Goal: Task Accomplishment & Management: Complete application form

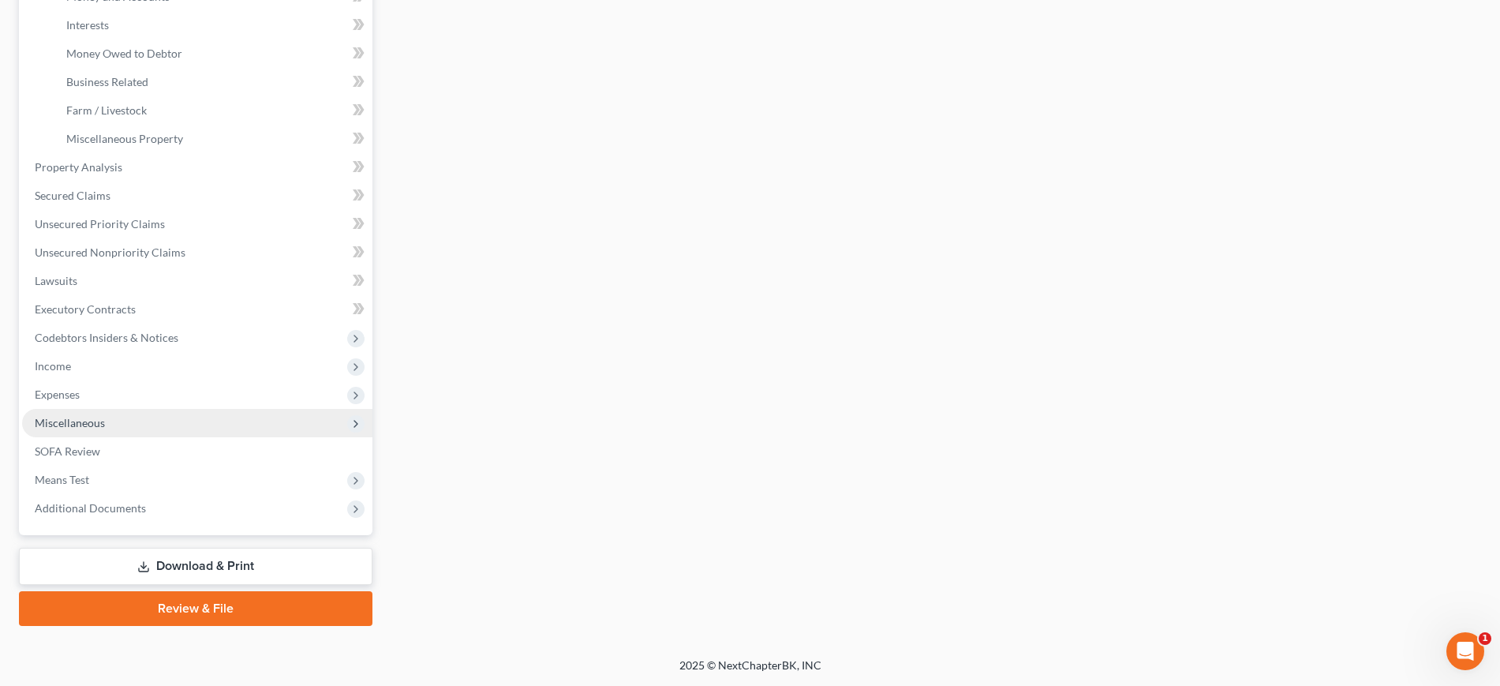
scroll to position [691, 0]
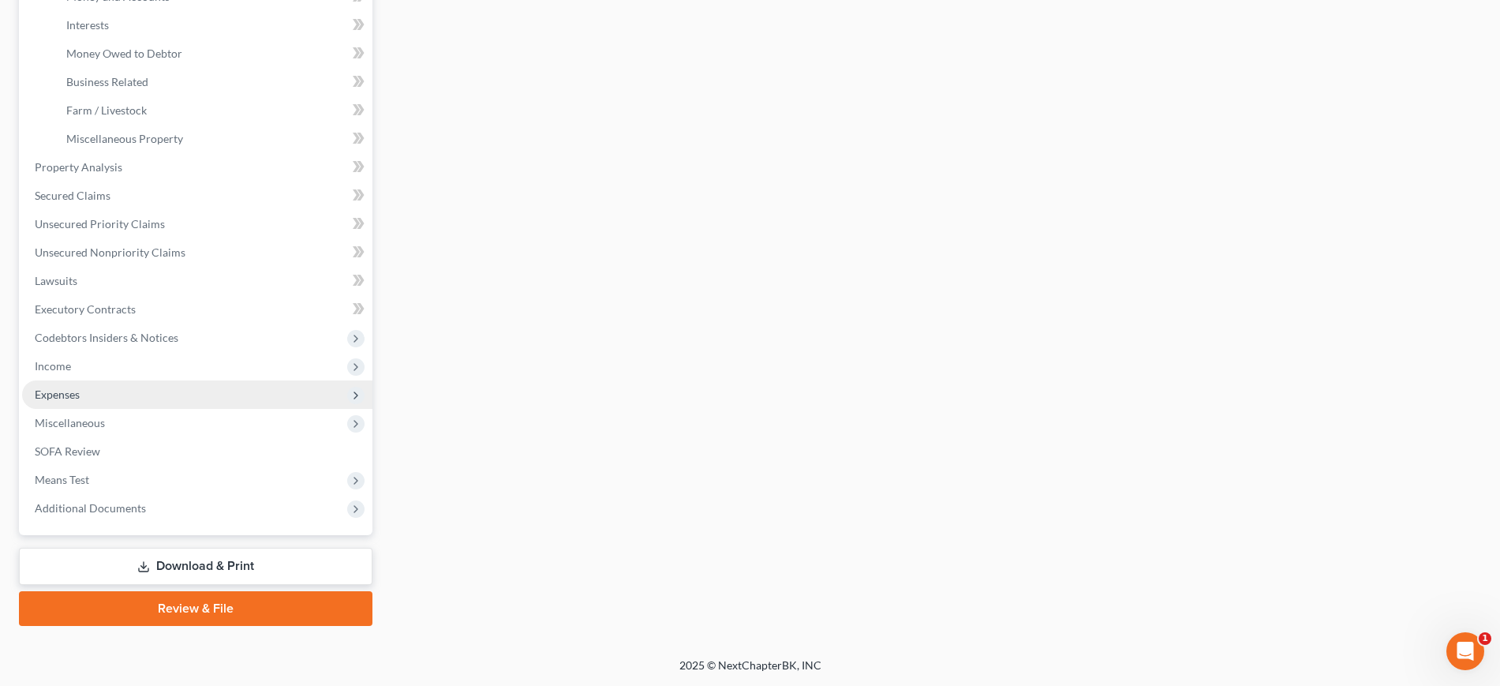
click at [141, 380] on span "Expenses" at bounding box center [197, 394] width 350 height 28
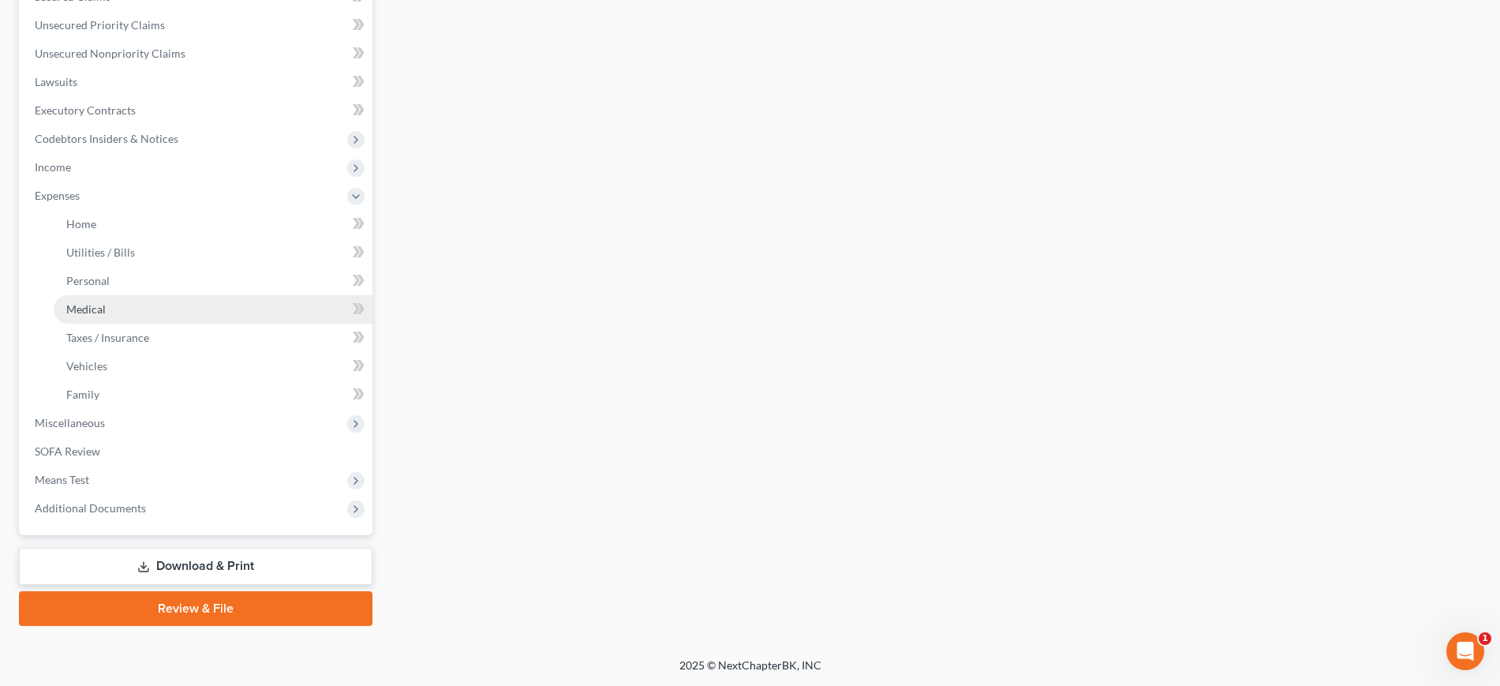
scroll to position [545, 0]
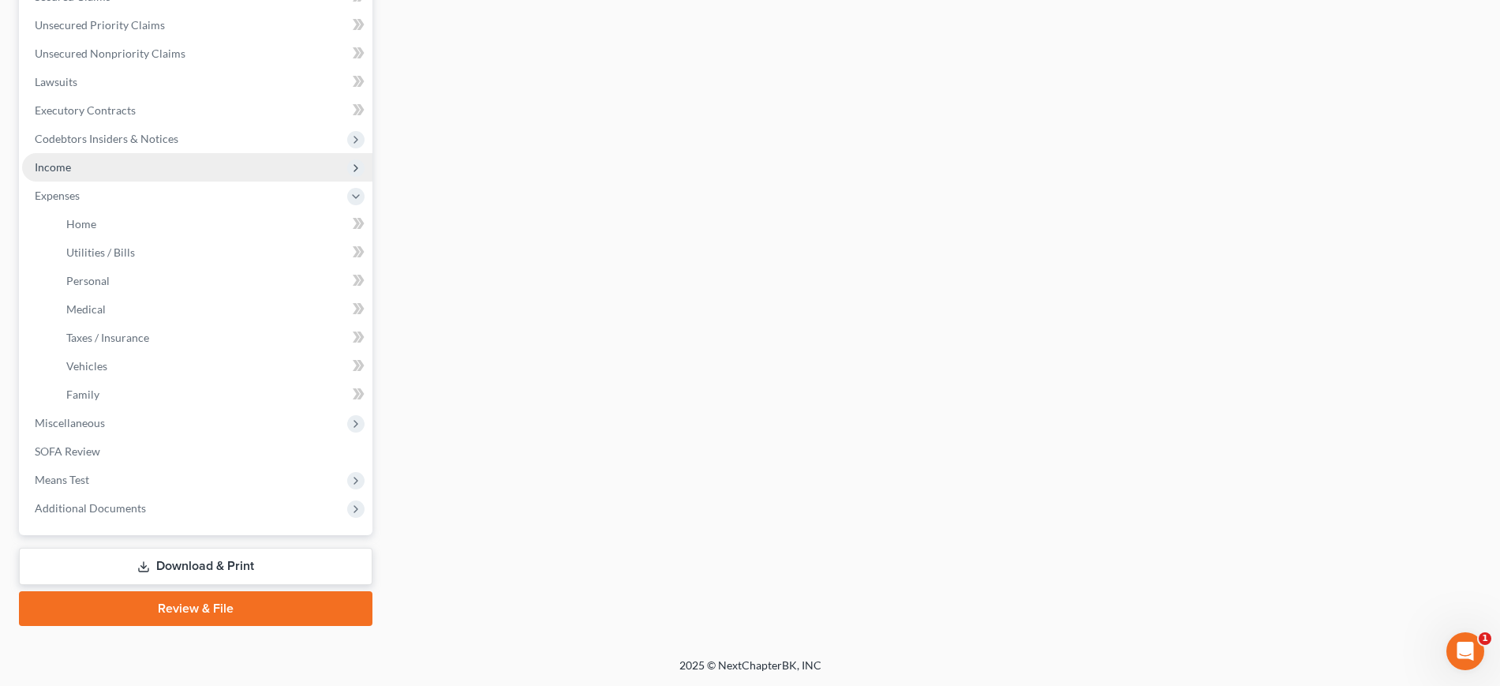
click at [149, 153] on span "Income" at bounding box center [197, 167] width 350 height 28
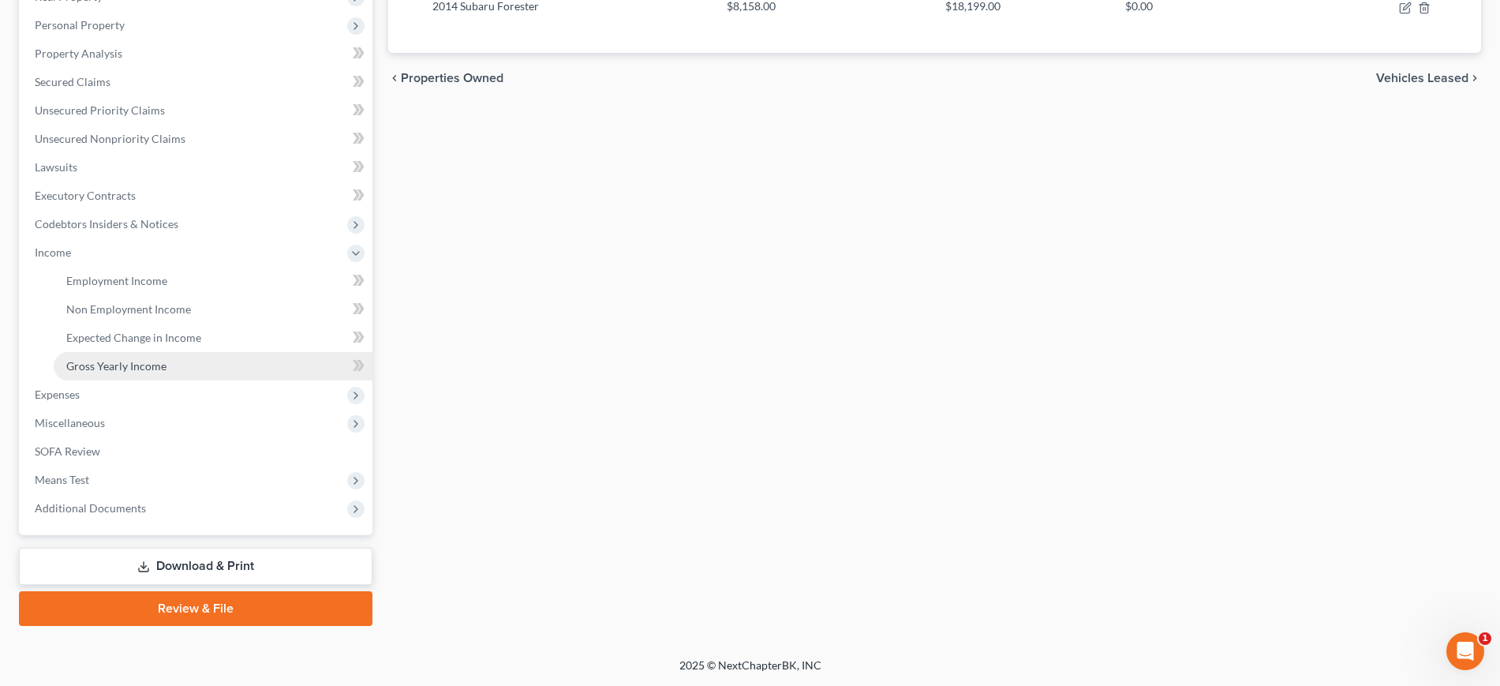
click at [167, 359] on span "Gross Yearly Income" at bounding box center [116, 365] width 100 height 13
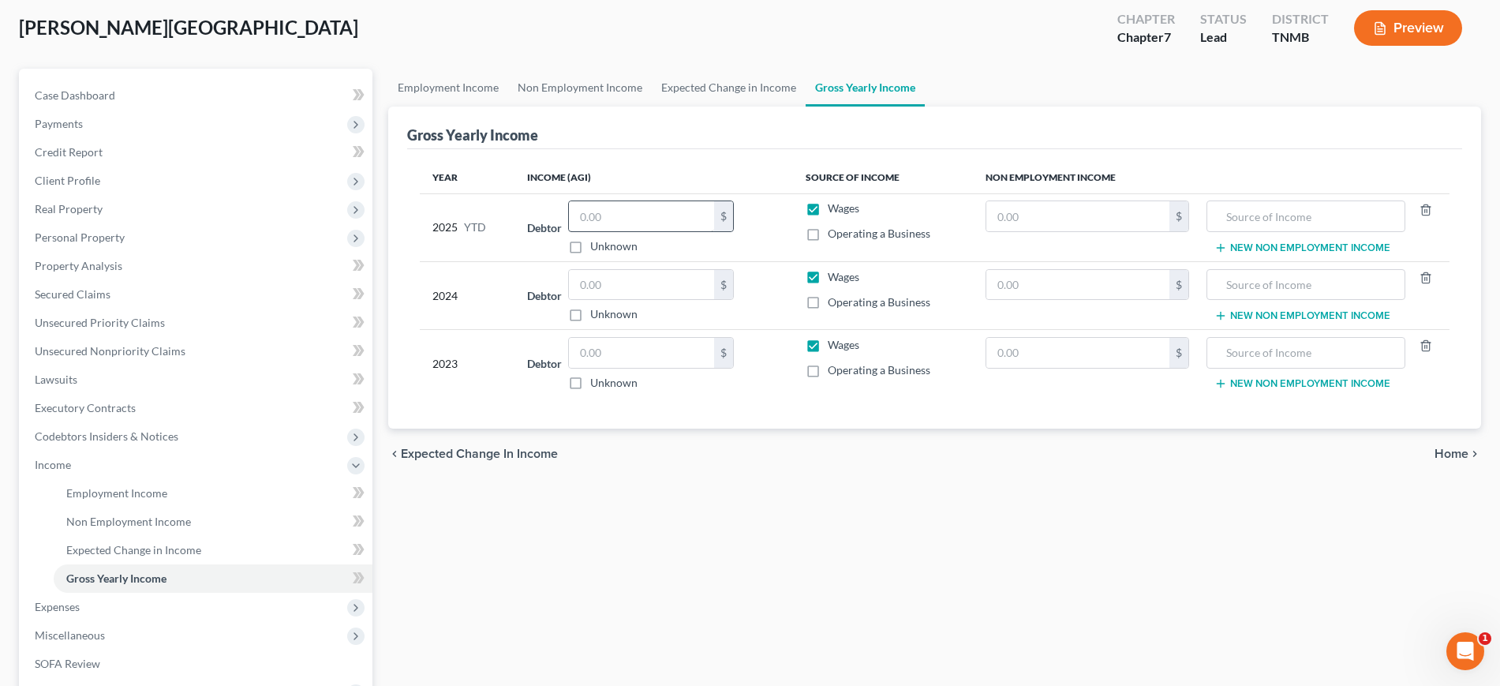
scroll to position [197, 0]
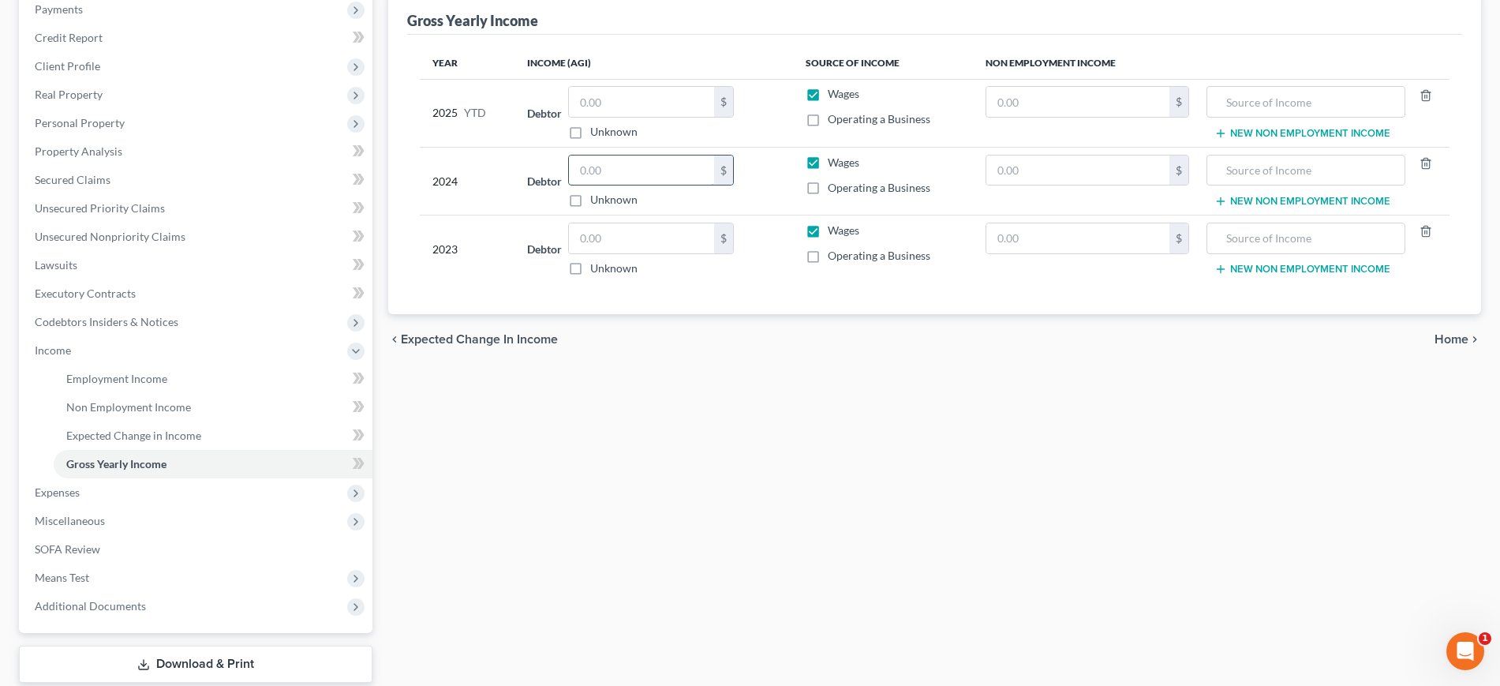
click at [597, 185] on input "text" at bounding box center [641, 170] width 145 height 30
click at [612, 253] on input "text" at bounding box center [641, 238] width 145 height 30
click at [617, 185] on input "text" at bounding box center [641, 170] width 145 height 30
type input "25,649"
click at [620, 253] on input "text" at bounding box center [641, 238] width 145 height 30
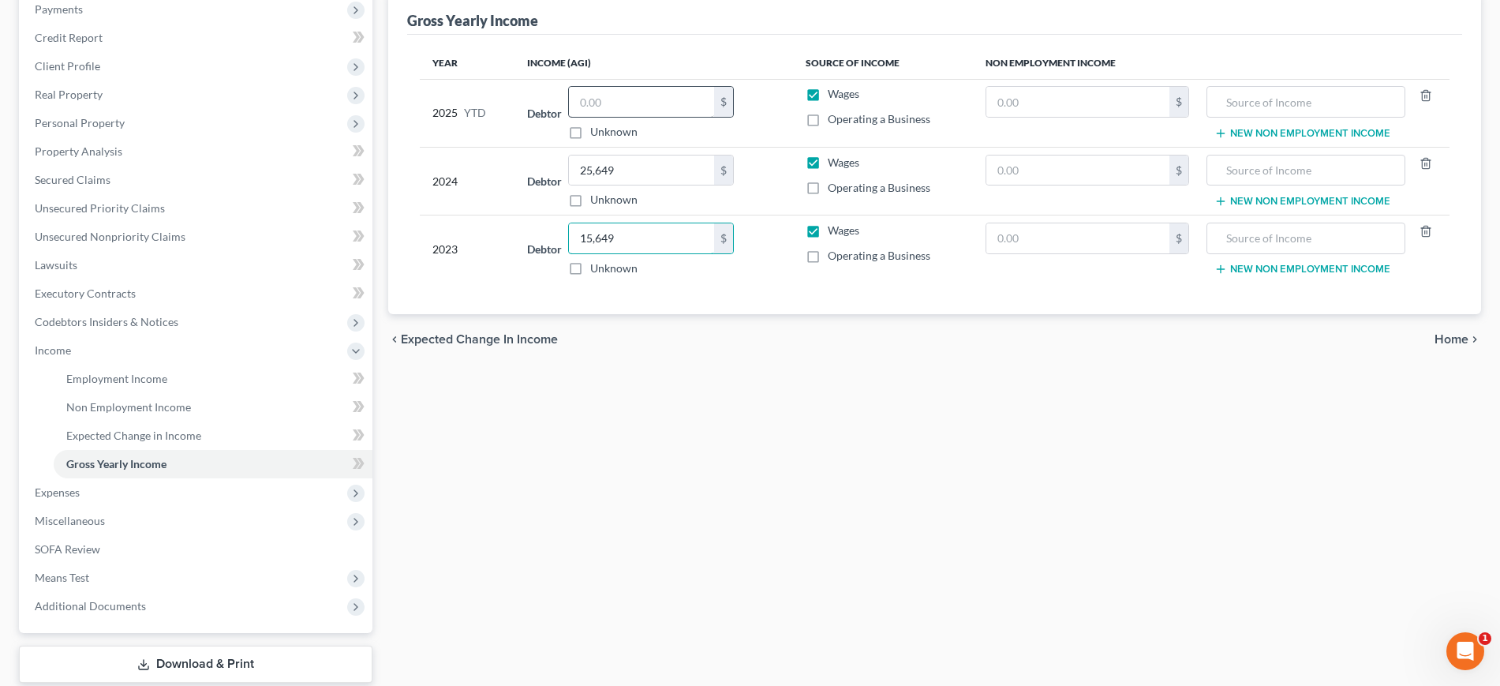
type input "15,649"
click at [635, 117] on input "text" at bounding box center [641, 102] width 145 height 30
click at [628, 117] on input "text" at bounding box center [641, 102] width 145 height 30
type input "12,419.71"
click at [742, 79] on th "Income (AGI)" at bounding box center [654, 63] width 279 height 32
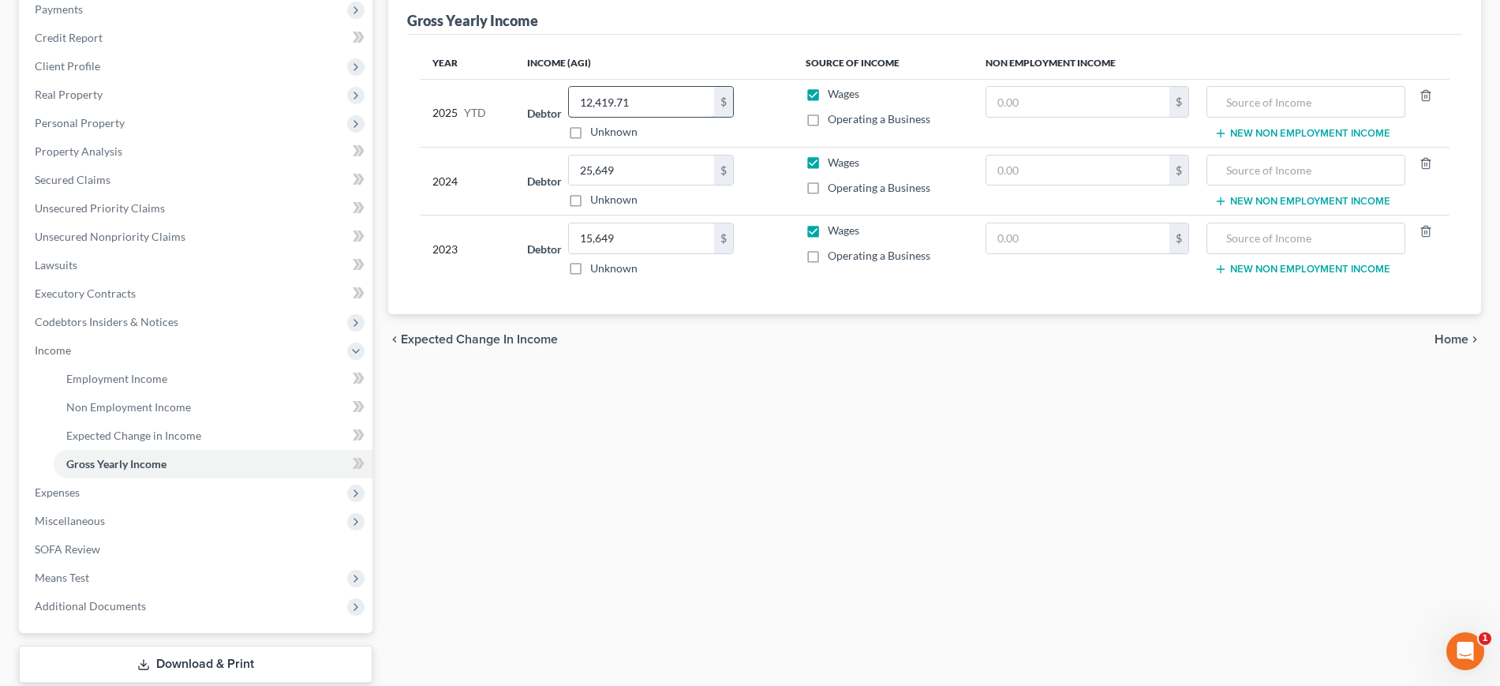
click at [674, 117] on input "12,419.71" at bounding box center [641, 102] width 145 height 30
click at [717, 79] on th "Income (AGI)" at bounding box center [654, 63] width 279 height 32
click at [711, 79] on th "Income (AGI)" at bounding box center [654, 63] width 279 height 32
click at [1009, 117] on input "text" at bounding box center [1077, 102] width 183 height 30
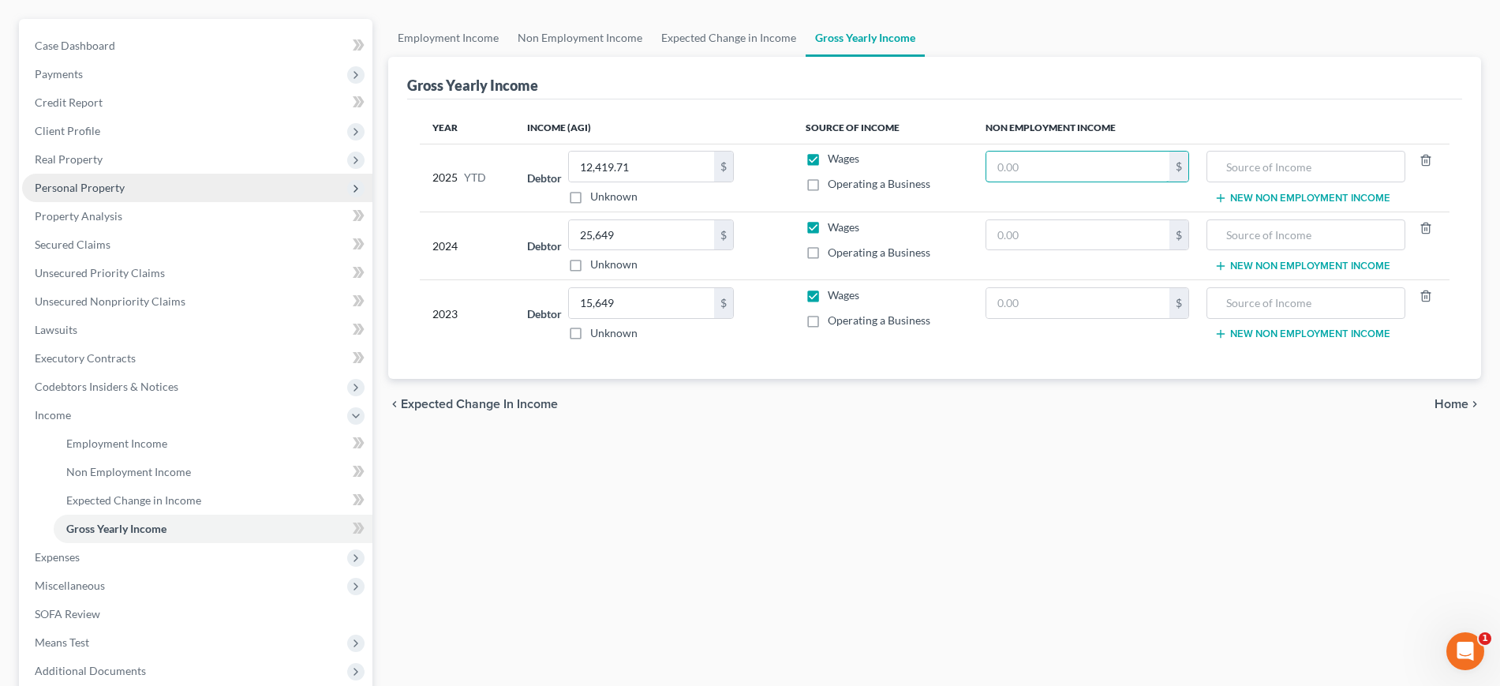
scroll to position [99, 0]
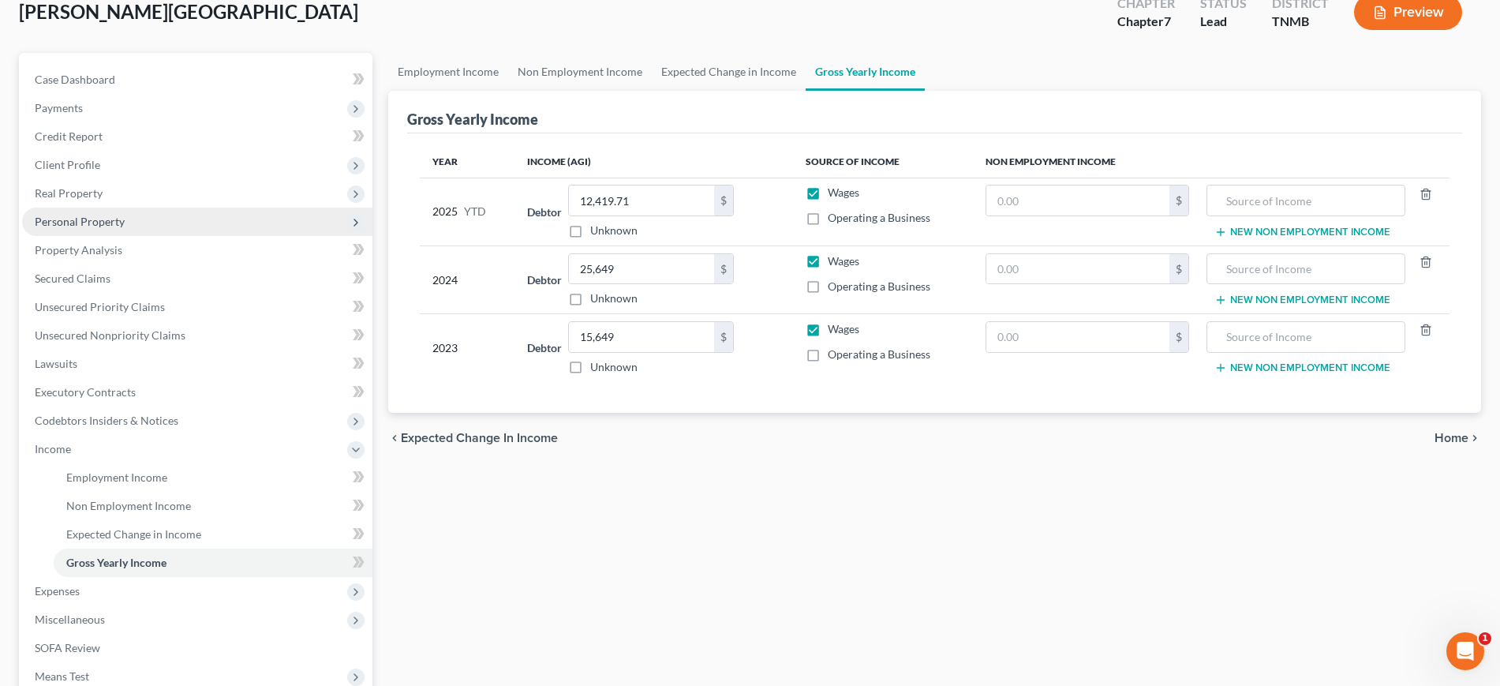
click at [125, 228] on span "Personal Property" at bounding box center [80, 221] width 90 height 13
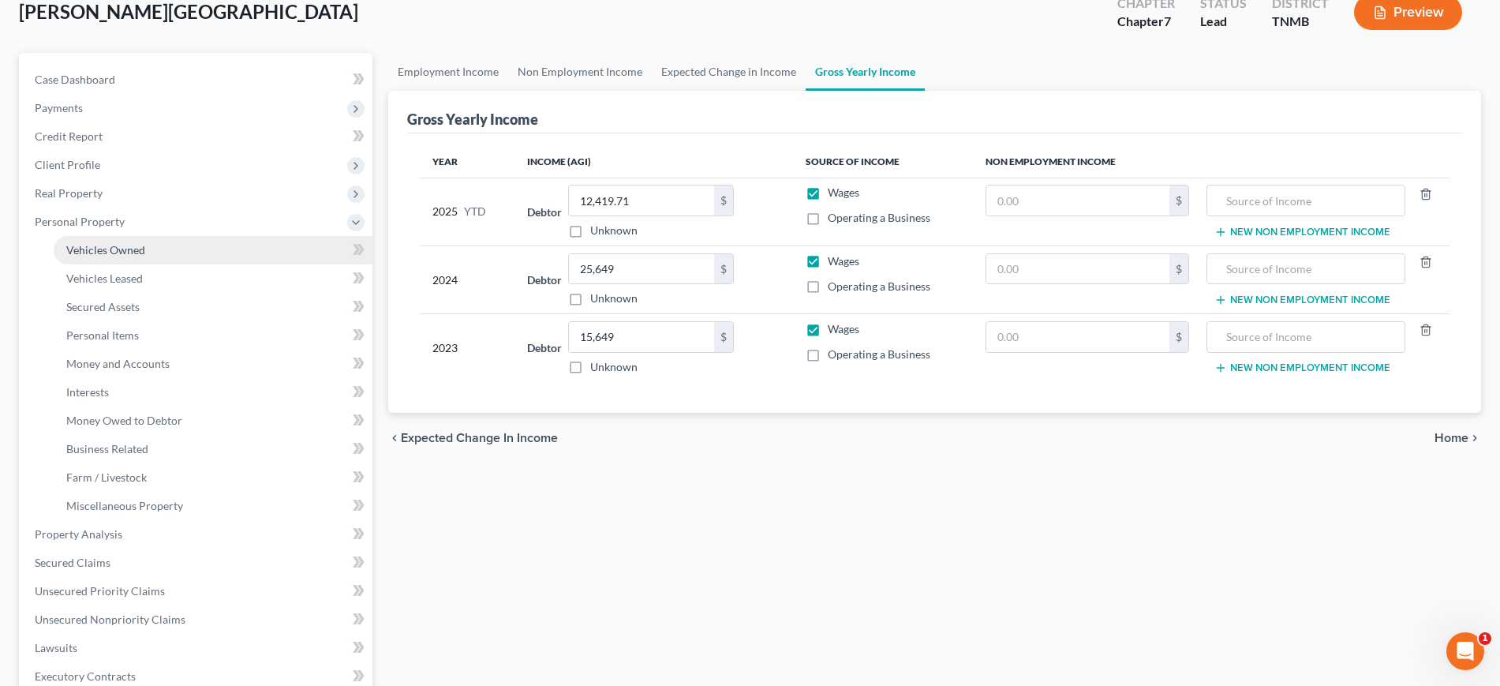
click at [155, 264] on link "Vehicles Owned" at bounding box center [213, 250] width 319 height 28
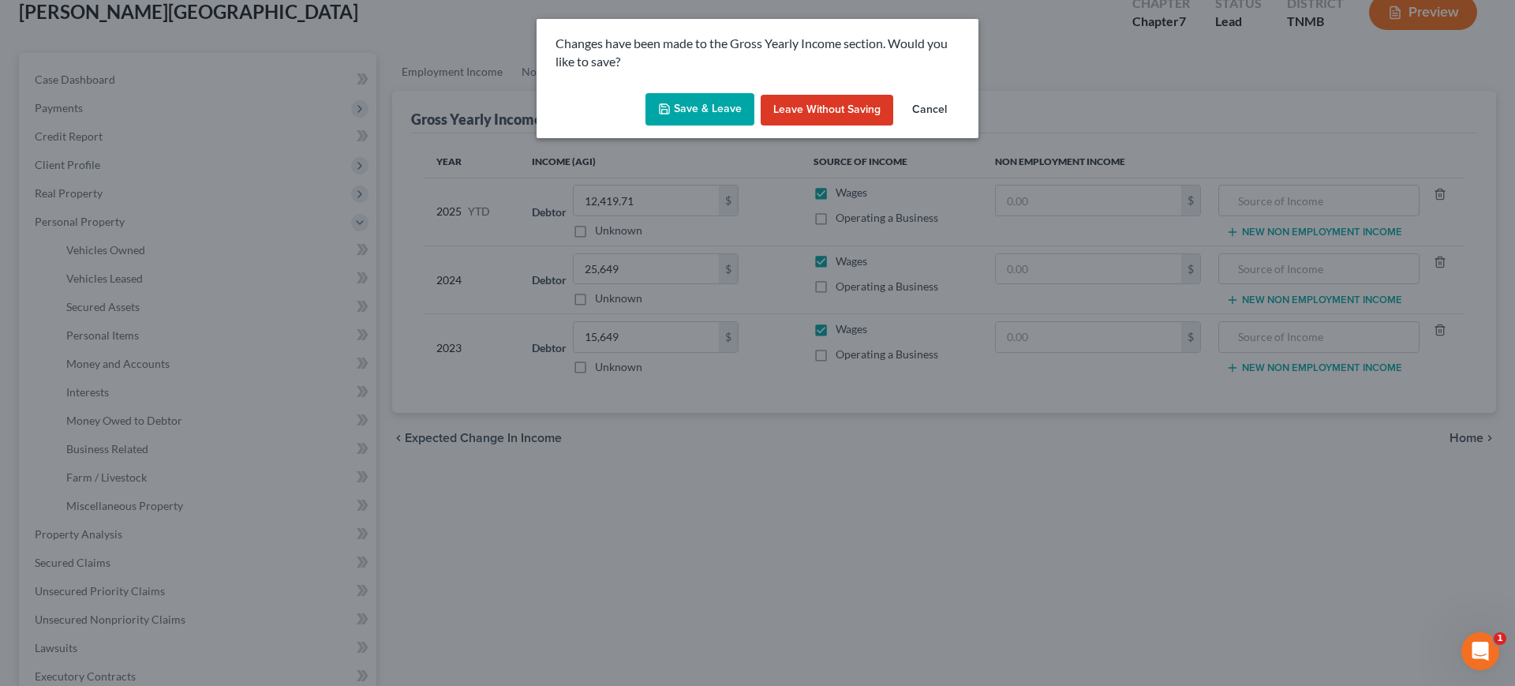
click at [709, 126] on button "Save & Leave" at bounding box center [700, 109] width 109 height 33
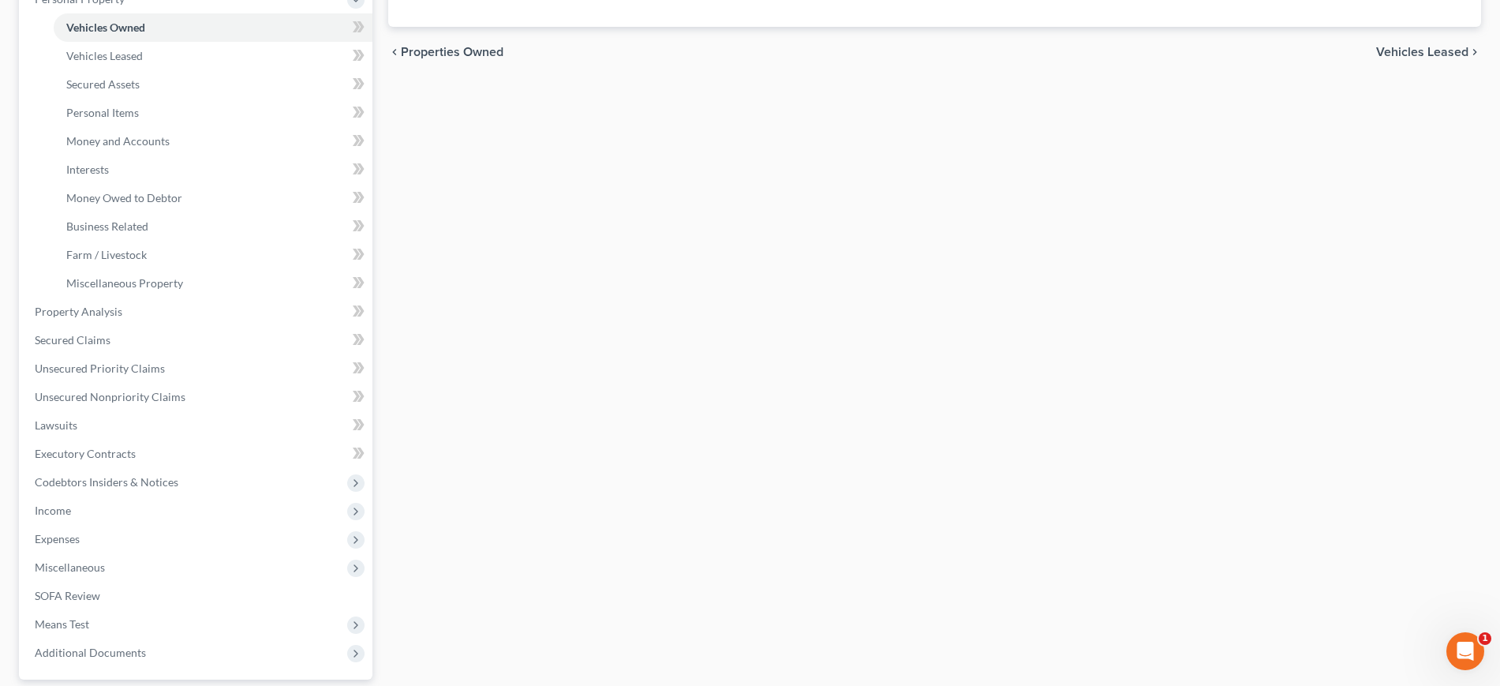
scroll to position [395, 0]
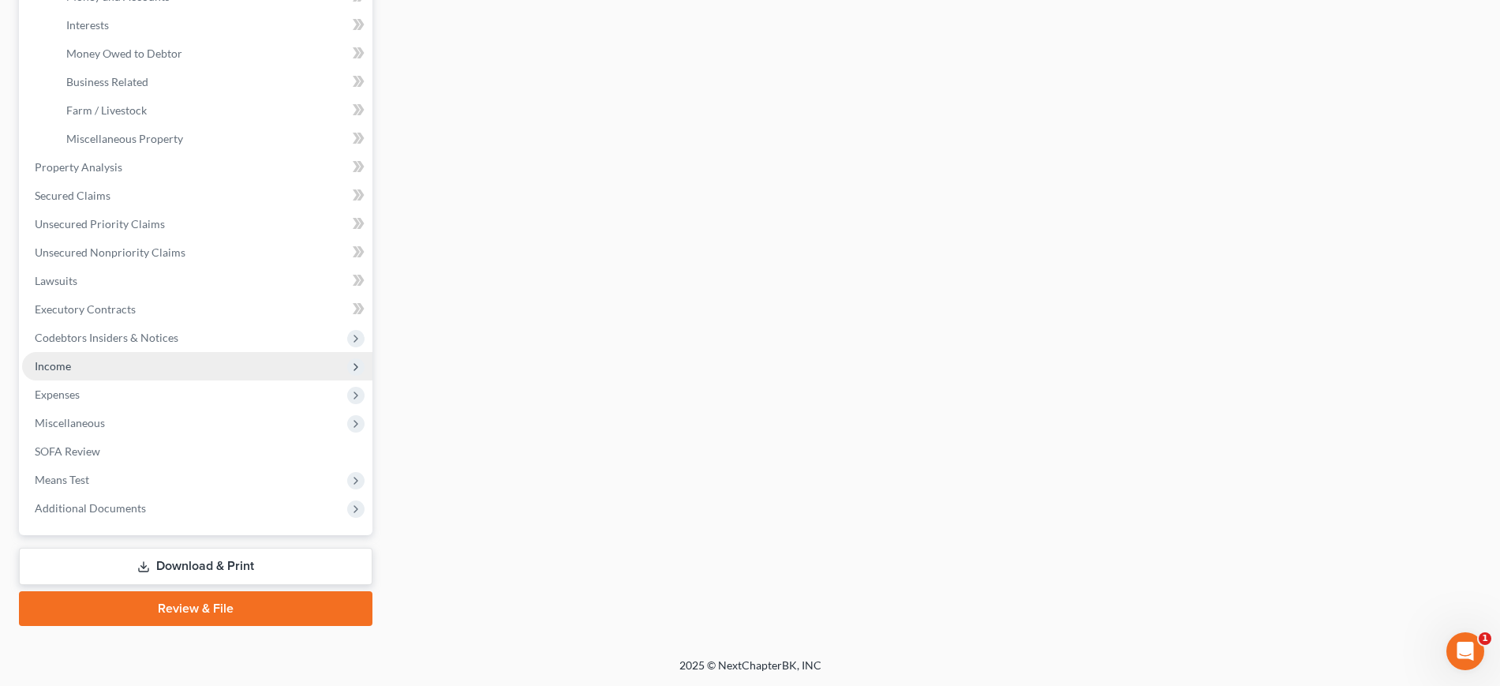
click at [106, 380] on span "Income" at bounding box center [197, 366] width 350 height 28
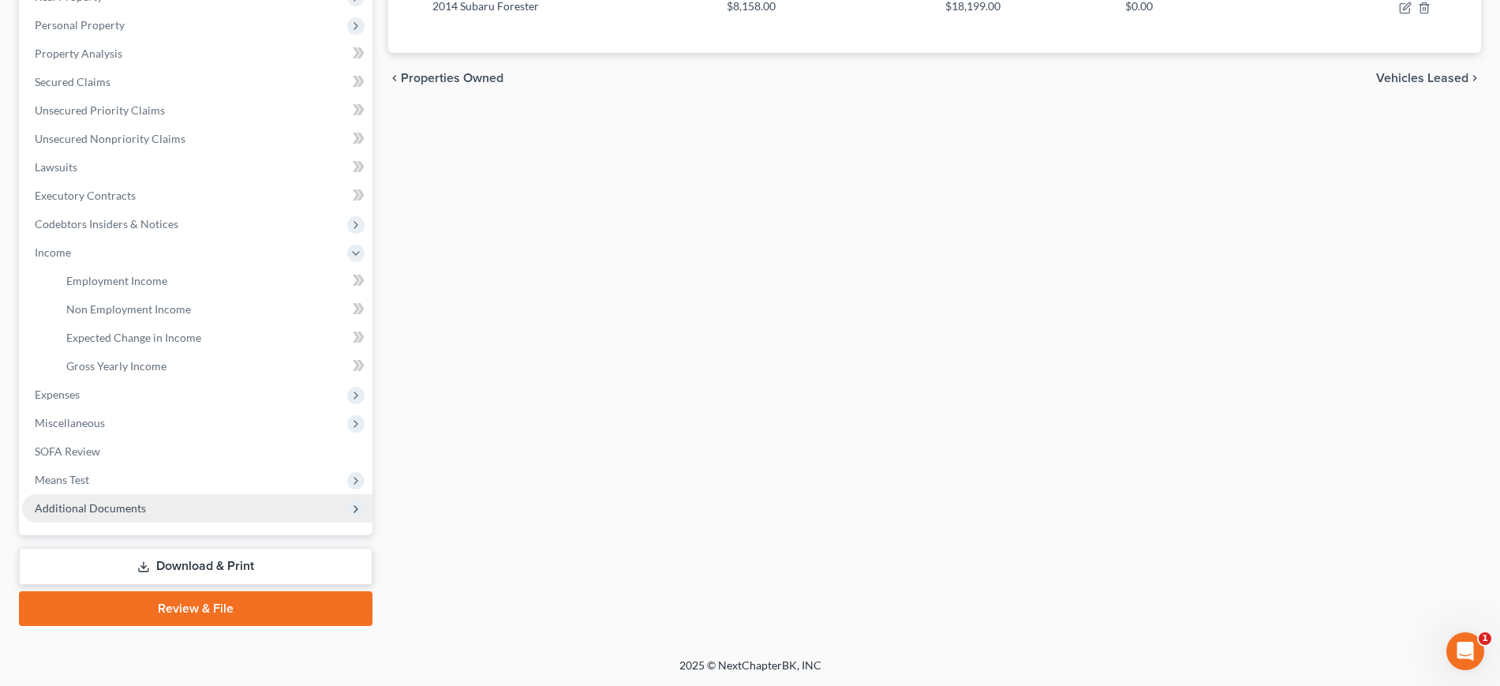
scroll to position [537, 0]
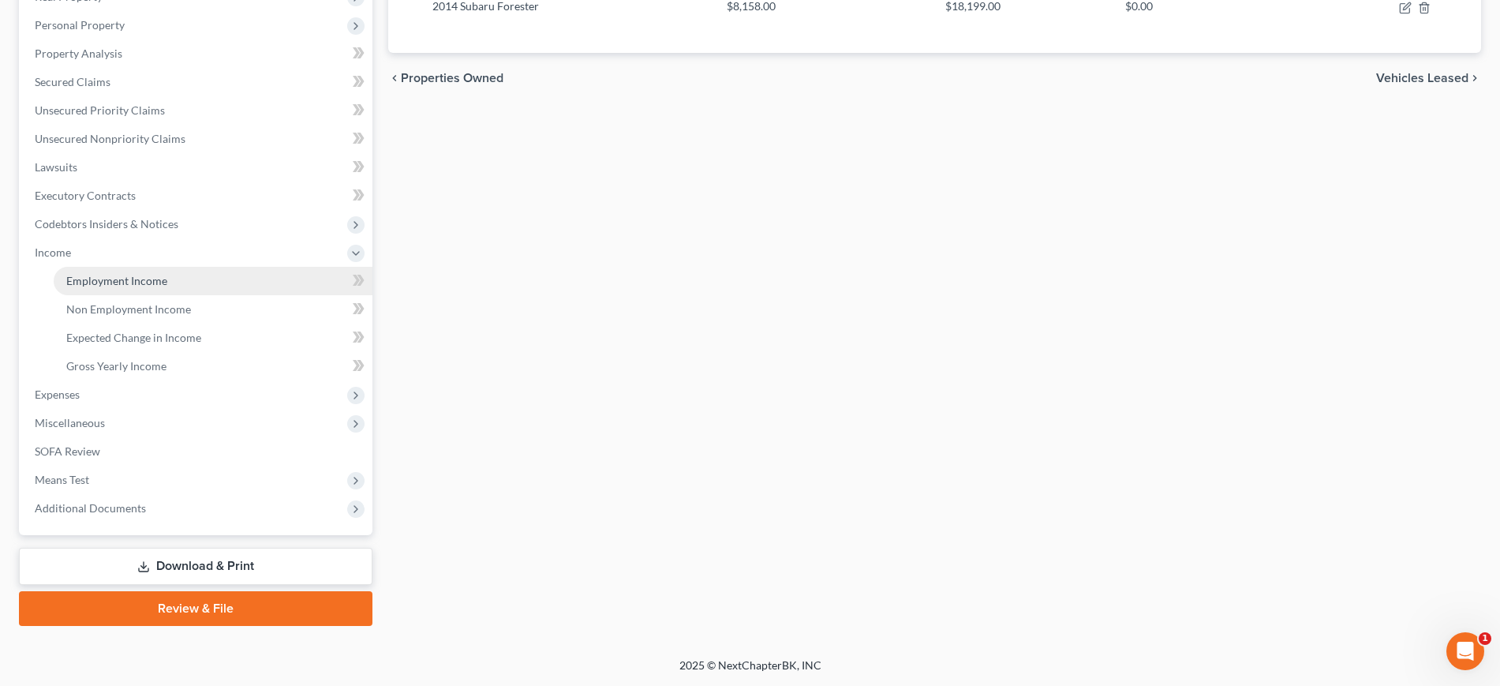
click at [167, 274] on span "Employment Income" at bounding box center [116, 280] width 101 height 13
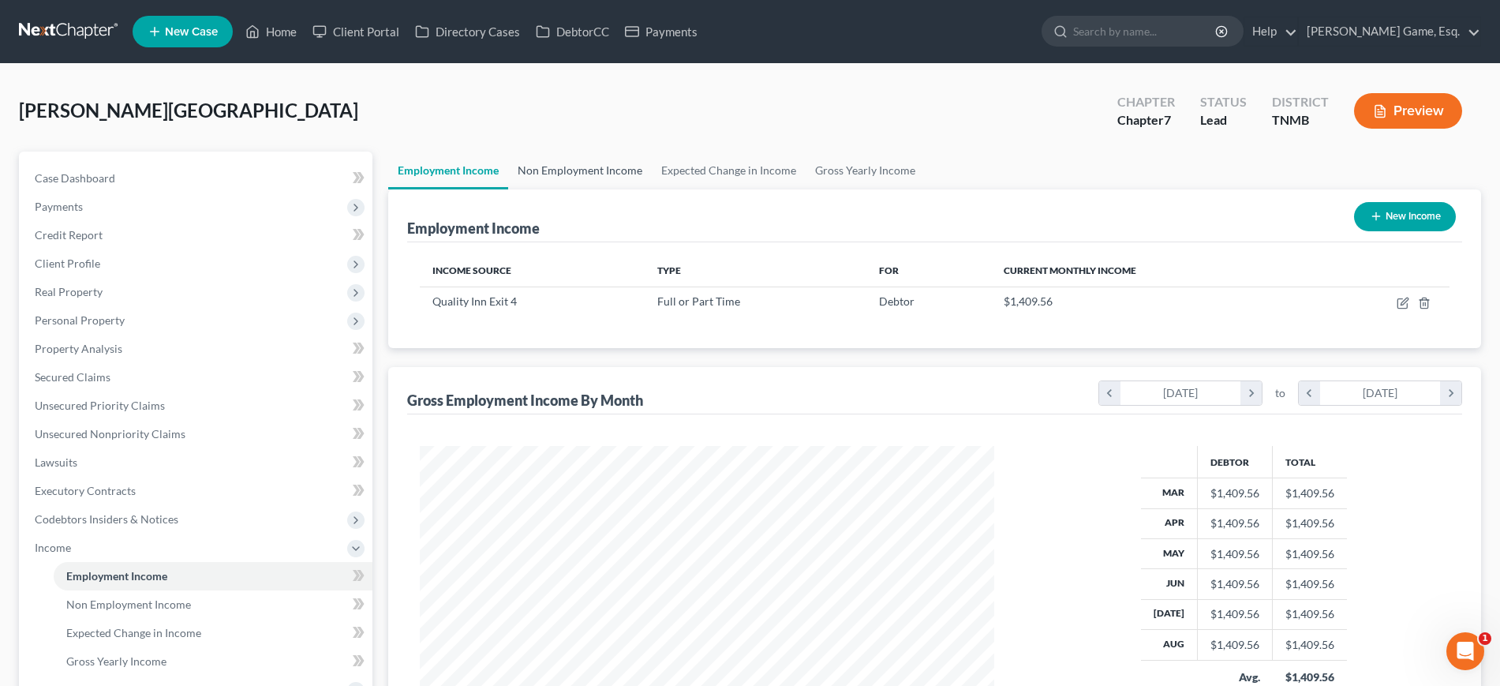
click at [652, 189] on link "Non Employment Income" at bounding box center [580, 171] width 144 height 38
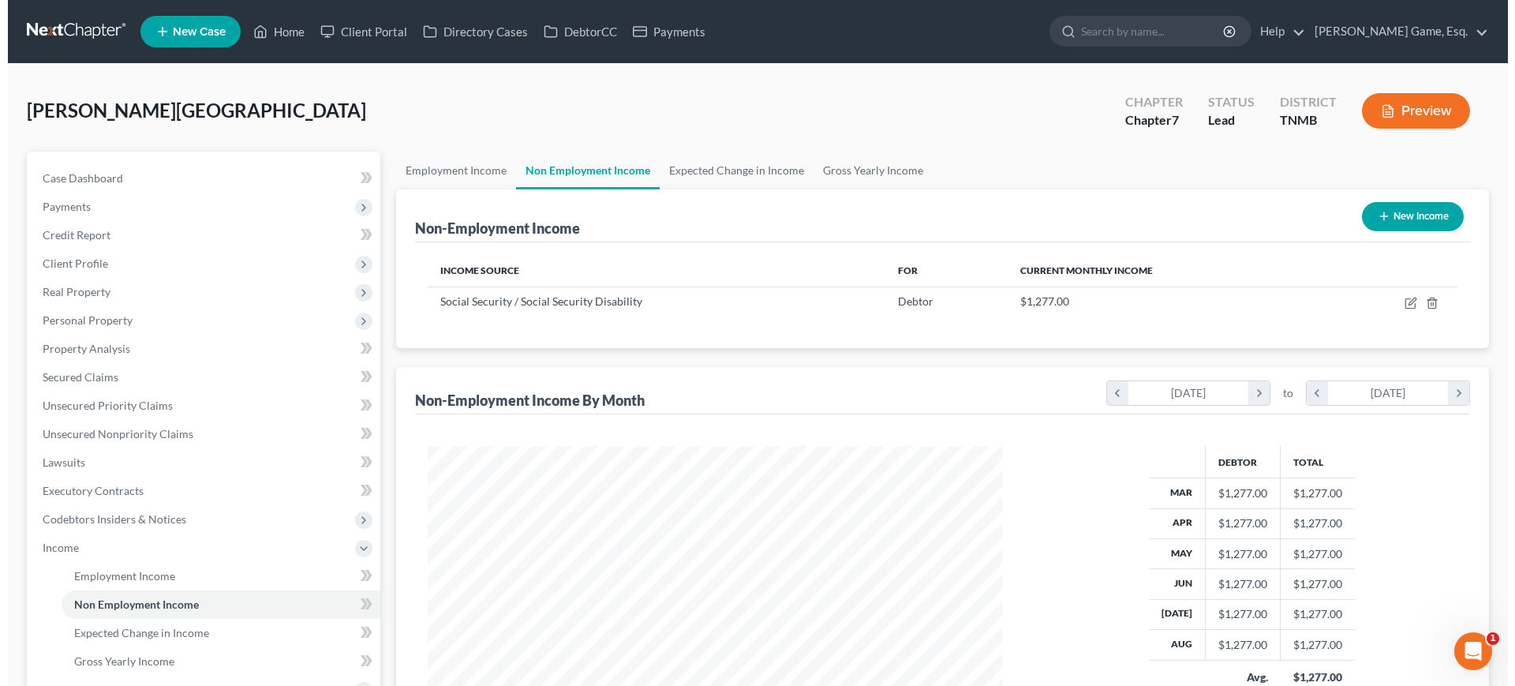
scroll to position [352, 605]
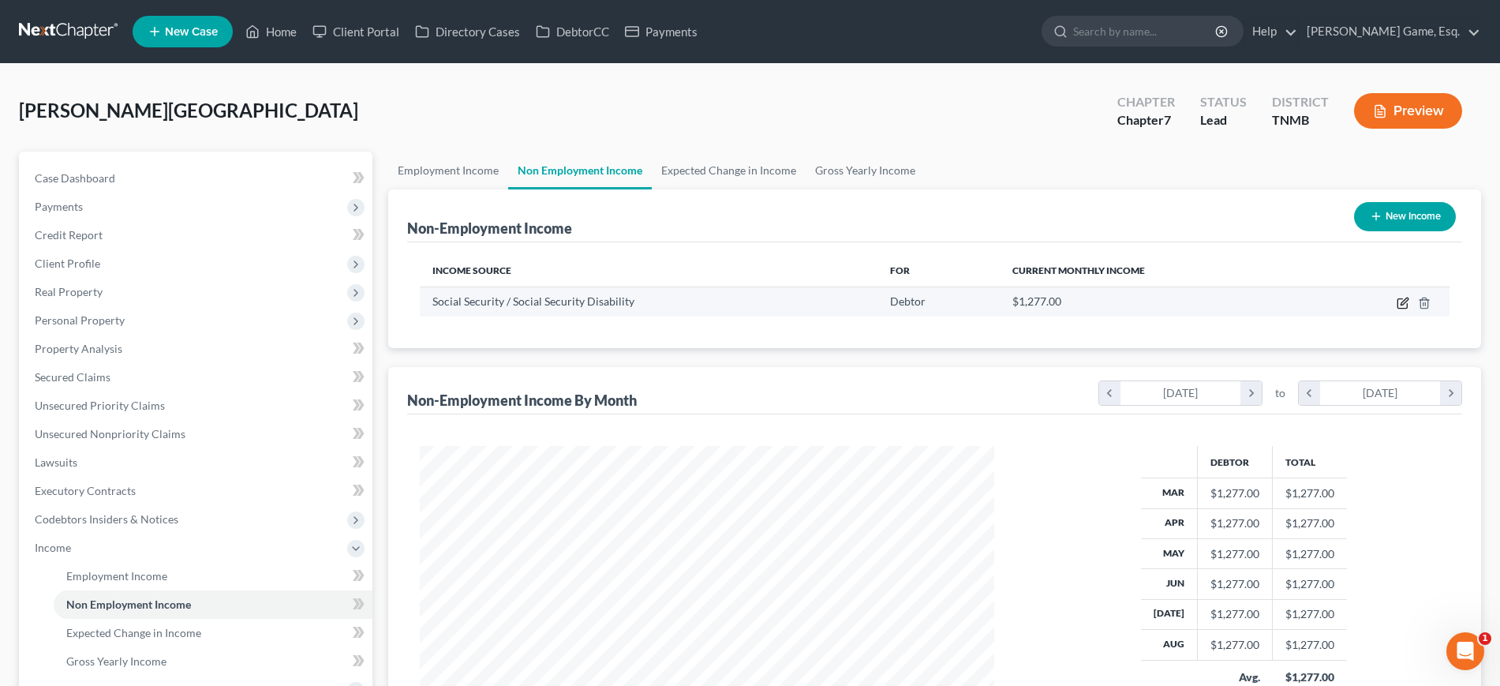
click at [1397, 309] on icon "button" at bounding box center [1403, 303] width 13 height 13
select select "4"
select select "0"
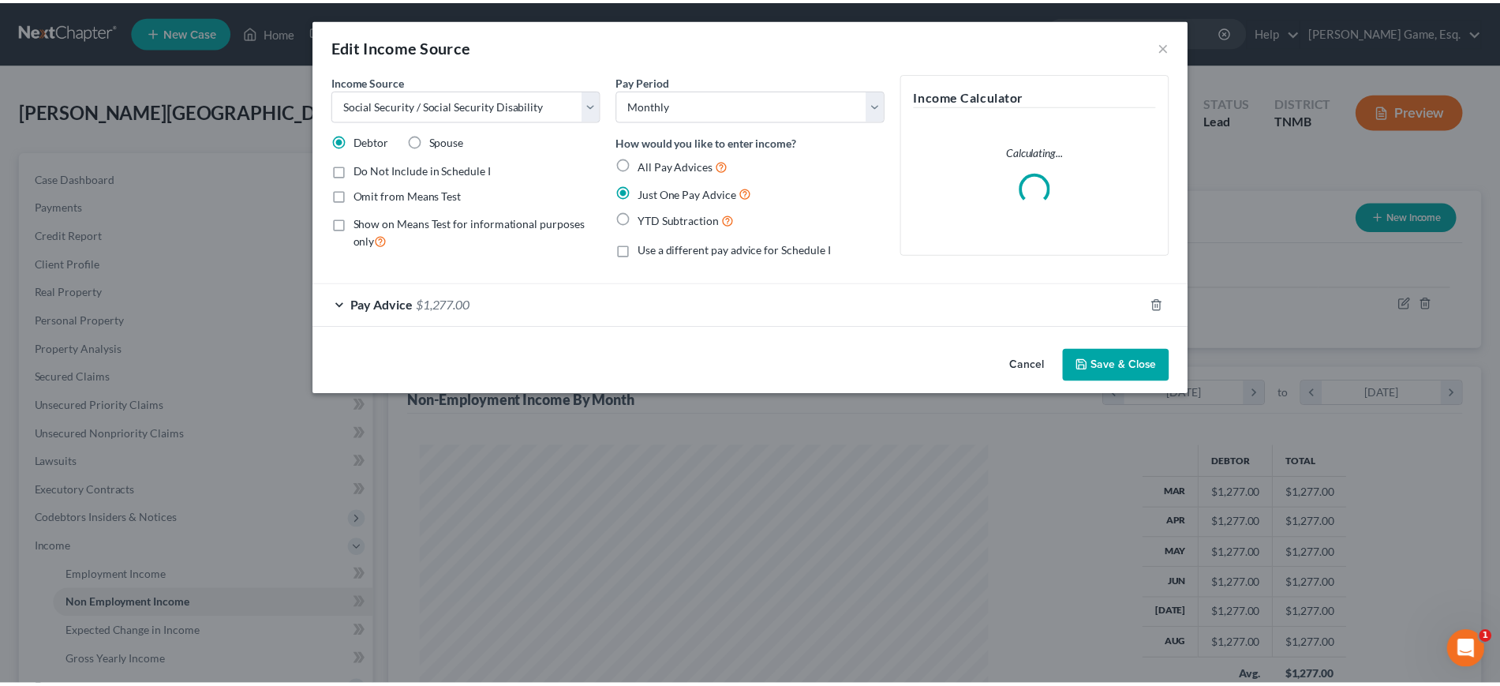
scroll to position [352, 612]
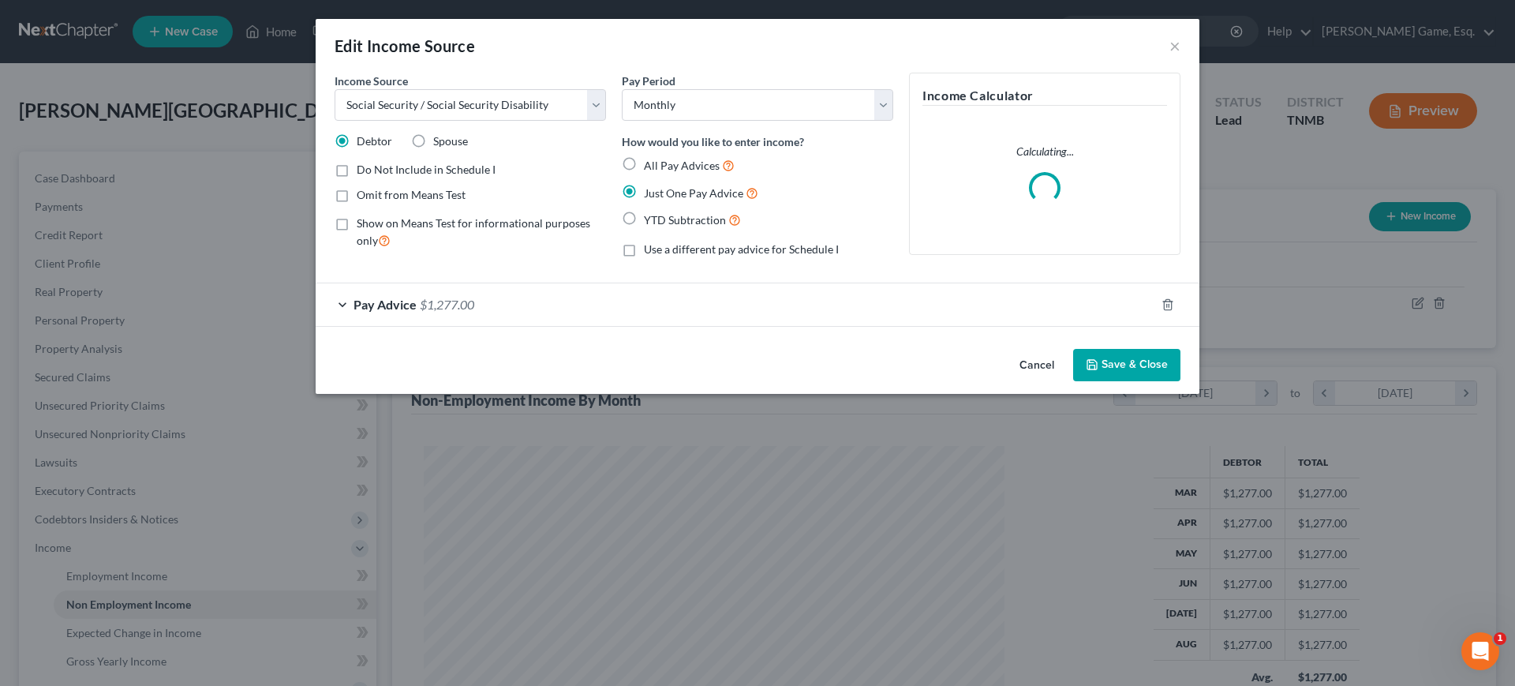
click at [754, 325] on div "Pay Advice $1,277.00" at bounding box center [736, 304] width 840 height 42
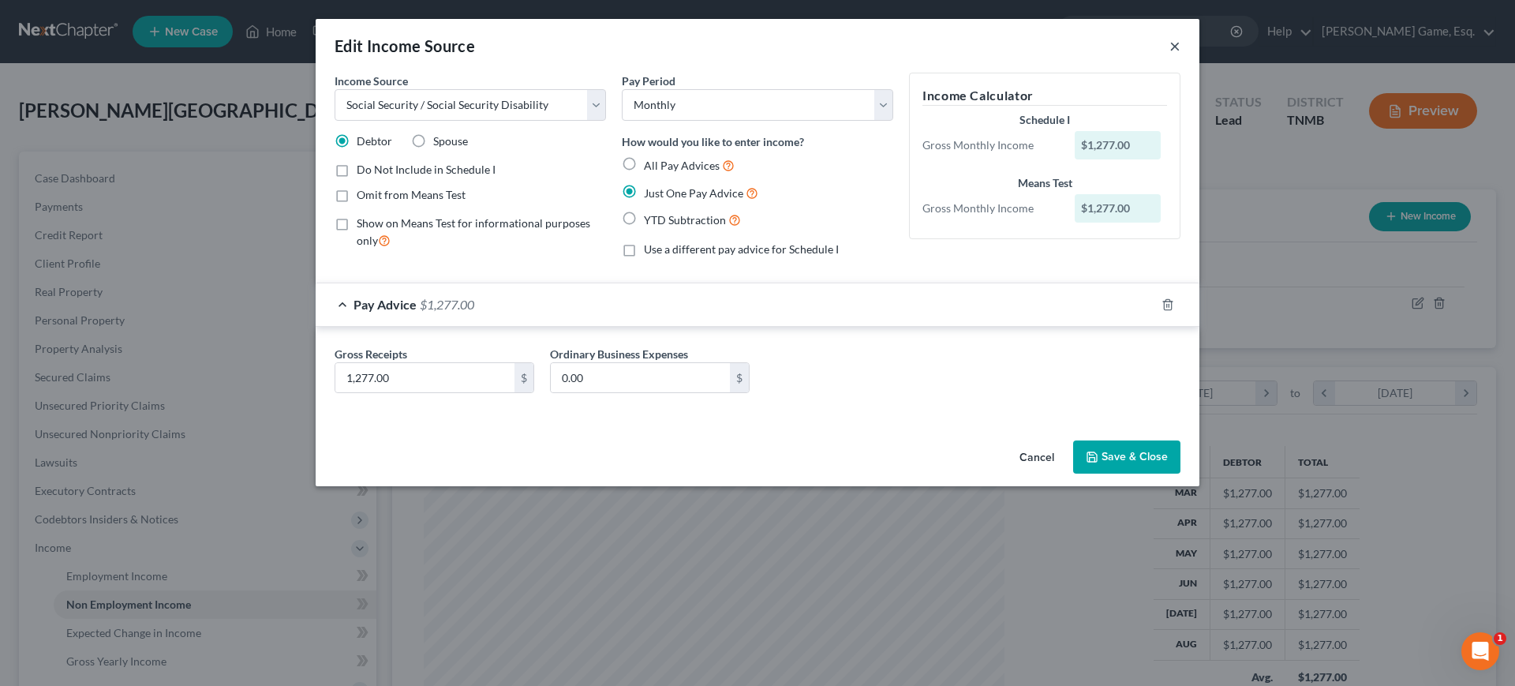
drag, startPoint x: 1286, startPoint y: 54, endPoint x: 1173, endPoint y: 92, distance: 118.8
click at [1181, 54] on button "×" at bounding box center [1175, 45] width 11 height 19
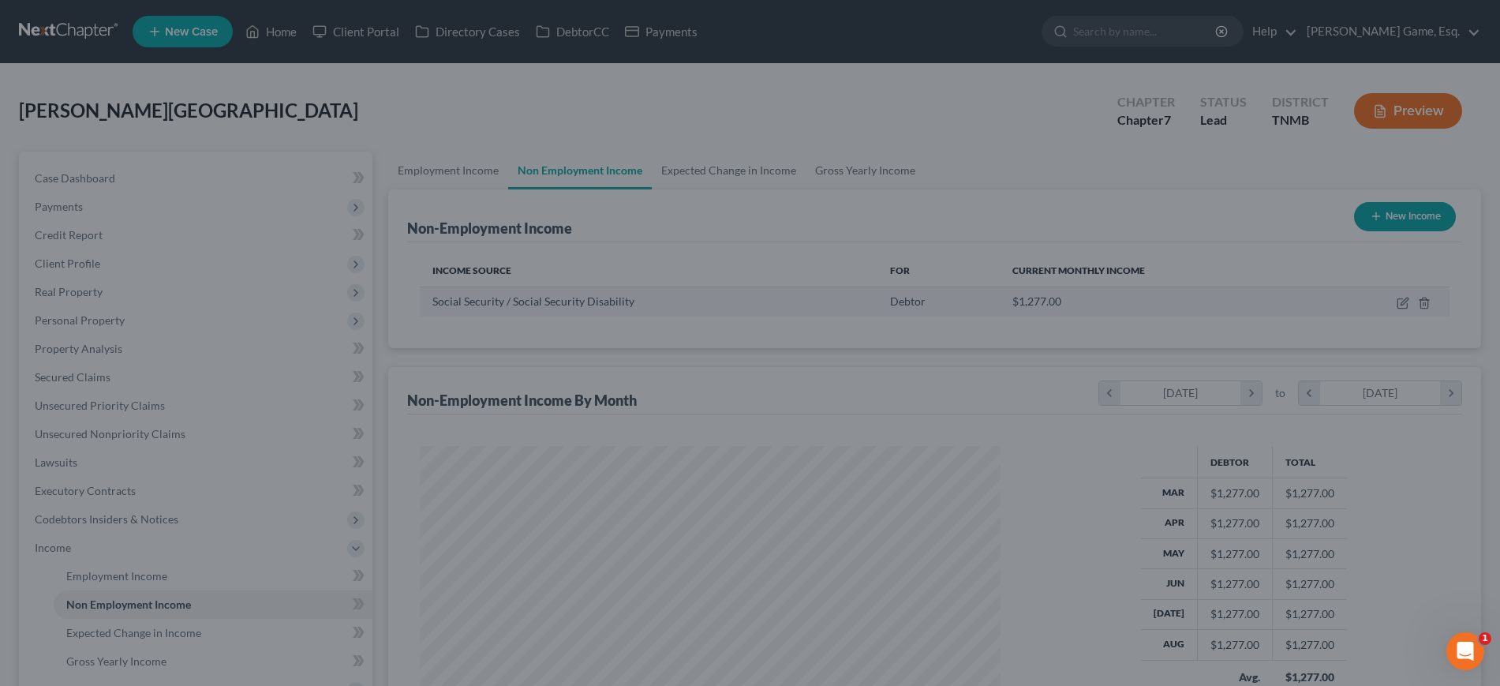
scroll to position [788828, 788574]
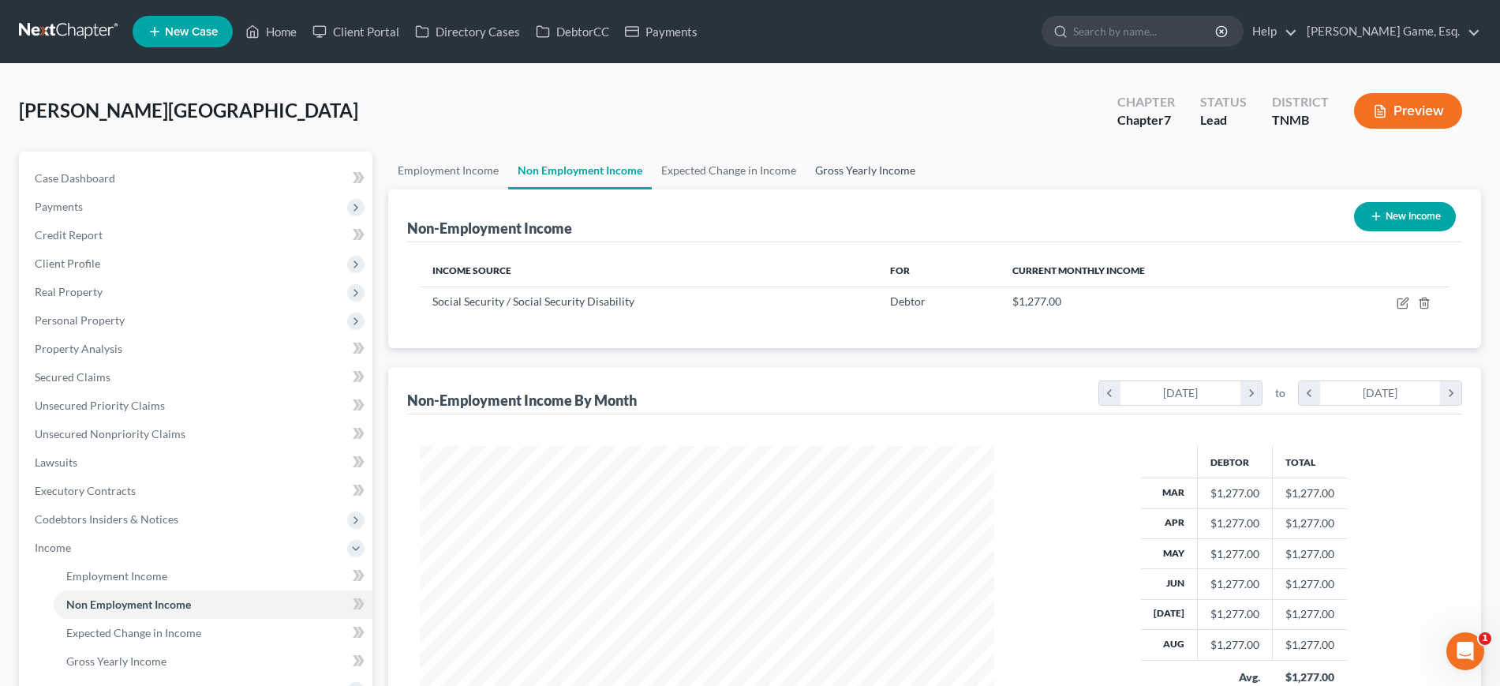
click at [925, 189] on link "Gross Yearly Income" at bounding box center [865, 171] width 119 height 38
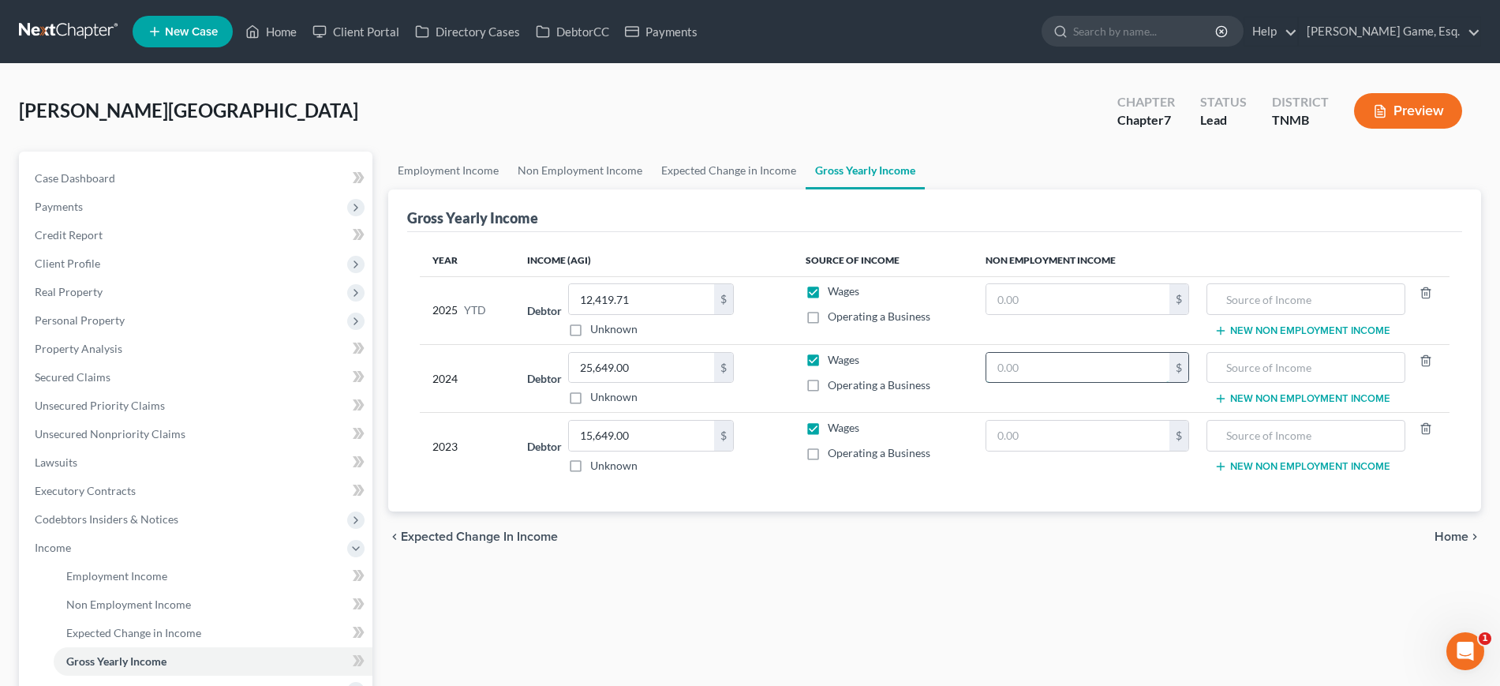
click at [1077, 383] on input "text" at bounding box center [1077, 368] width 183 height 30
paste input "15,324"
type input "15,324"
click at [1061, 451] on input "text" at bounding box center [1077, 436] width 183 height 30
paste input "15,324"
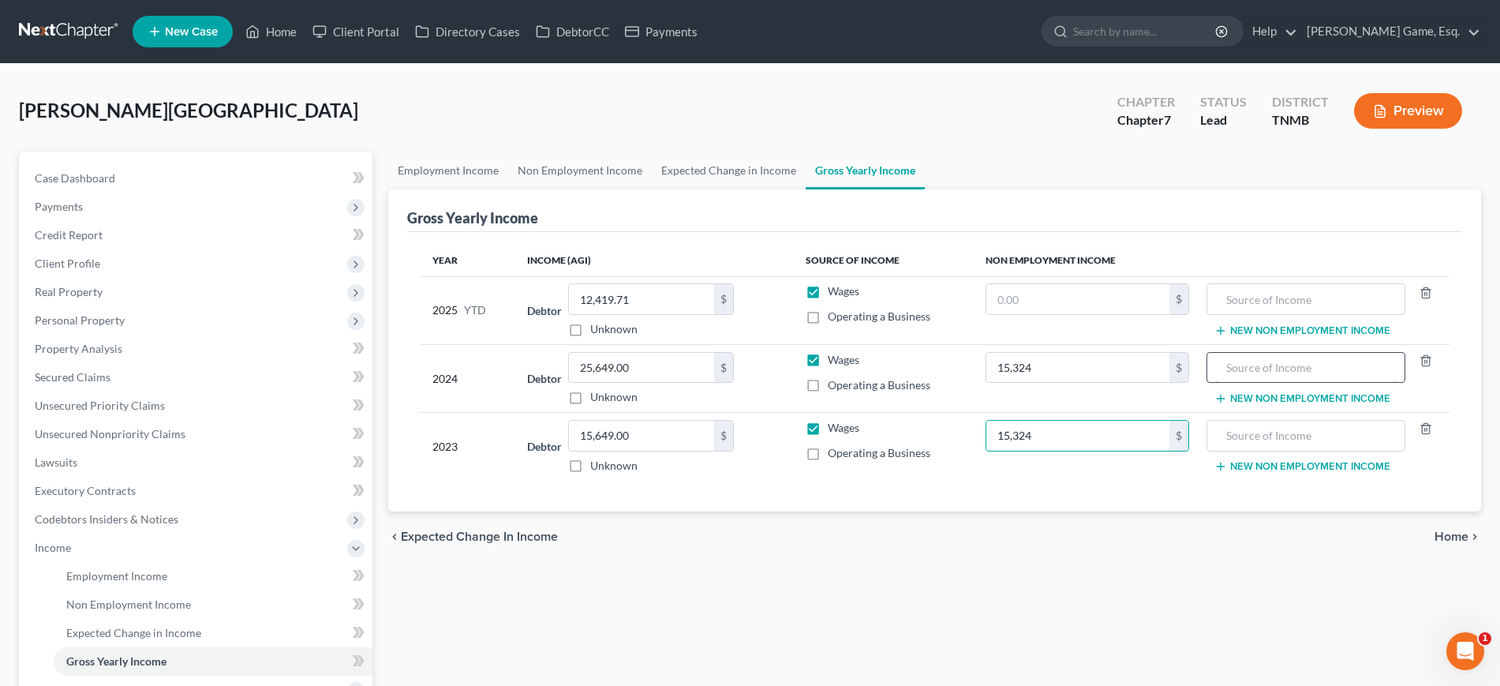
type input "15,324"
click at [1258, 383] on input "text" at bounding box center [1306, 368] width 182 height 30
type input "Social Security"
click at [1282, 451] on input "text" at bounding box center [1306, 436] width 182 height 30
type input "Social Security"
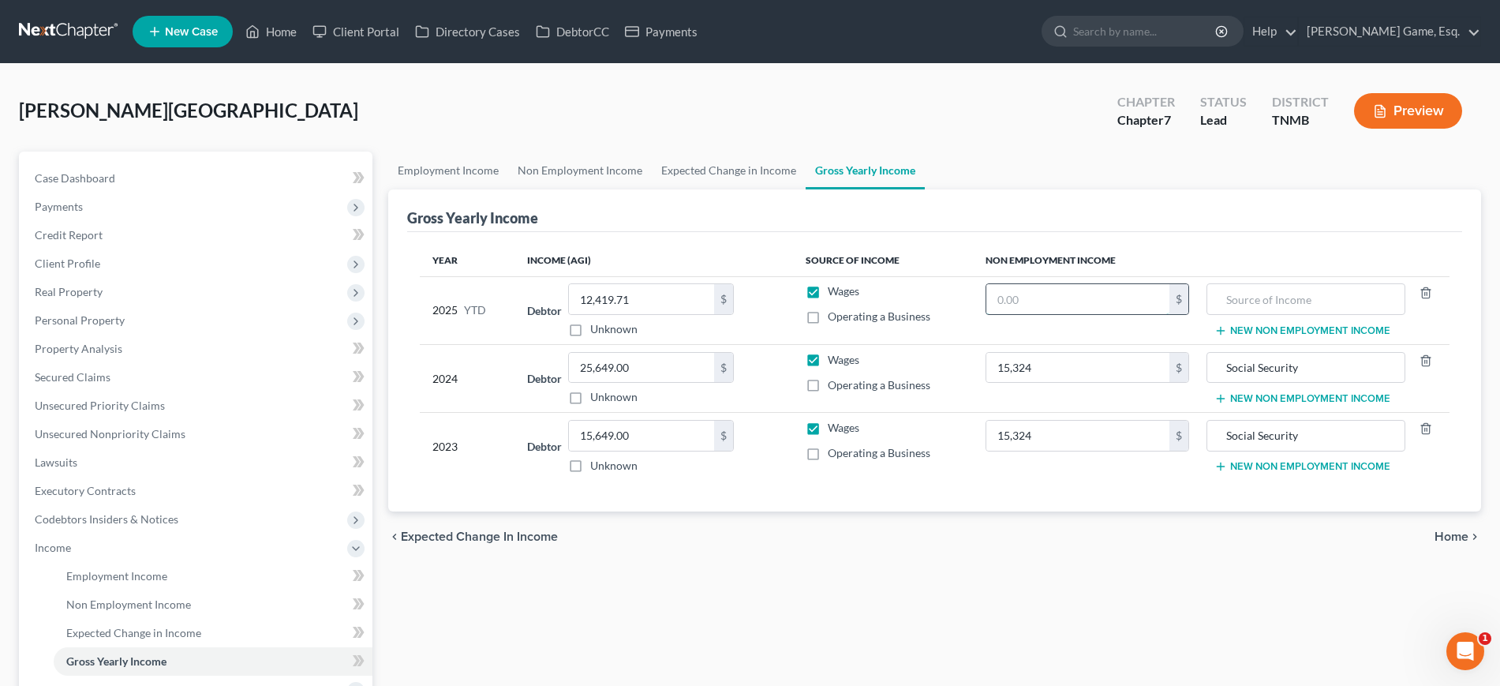
click at [1009, 314] on input "text" at bounding box center [1077, 299] width 183 height 30
click at [1041, 314] on input "text" at bounding box center [1077, 299] width 183 height 30
paste input "11,493"
type input "11,493"
click at [1297, 314] on input "text" at bounding box center [1306, 299] width 182 height 30
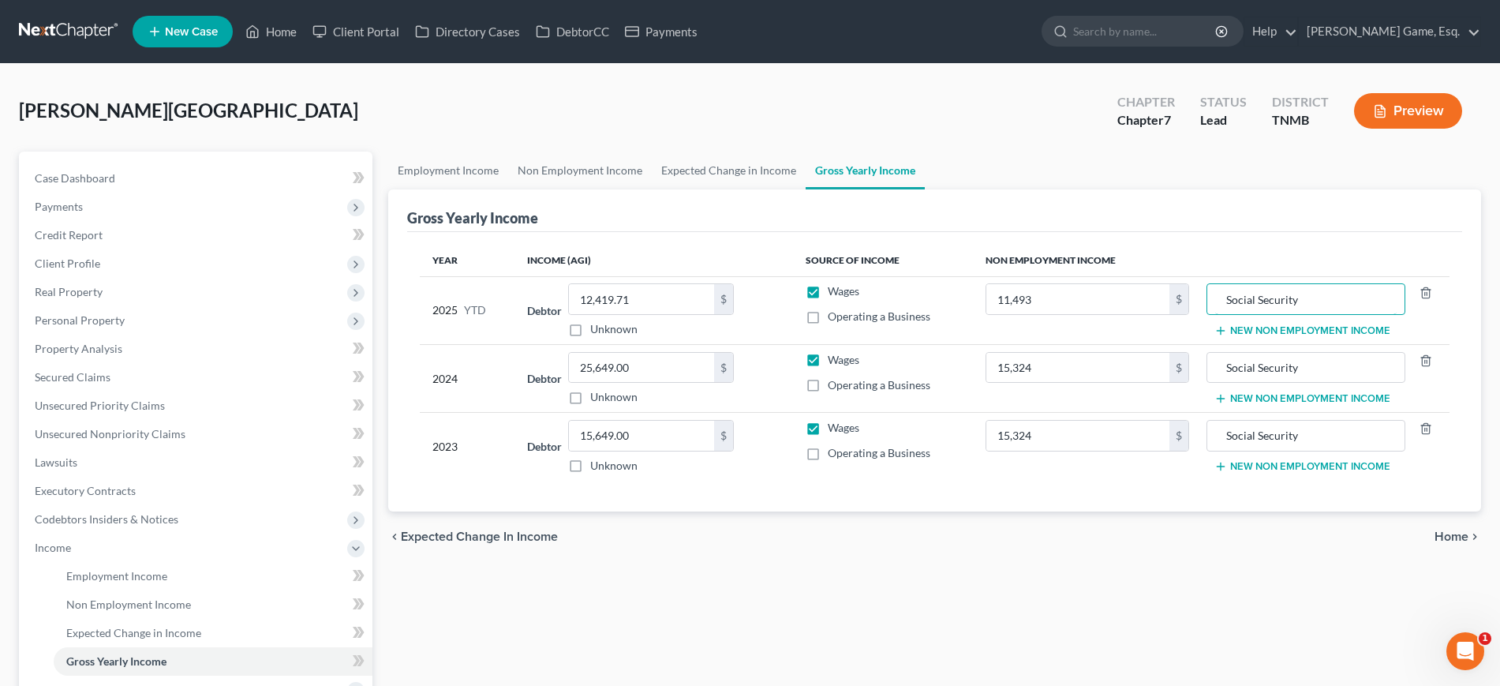
type input "Social Security"
click at [1259, 298] on div "Year Income (AGI) Source of Income Non Employment Income 2025 YTD Debtor 12,419…" at bounding box center [934, 372] width 1055 height 280
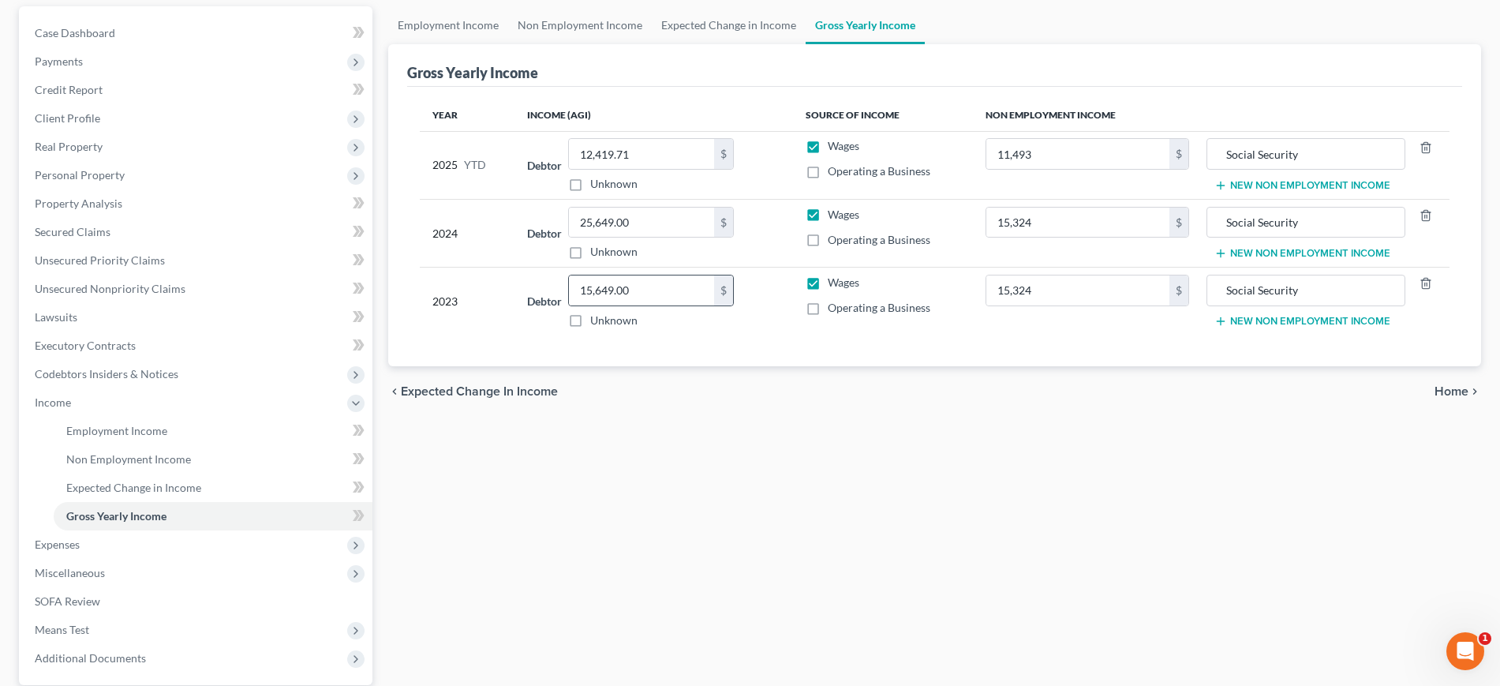
scroll to position [99, 0]
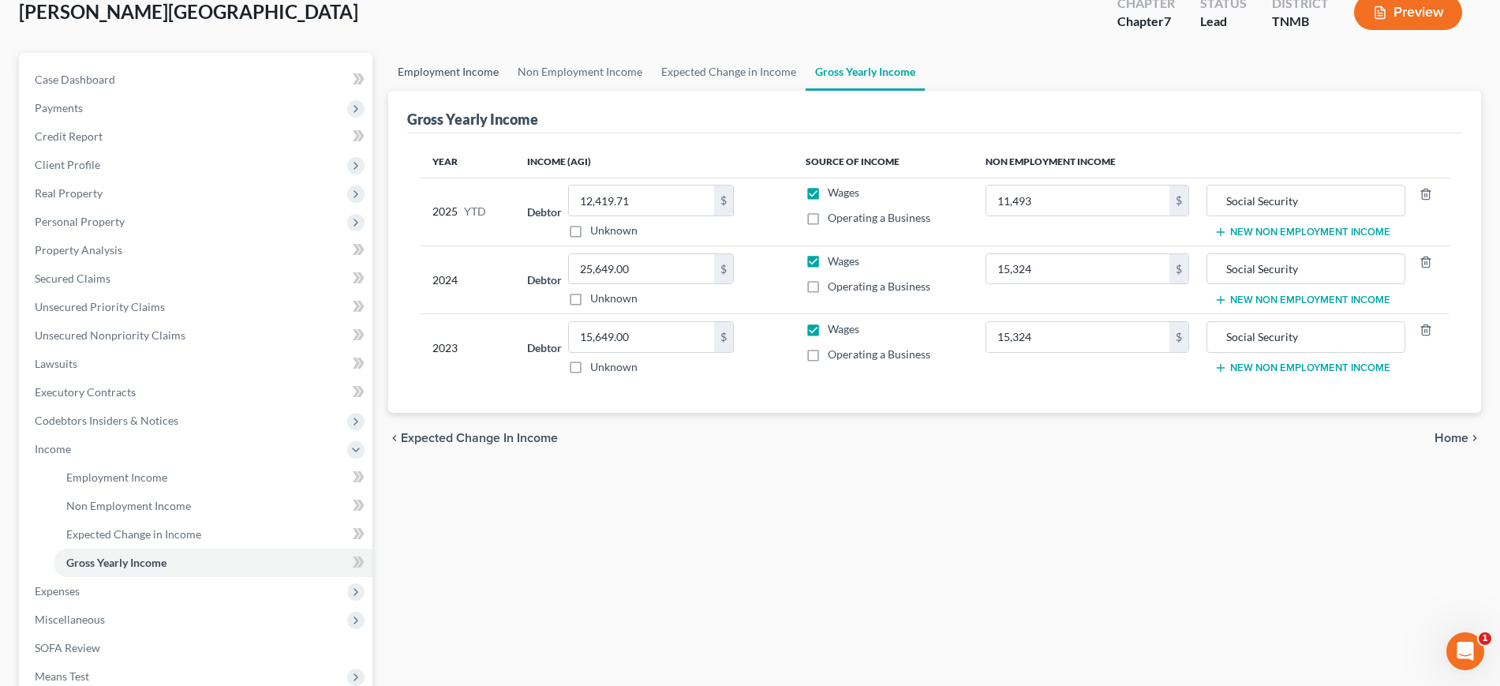
click at [447, 91] on link "Employment Income" at bounding box center [448, 72] width 120 height 38
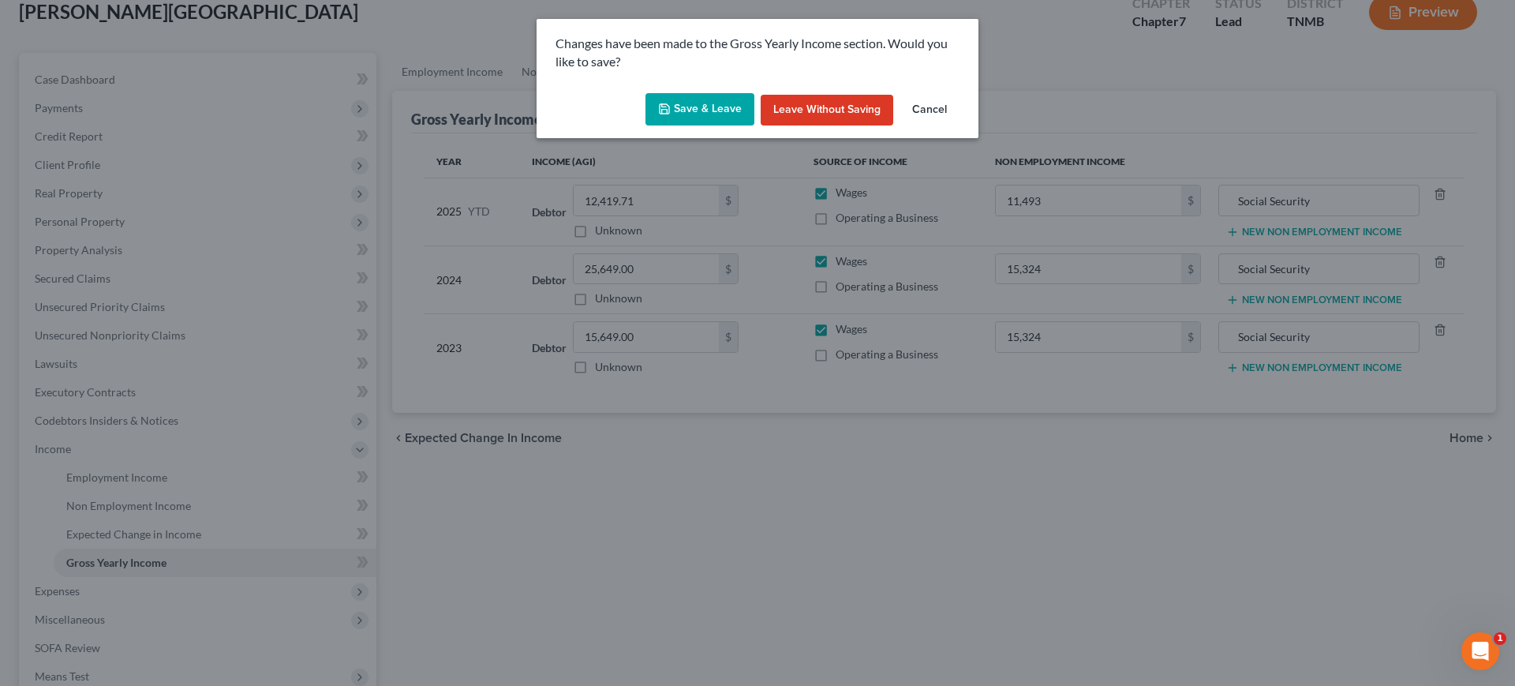
click at [671, 126] on button "Save & Leave" at bounding box center [700, 109] width 109 height 33
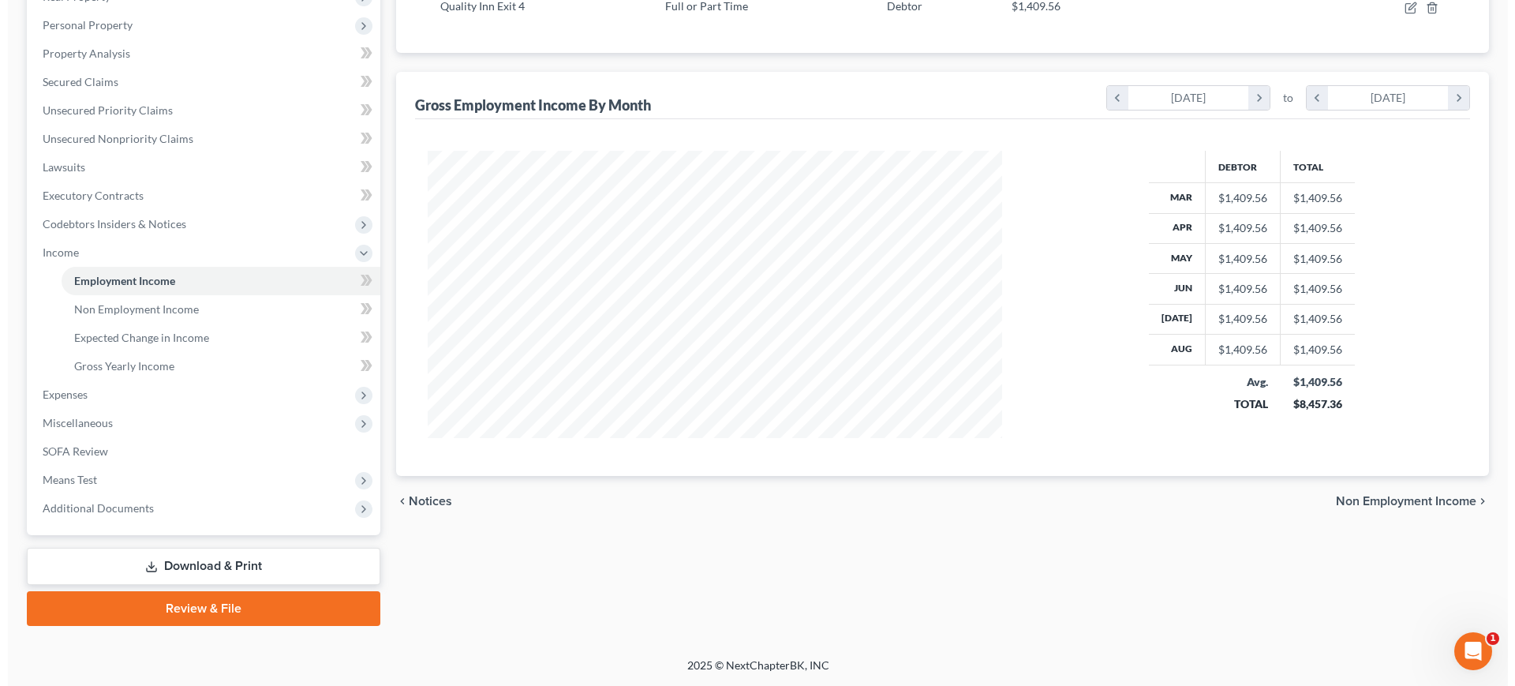
scroll to position [241, 0]
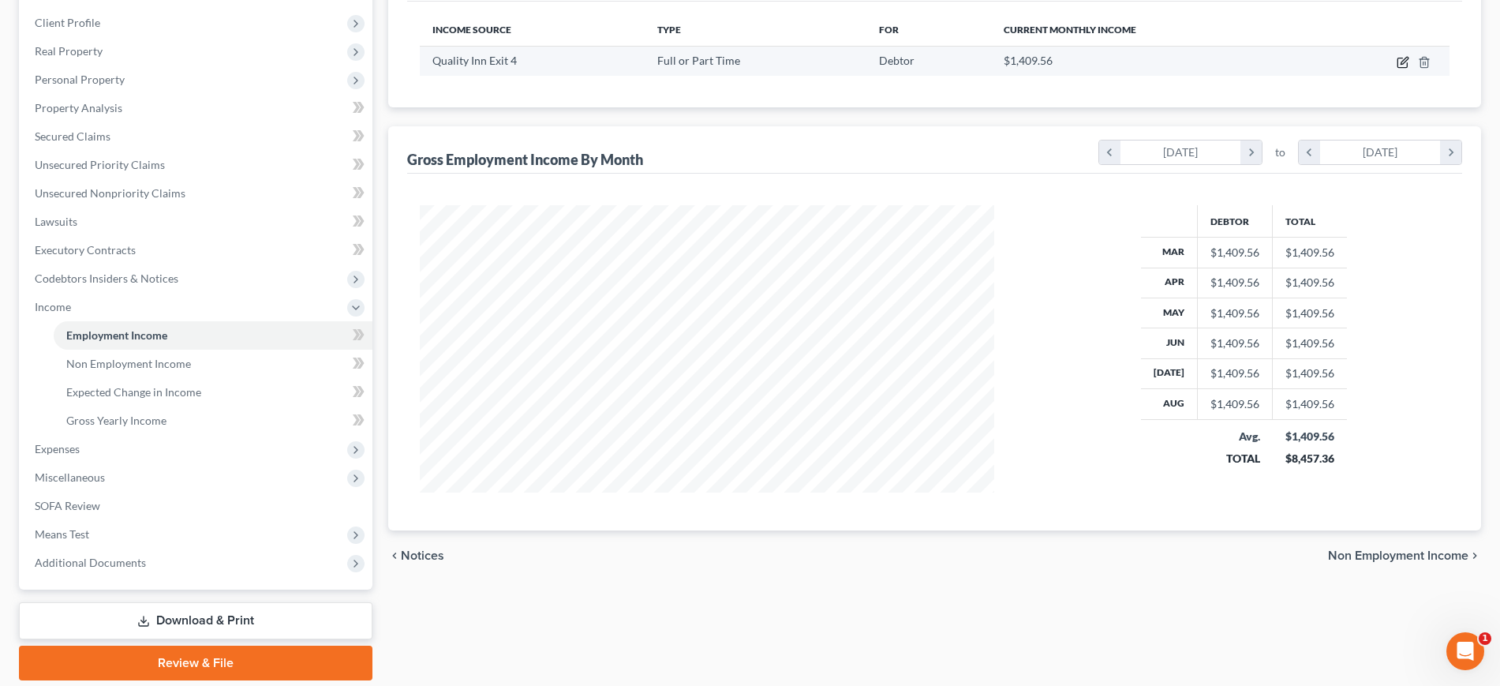
click at [1397, 69] on icon "button" at bounding box center [1403, 62] width 13 height 13
select select "0"
select select "44"
select select "1"
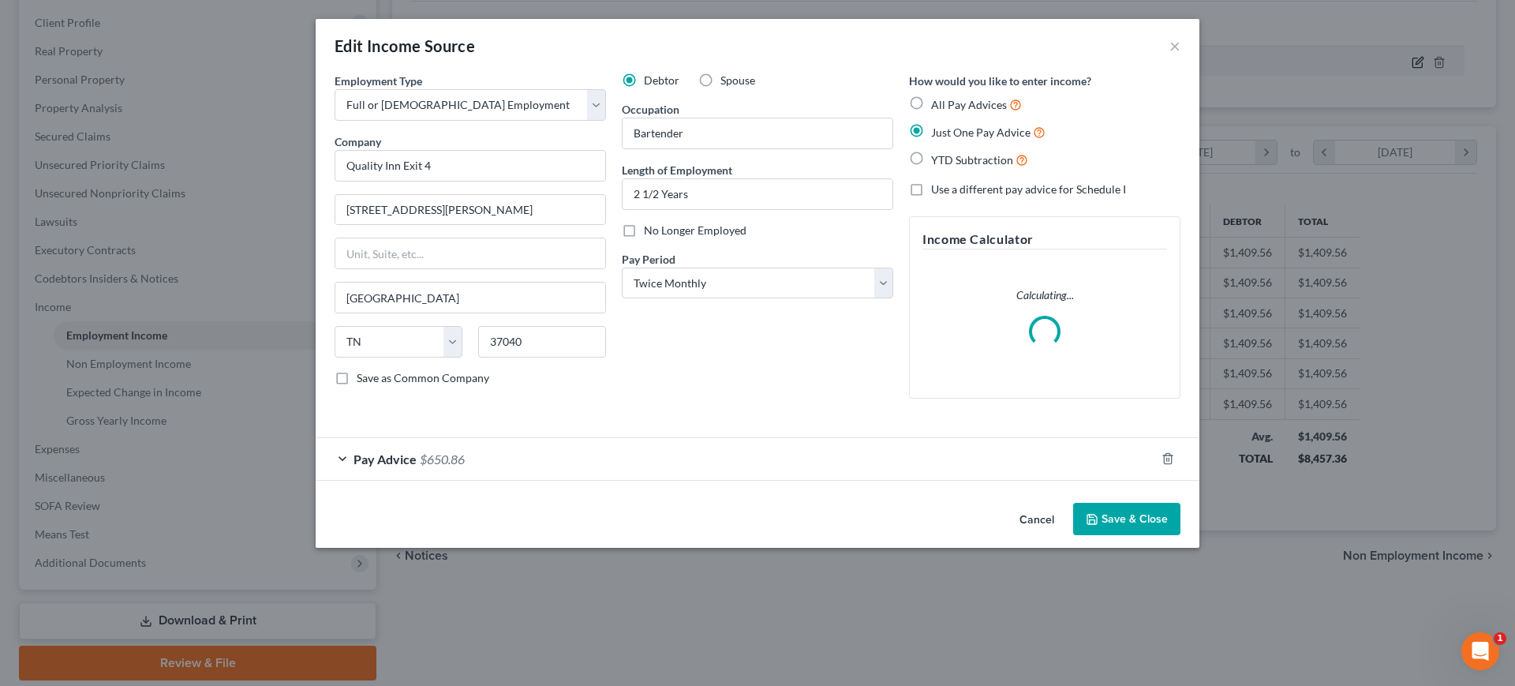
scroll to position [352, 612]
click at [945, 114] on label "All Pay Advices" at bounding box center [976, 104] width 91 height 18
click at [945, 106] on input "All Pay Advices" at bounding box center [943, 100] width 10 height 10
radio input "true"
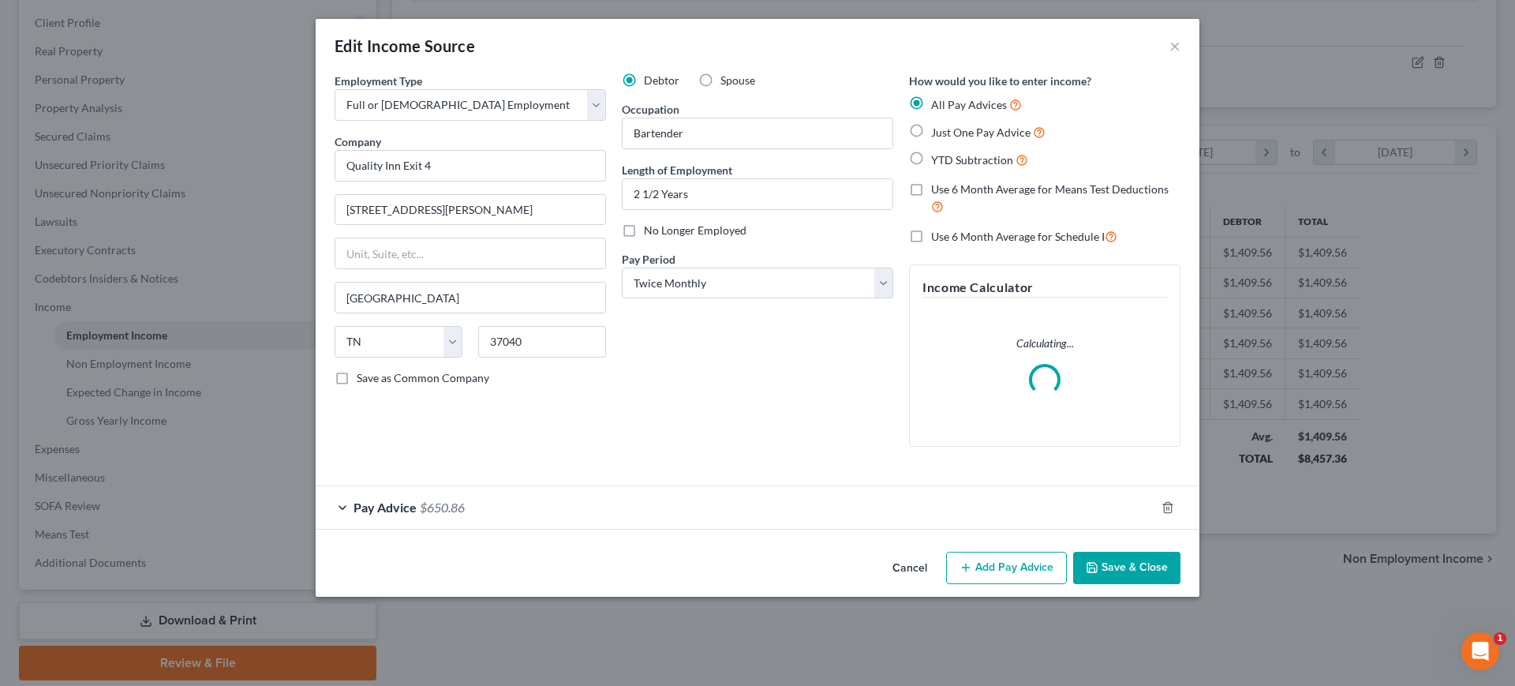
click at [945, 215] on label "Use 6 Month Average for Means Test Deductions" at bounding box center [1055, 199] width 249 height 34
click at [945, 192] on input "Use 6 Month Average for Means Test Deductions" at bounding box center [943, 187] width 10 height 10
checkbox input "true"
click at [947, 245] on label "Use 6 Month Average for Schedule I" at bounding box center [1024, 236] width 186 height 18
click at [947, 238] on input "Use 6 Month Average for Schedule I" at bounding box center [943, 232] width 10 height 10
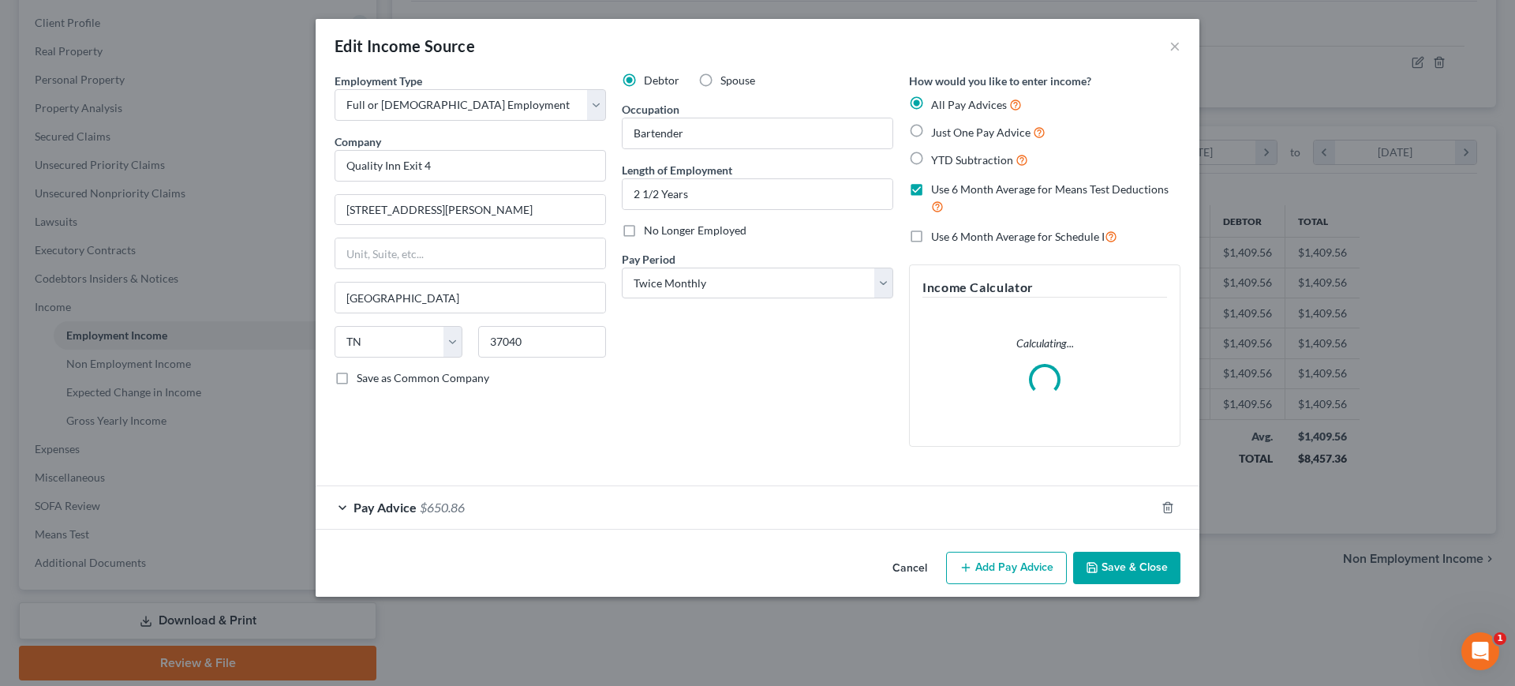
checkbox input "true"
click at [936, 528] on div "Pay Advice $650.86" at bounding box center [736, 507] width 840 height 42
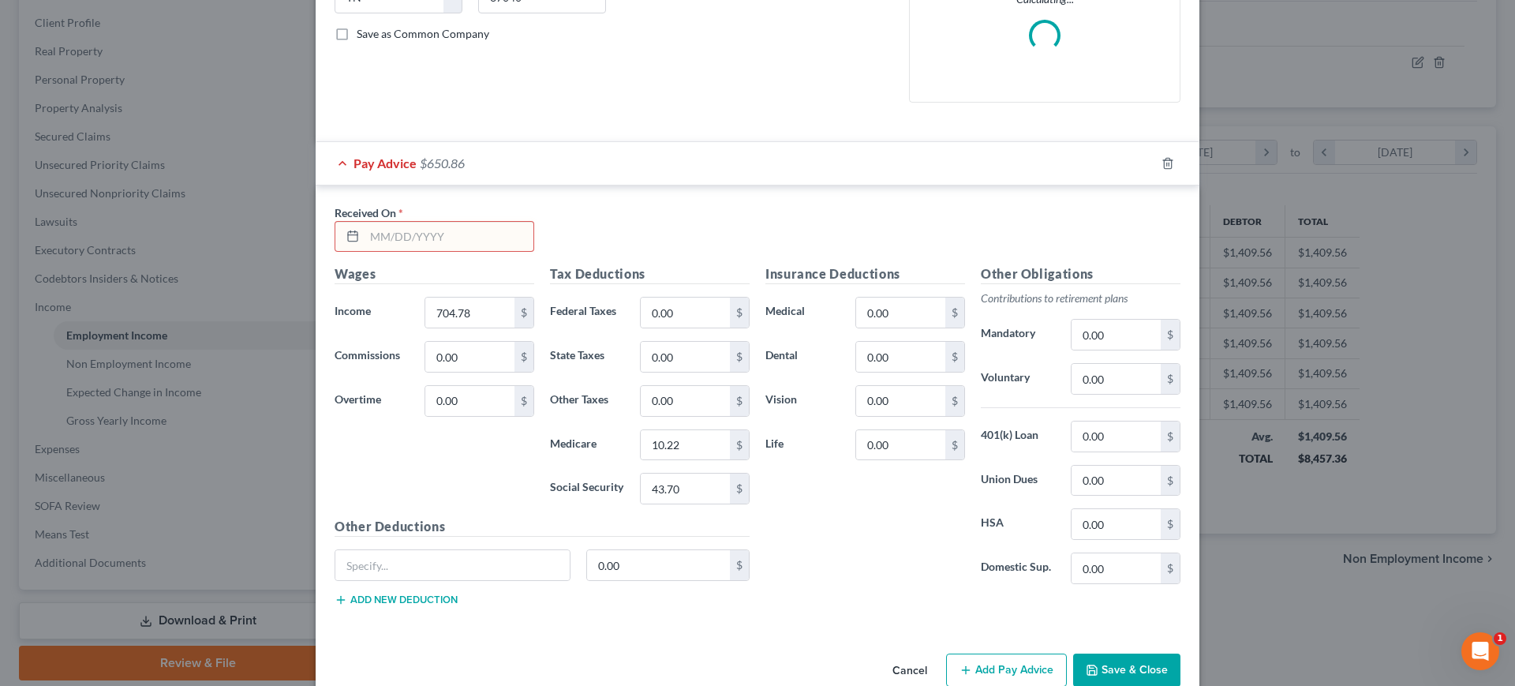
scroll to position [357, 0]
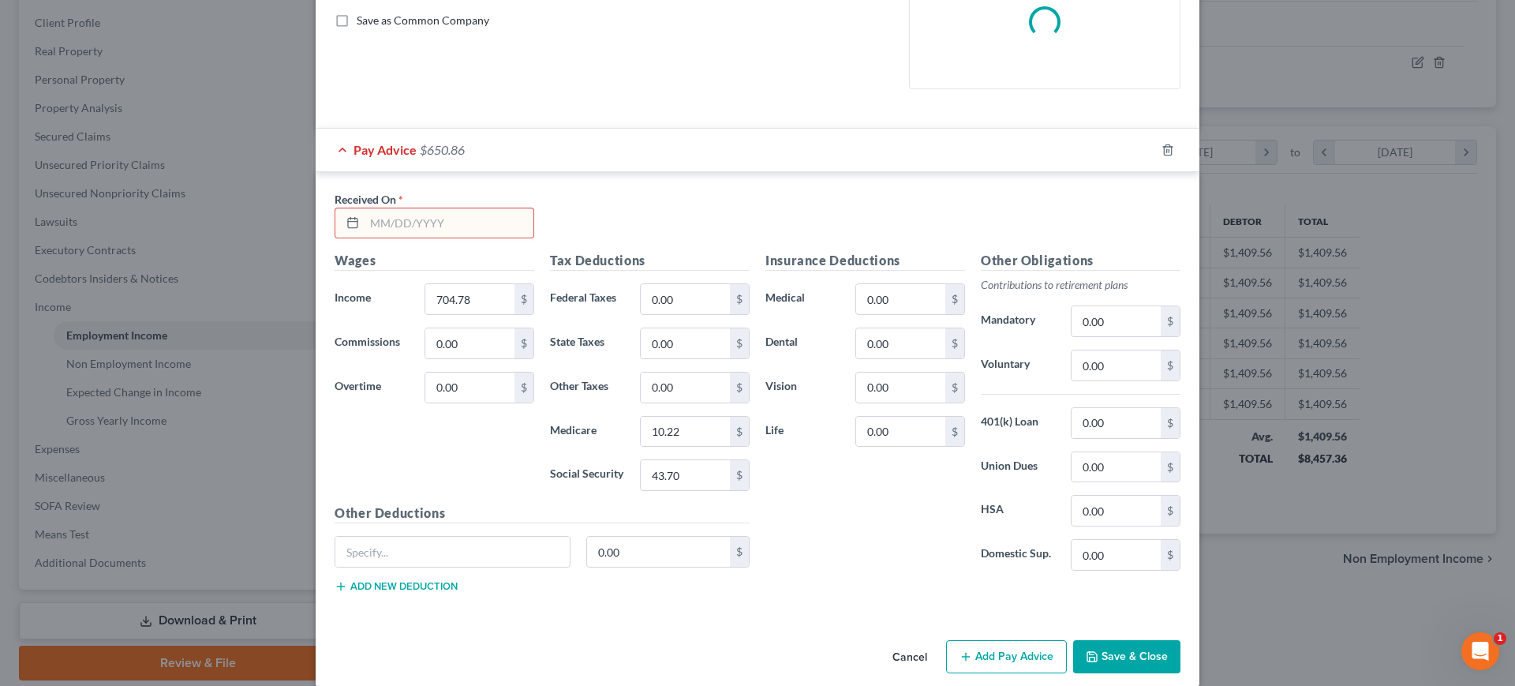
click at [365, 238] on input "text" at bounding box center [449, 223] width 169 height 30
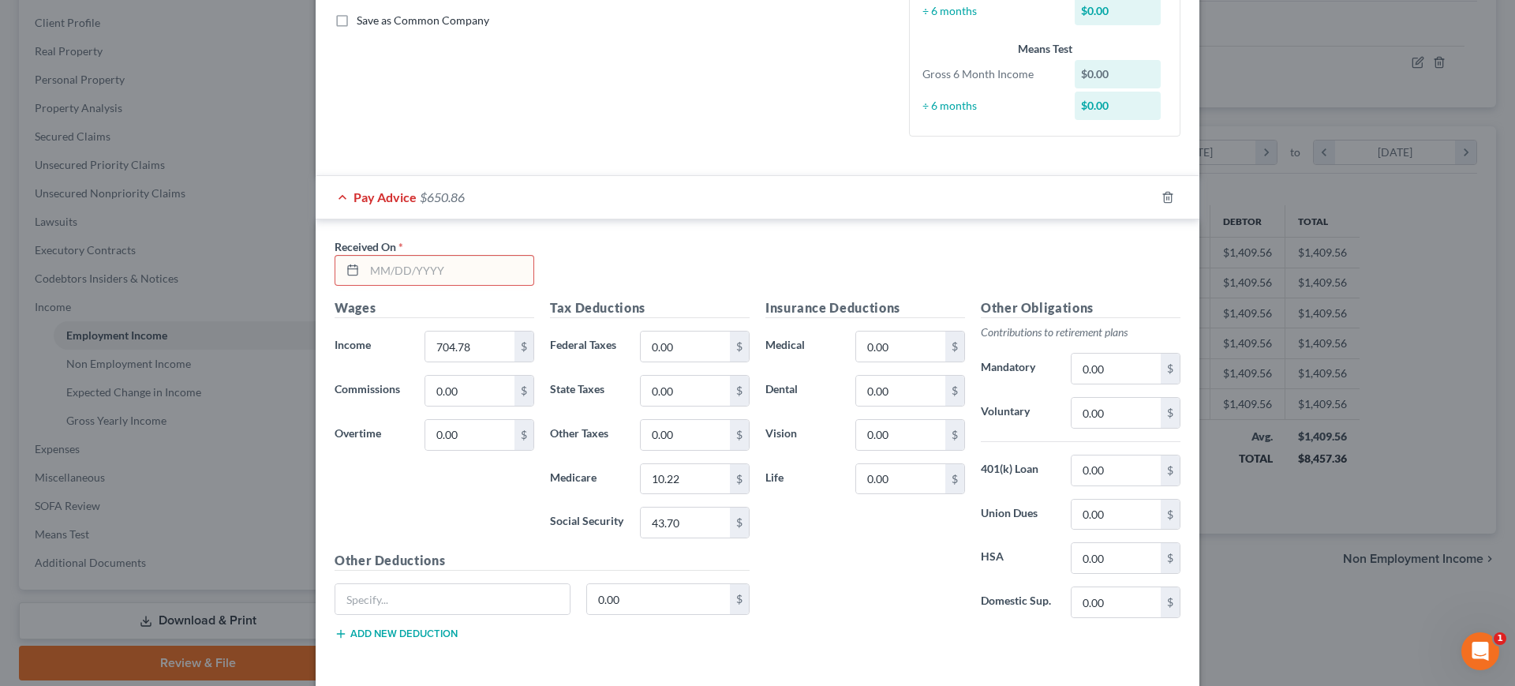
click at [365, 286] on input "text" at bounding box center [449, 271] width 169 height 30
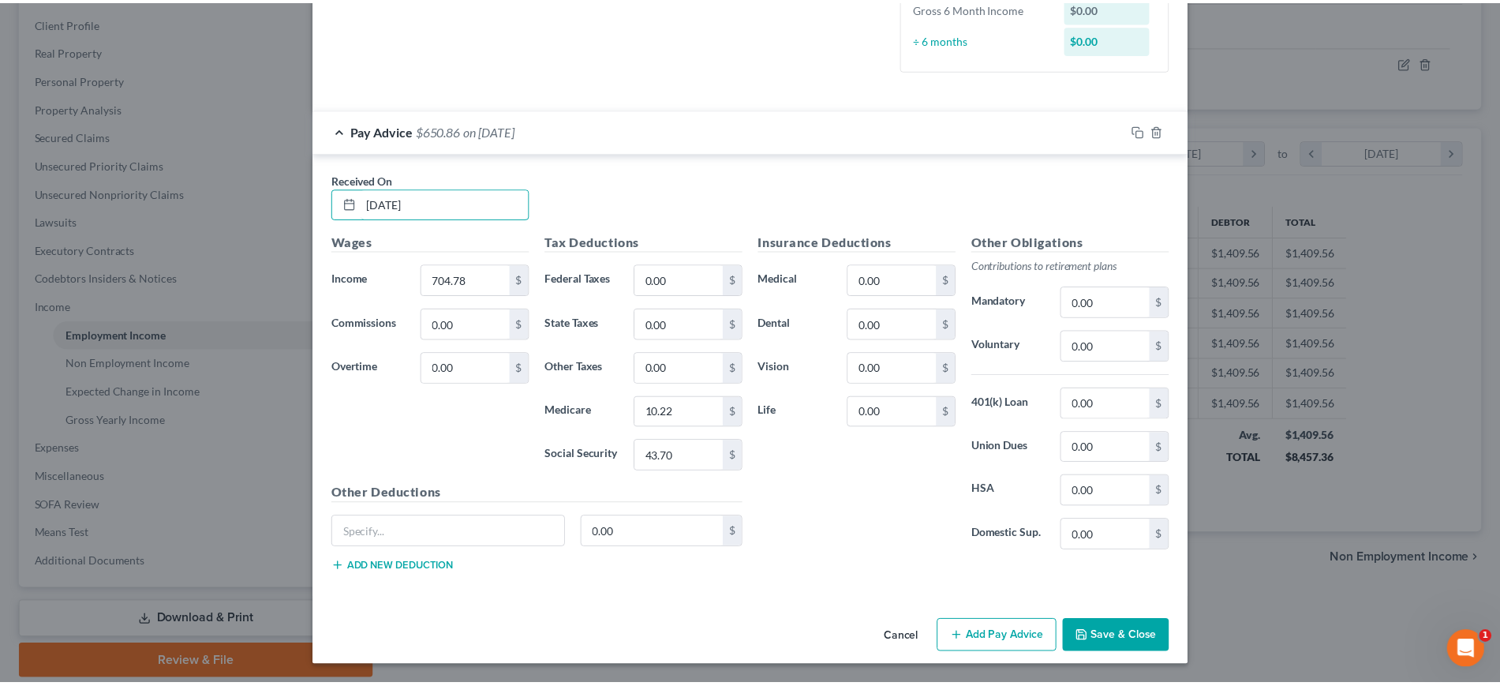
scroll to position [673, 0]
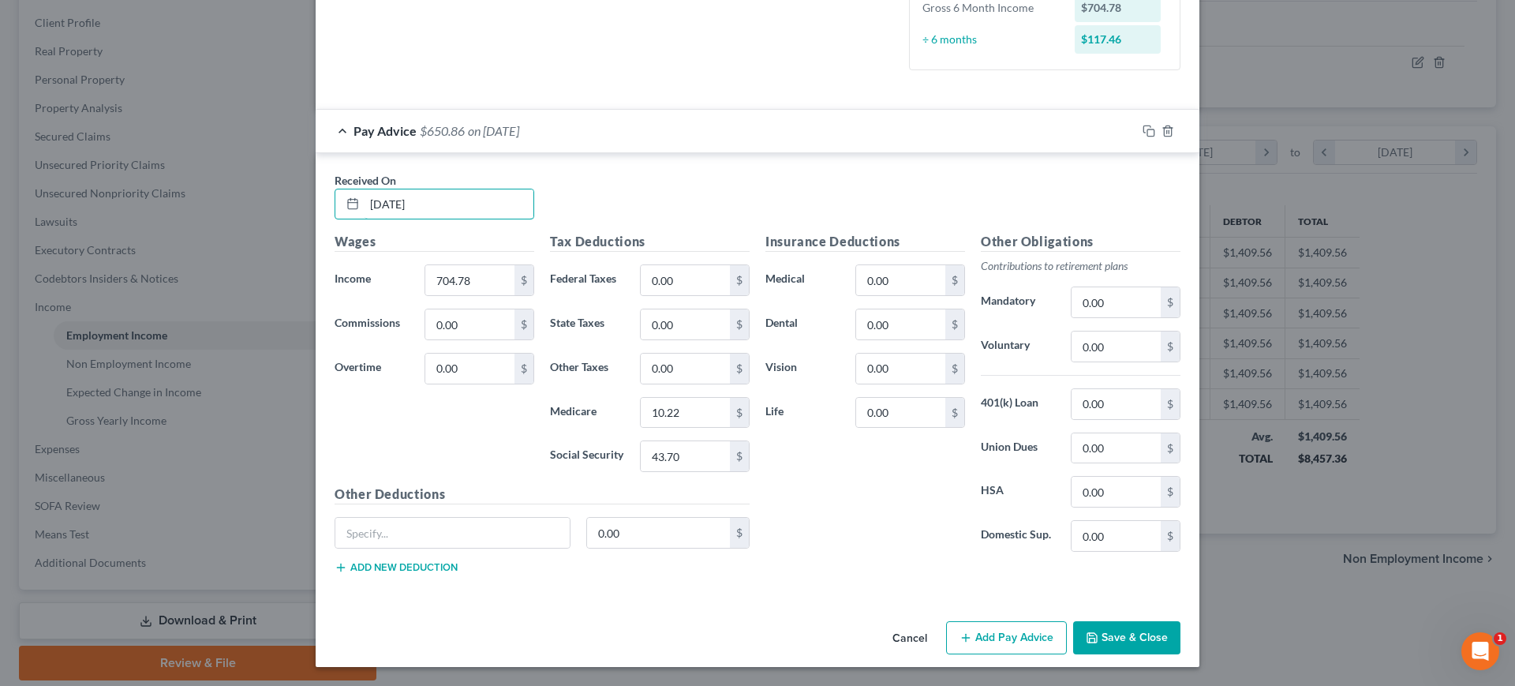
type input "[DATE]"
click at [1181, 628] on button "Save & Close" at bounding box center [1126, 637] width 107 height 33
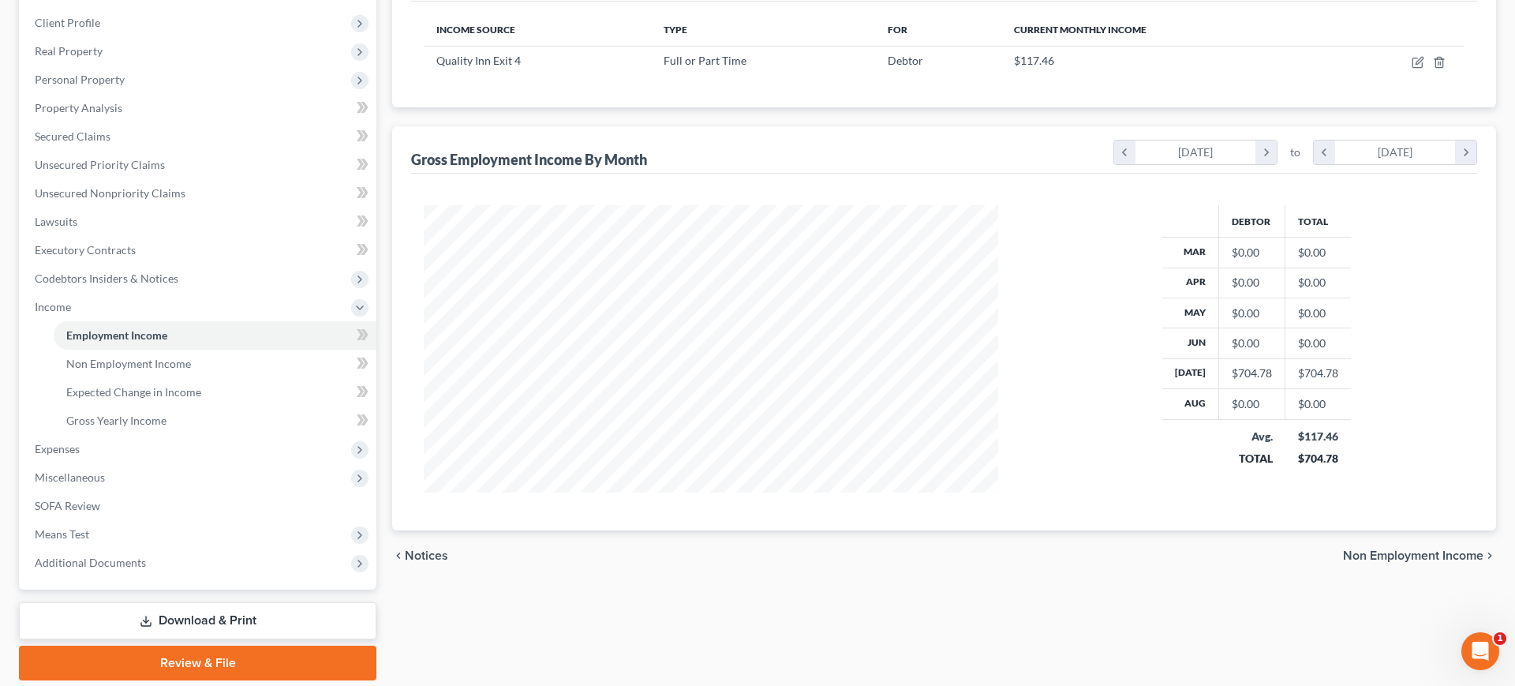
scroll to position [788828, 788574]
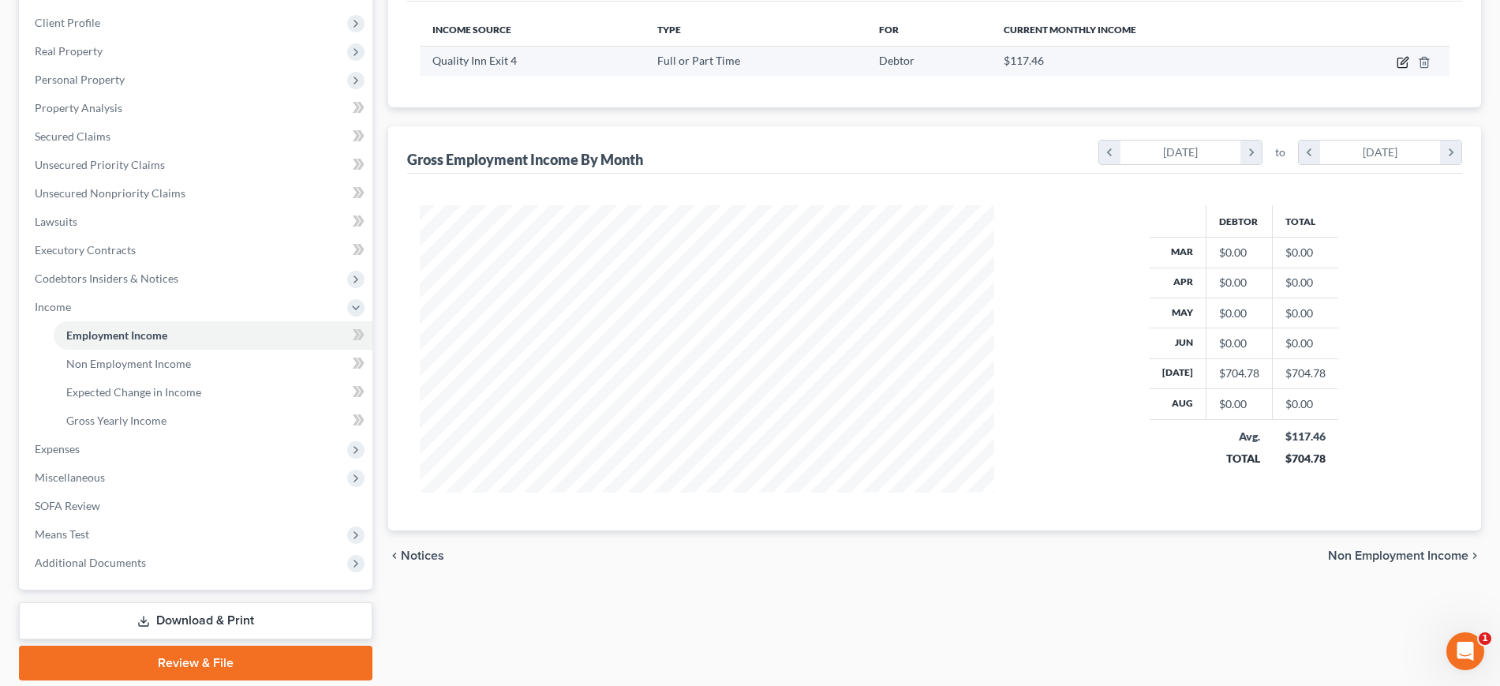
click at [1397, 69] on icon "button" at bounding box center [1403, 62] width 13 height 13
select select "0"
select select "44"
select select "1"
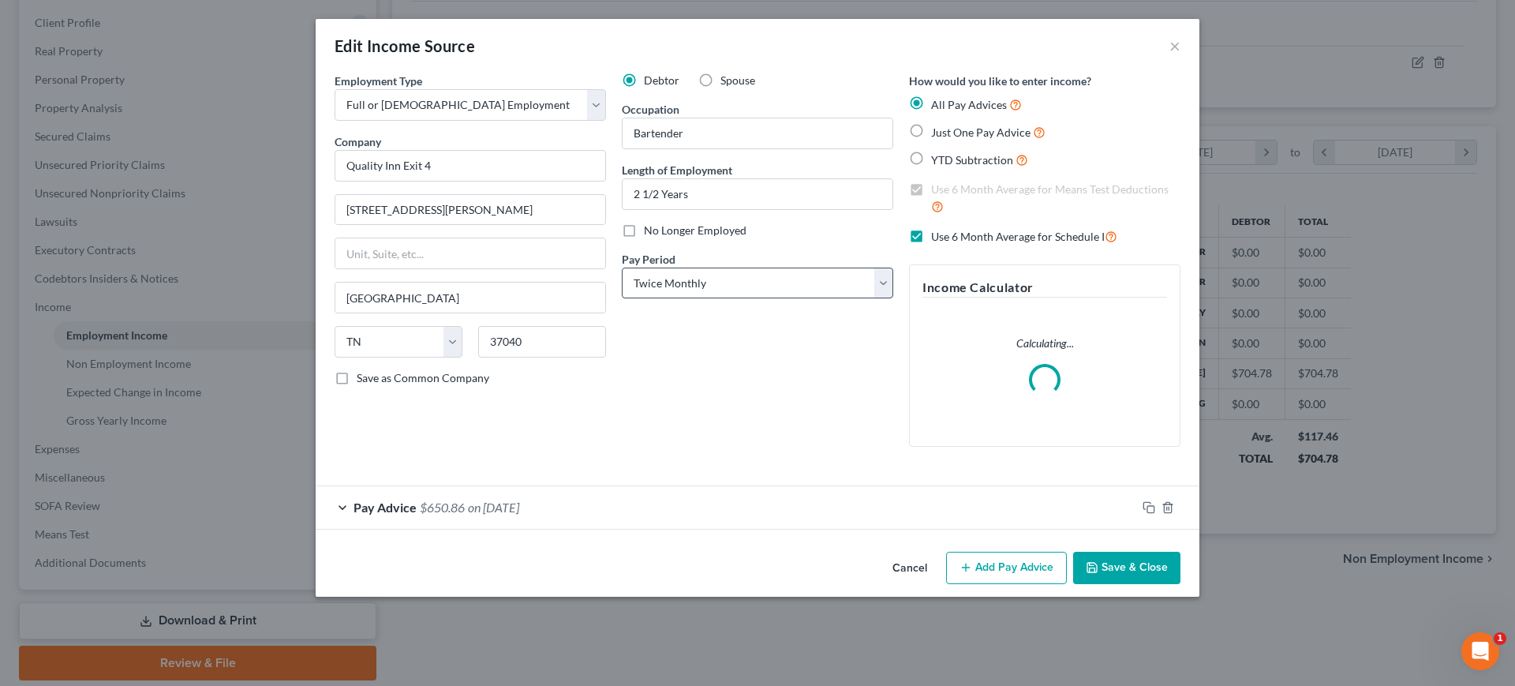
scroll to position [62, 0]
click at [1064, 585] on button "Add Pay Advice" at bounding box center [1006, 568] width 121 height 33
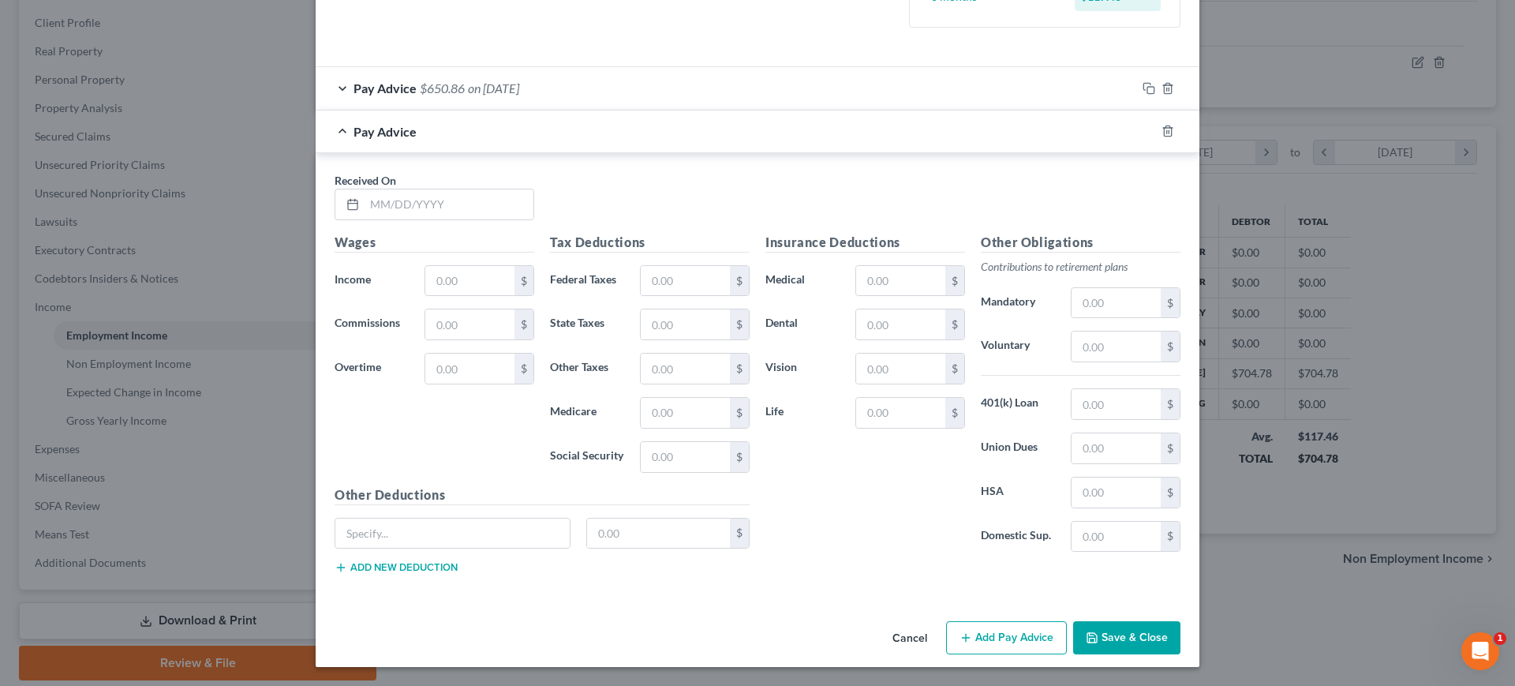
scroll to position [530, 0]
click at [407, 219] on input "text" at bounding box center [449, 204] width 169 height 30
type input "[DATE]"
click at [425, 296] on input "text" at bounding box center [469, 281] width 89 height 30
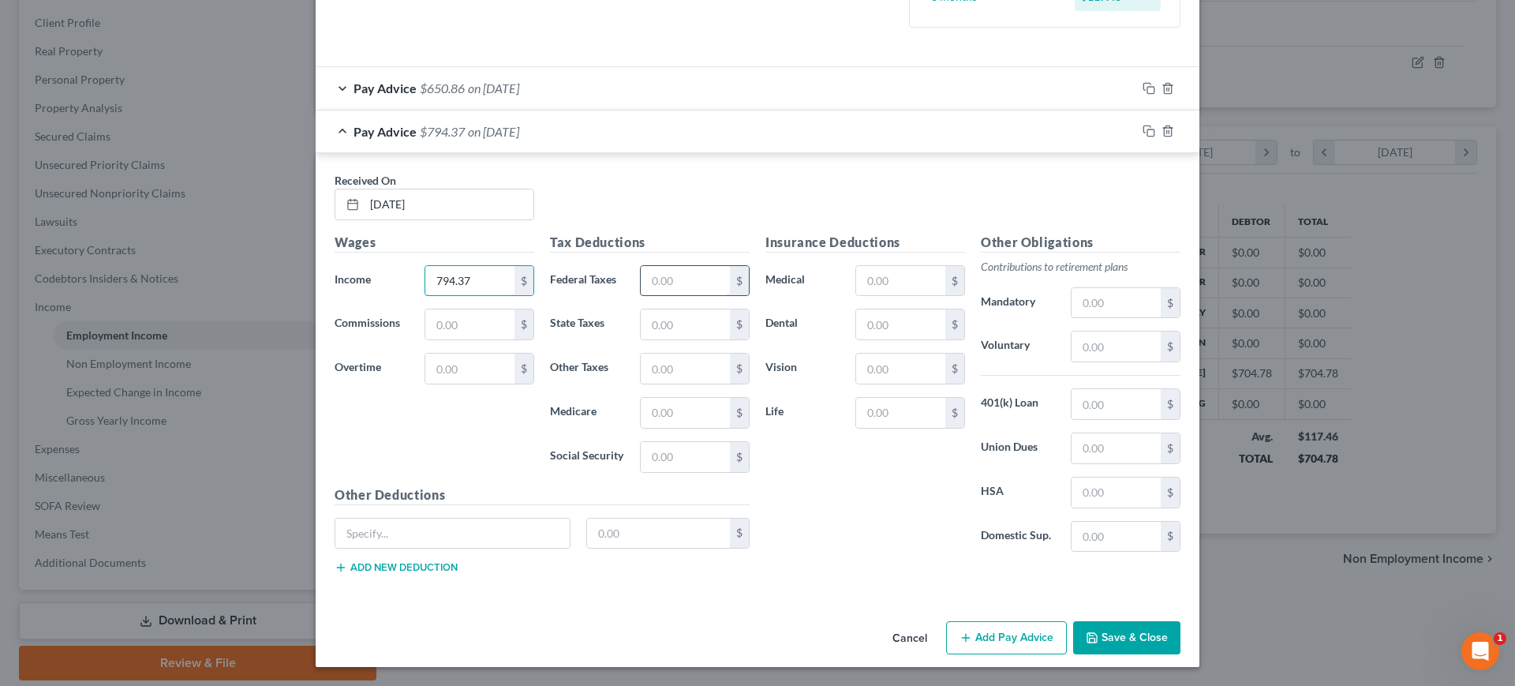
type input "794.37"
click at [641, 296] on input "text" at bounding box center [685, 281] width 89 height 30
click at [679, 472] on input "text" at bounding box center [685, 457] width 89 height 30
type input "49.25"
click at [661, 485] on div "Tax Deductions Federal Taxes $ State Taxes $ Other Taxes $ Medicare $ Social Se…" at bounding box center [649, 359] width 215 height 253
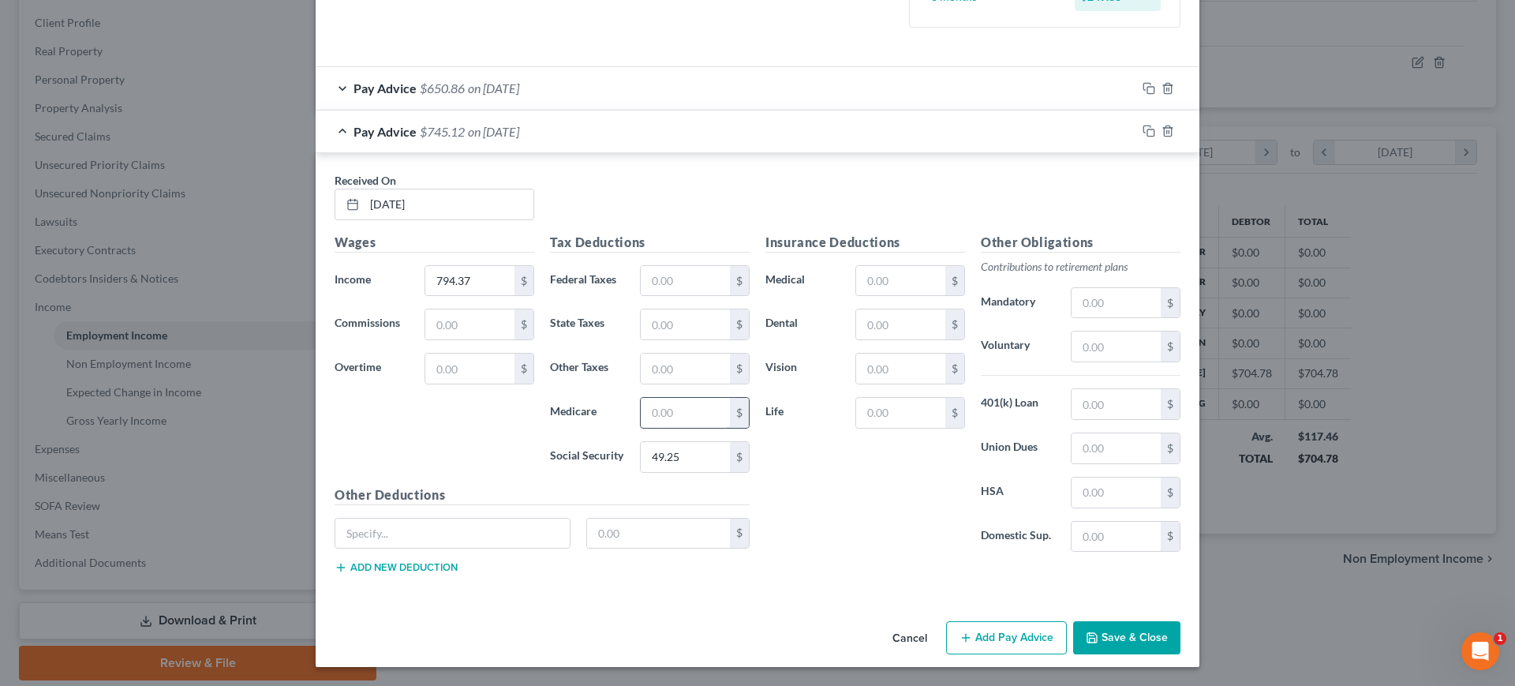
click at [661, 428] on input "text" at bounding box center [685, 413] width 89 height 30
type input "11.52"
click at [1067, 635] on button "Add Pay Advice" at bounding box center [1006, 637] width 121 height 33
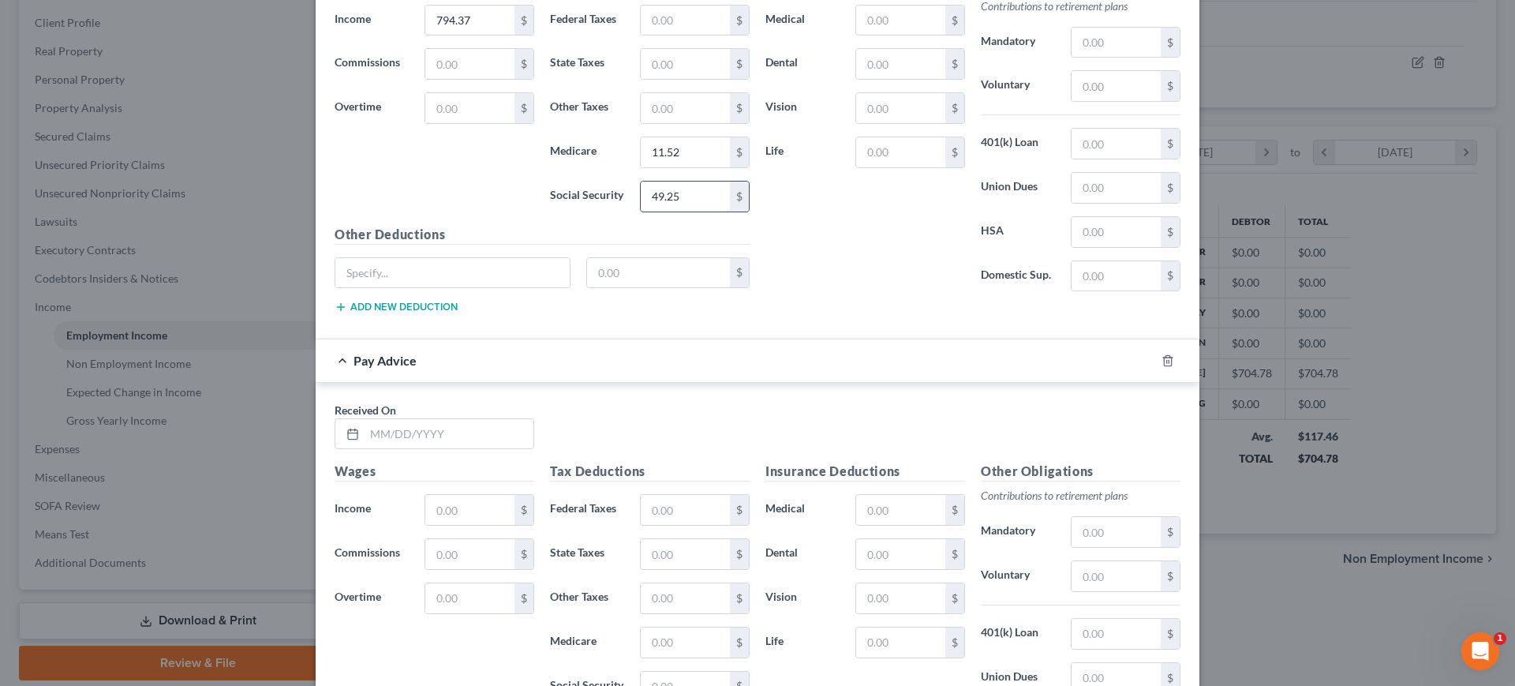
scroll to position [1023, 0]
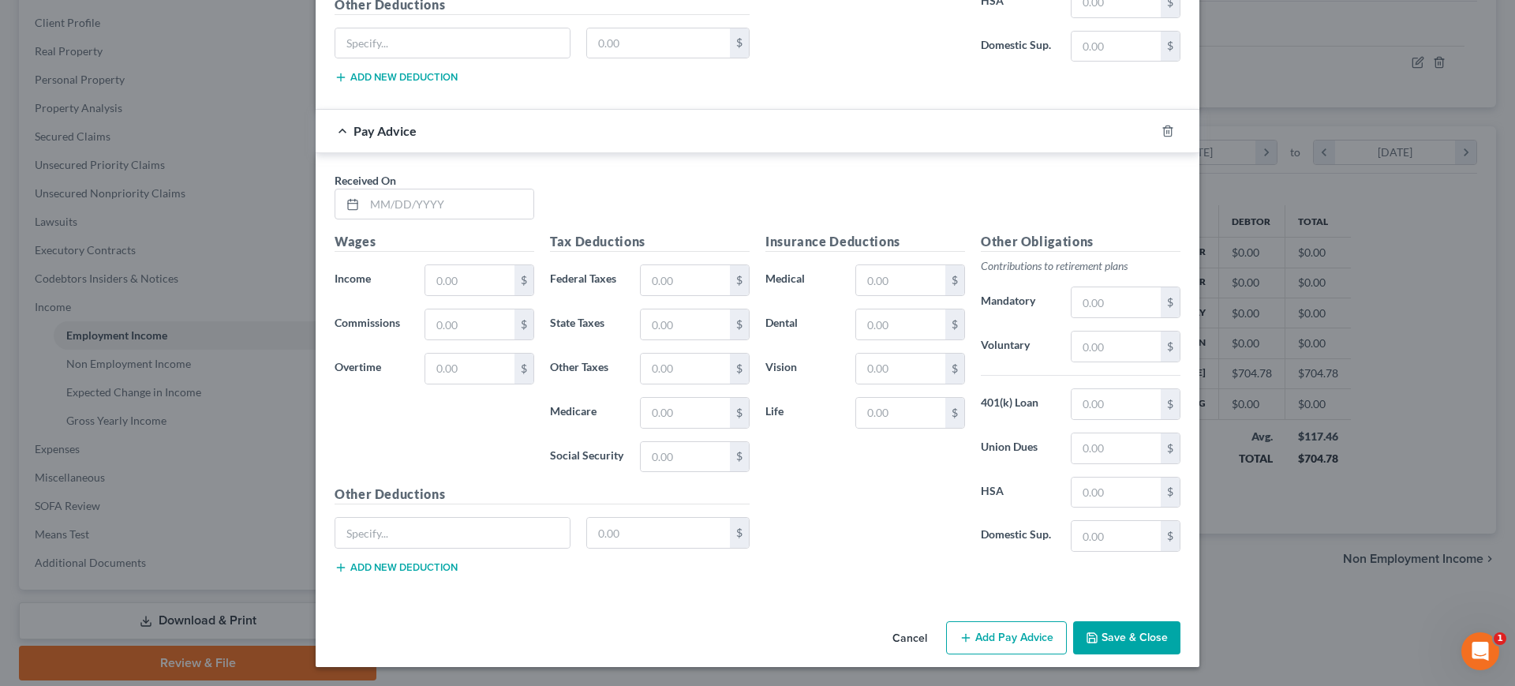
click at [387, 233] on div "Received On *" at bounding box center [758, 202] width 862 height 61
click at [387, 219] on input "text" at bounding box center [449, 204] width 169 height 30
click at [365, 219] on input "text" at bounding box center [449, 204] width 169 height 30
type input "[DATE]"
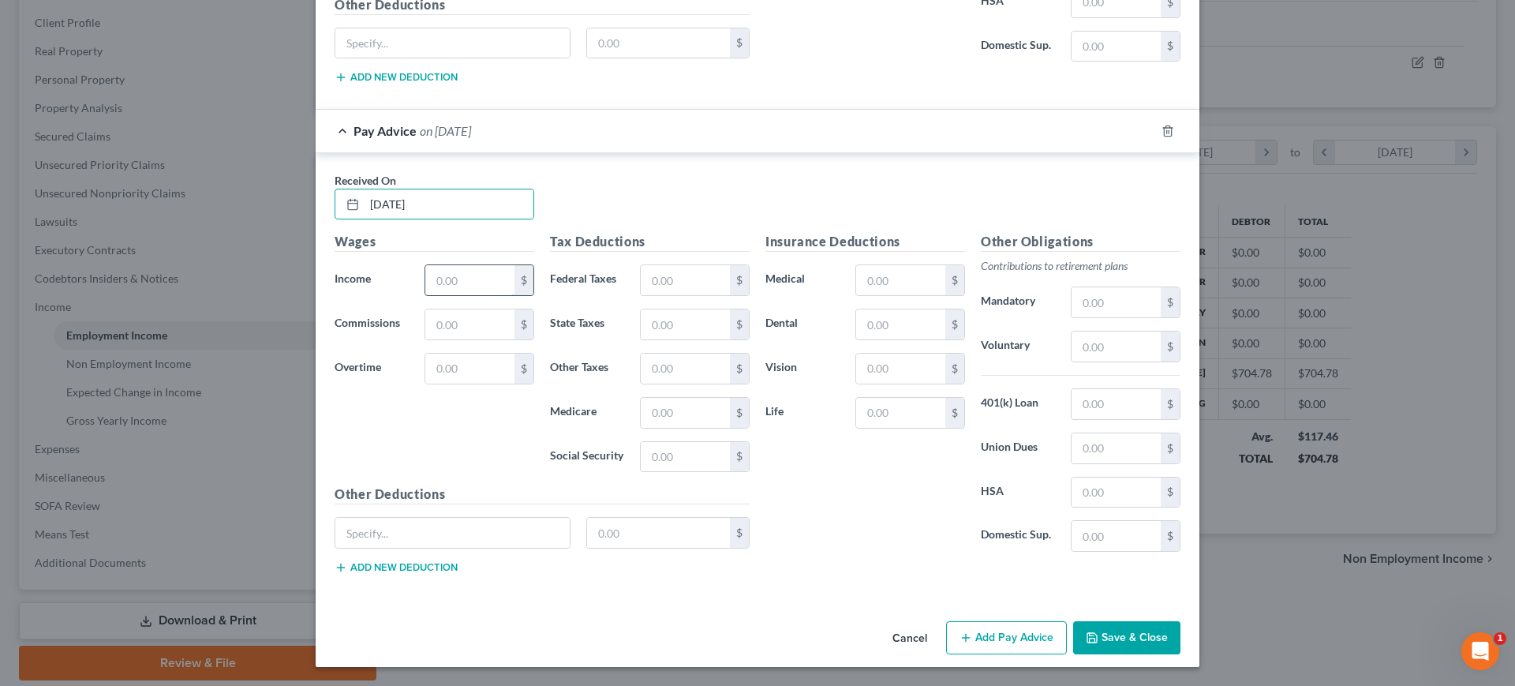
click at [425, 295] on input "text" at bounding box center [469, 280] width 89 height 30
type input "340"
click at [641, 472] on input "text" at bounding box center [685, 457] width 89 height 30
type input "21.08"
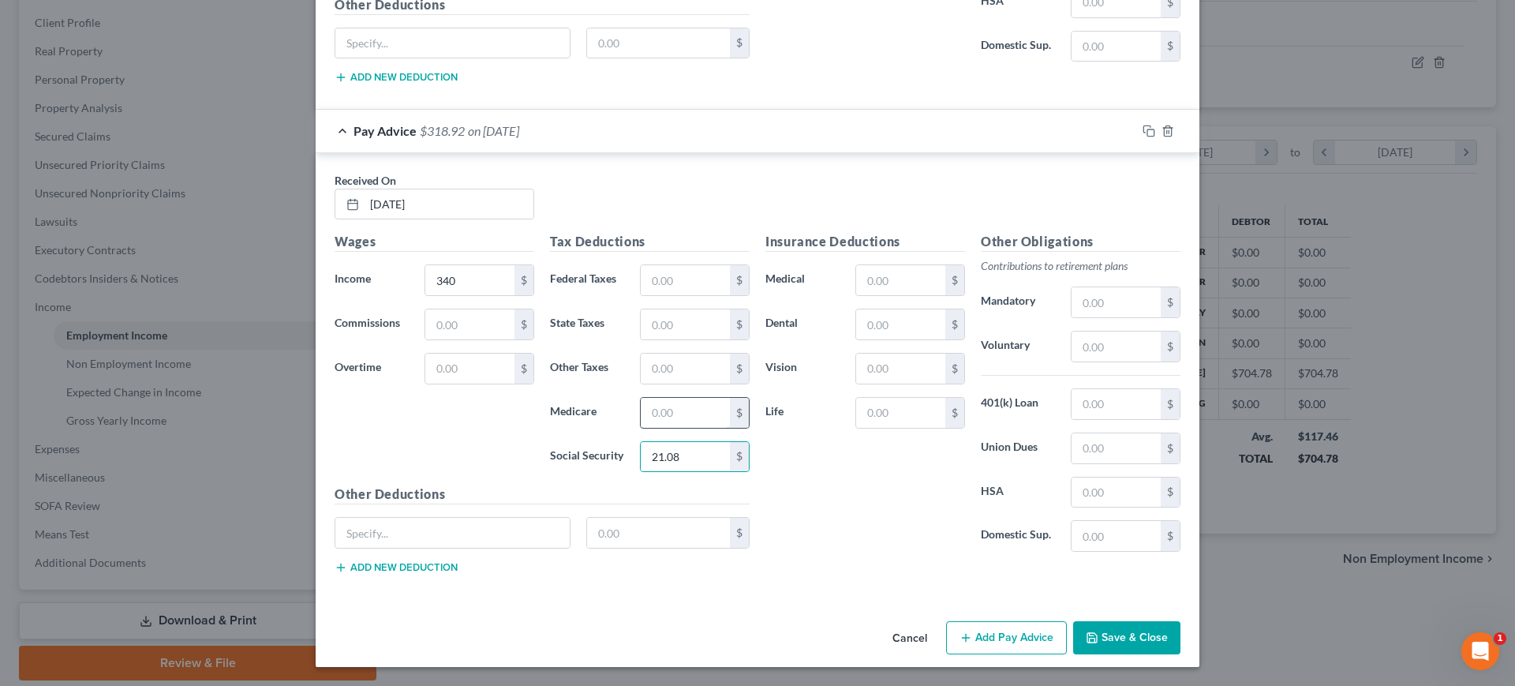
click at [649, 428] on input "text" at bounding box center [685, 413] width 89 height 30
type input "4.93"
click at [1067, 626] on button "Add Pay Advice" at bounding box center [1006, 637] width 121 height 33
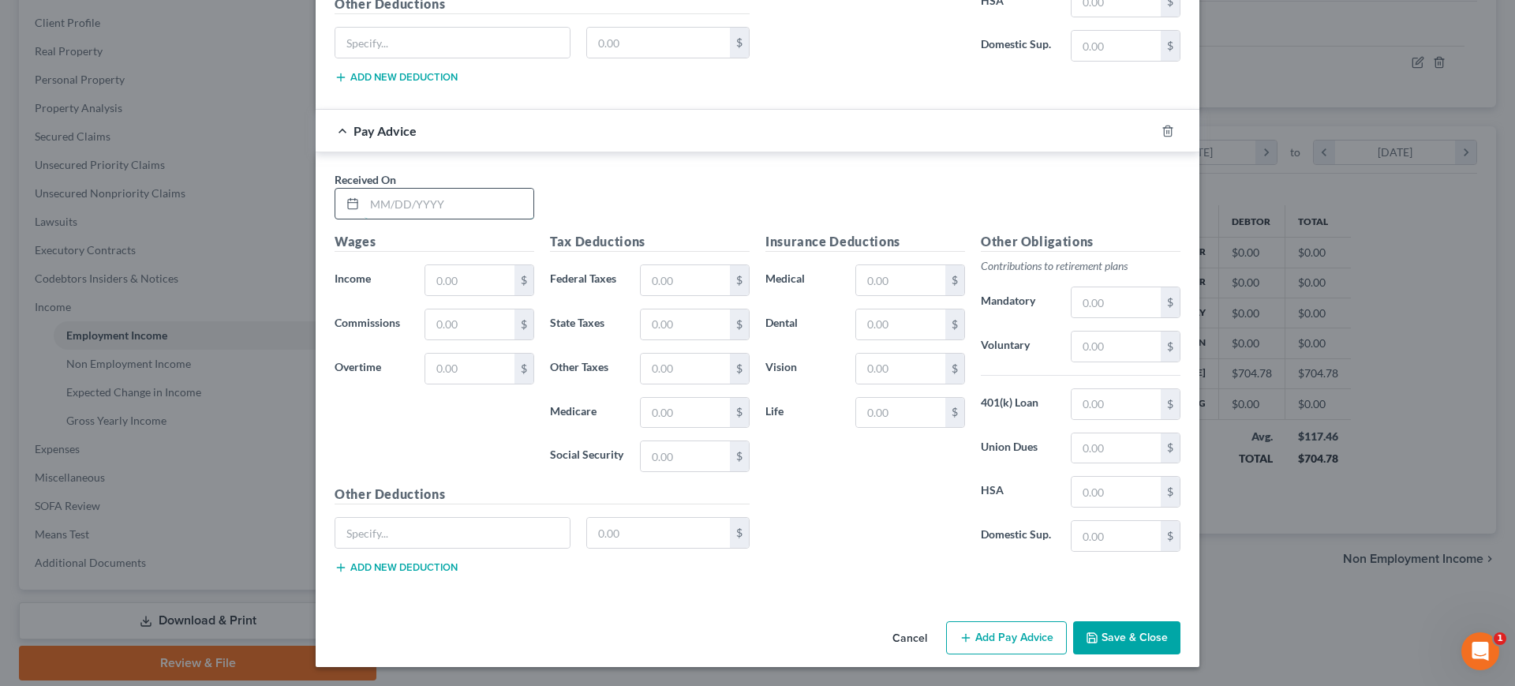
click at [365, 205] on input "text" at bounding box center [449, 204] width 169 height 30
type input "[DATE]"
click at [425, 295] on input "text" at bounding box center [469, 280] width 89 height 30
type input "807.6"
click at [657, 293] on input "text" at bounding box center [685, 280] width 89 height 30
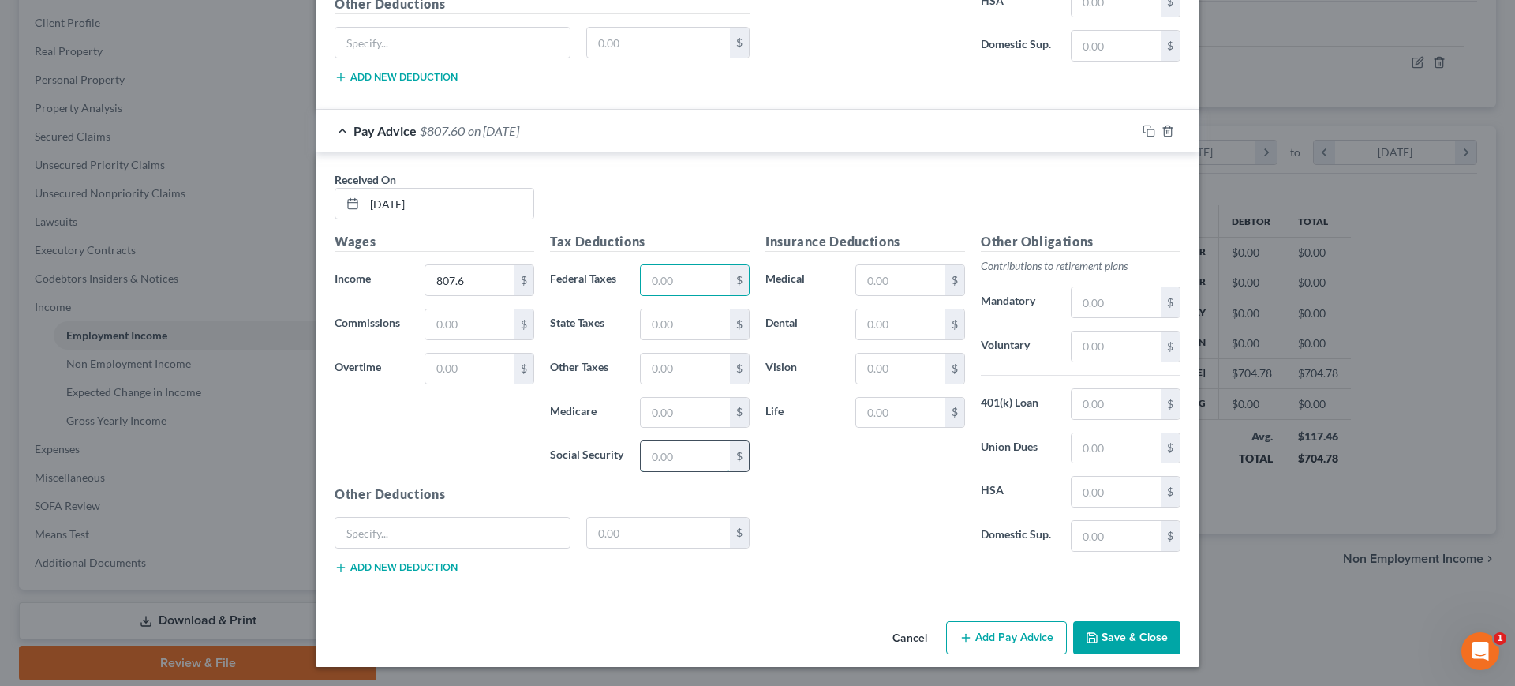
click at [655, 471] on input "text" at bounding box center [685, 456] width 89 height 30
type input "50.07"
click at [645, 428] on input "text" at bounding box center [685, 413] width 89 height 30
type input "11.71"
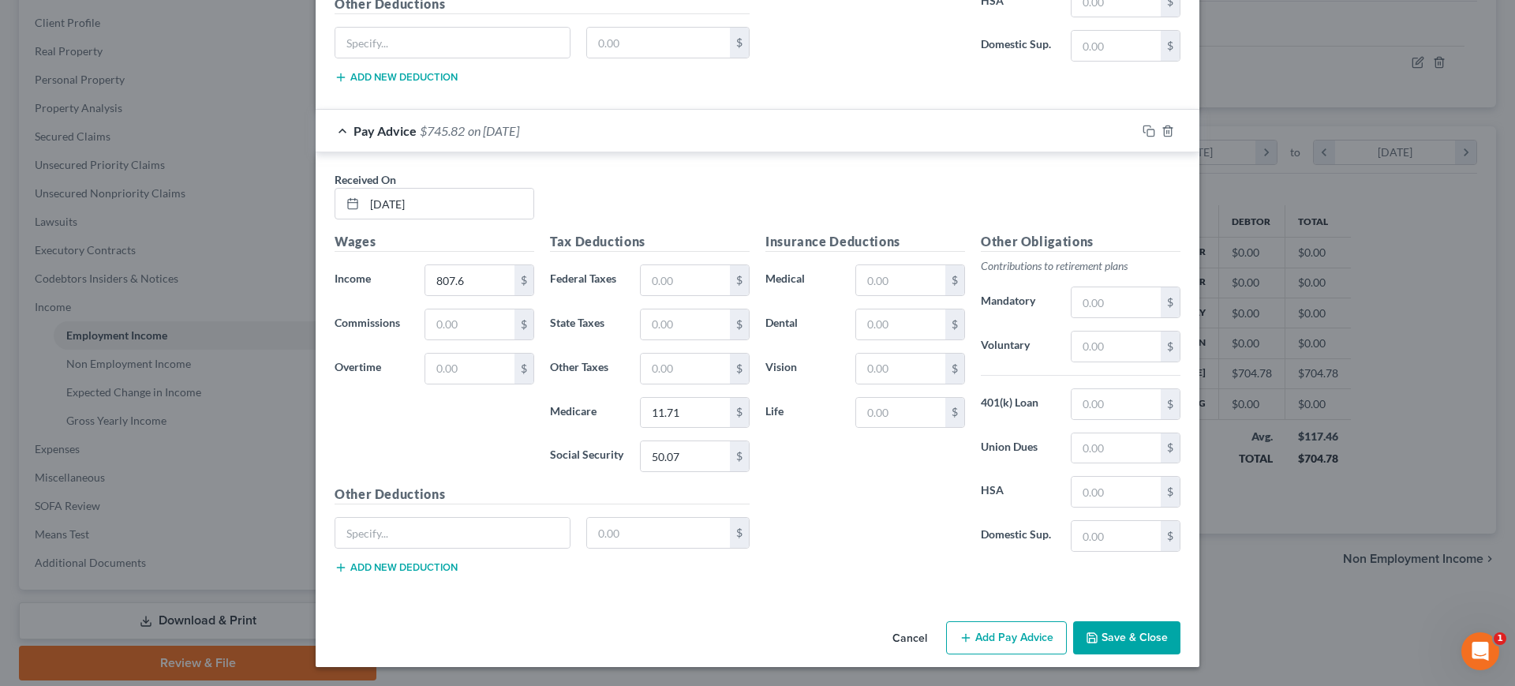
click at [1067, 621] on button "Add Pay Advice" at bounding box center [1006, 637] width 121 height 33
click at [380, 206] on input "text" at bounding box center [449, 204] width 169 height 30
type input "[DATE]"
click at [425, 296] on input "text" at bounding box center [469, 281] width 89 height 30
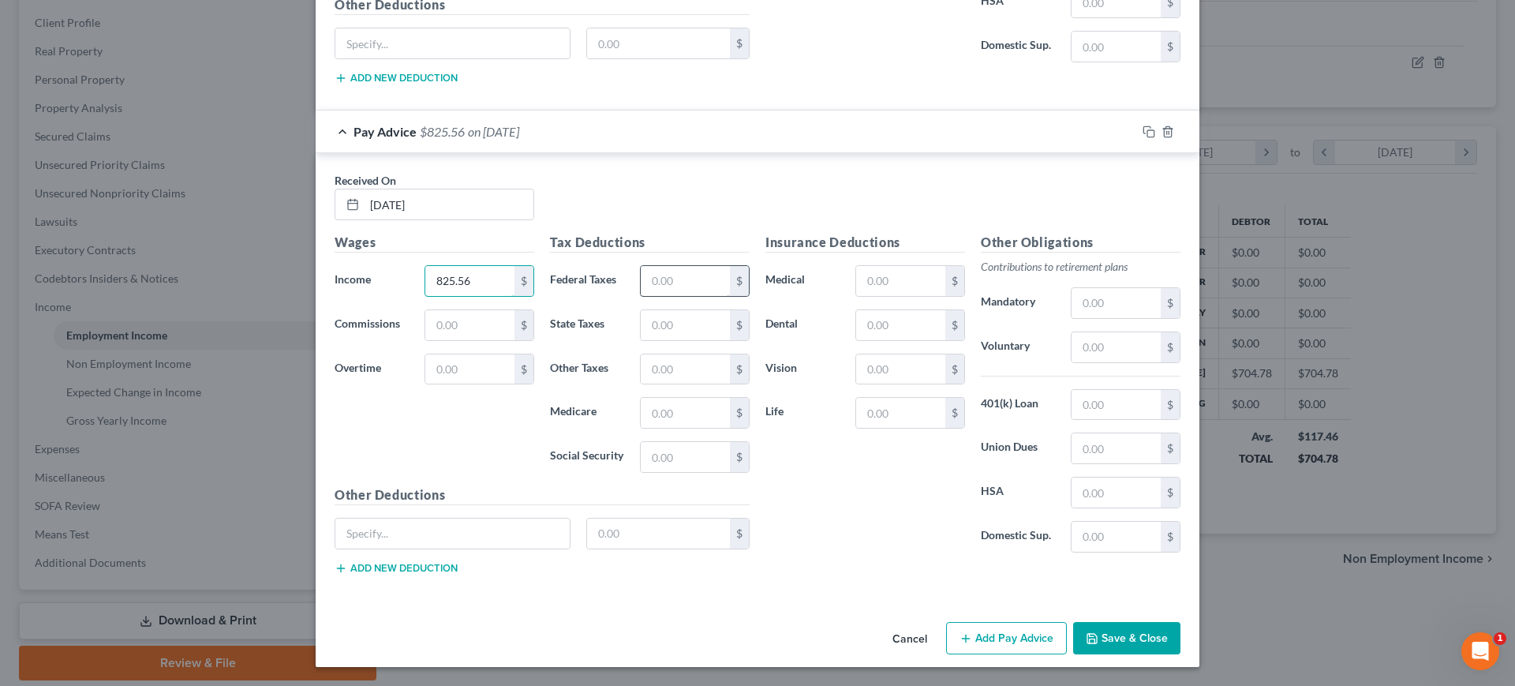
type input "825.56"
click at [655, 296] on input "text" at bounding box center [685, 281] width 89 height 30
click at [665, 428] on input "text" at bounding box center [685, 413] width 89 height 30
type input "11.97"
click at [663, 472] on input "text" at bounding box center [685, 457] width 89 height 30
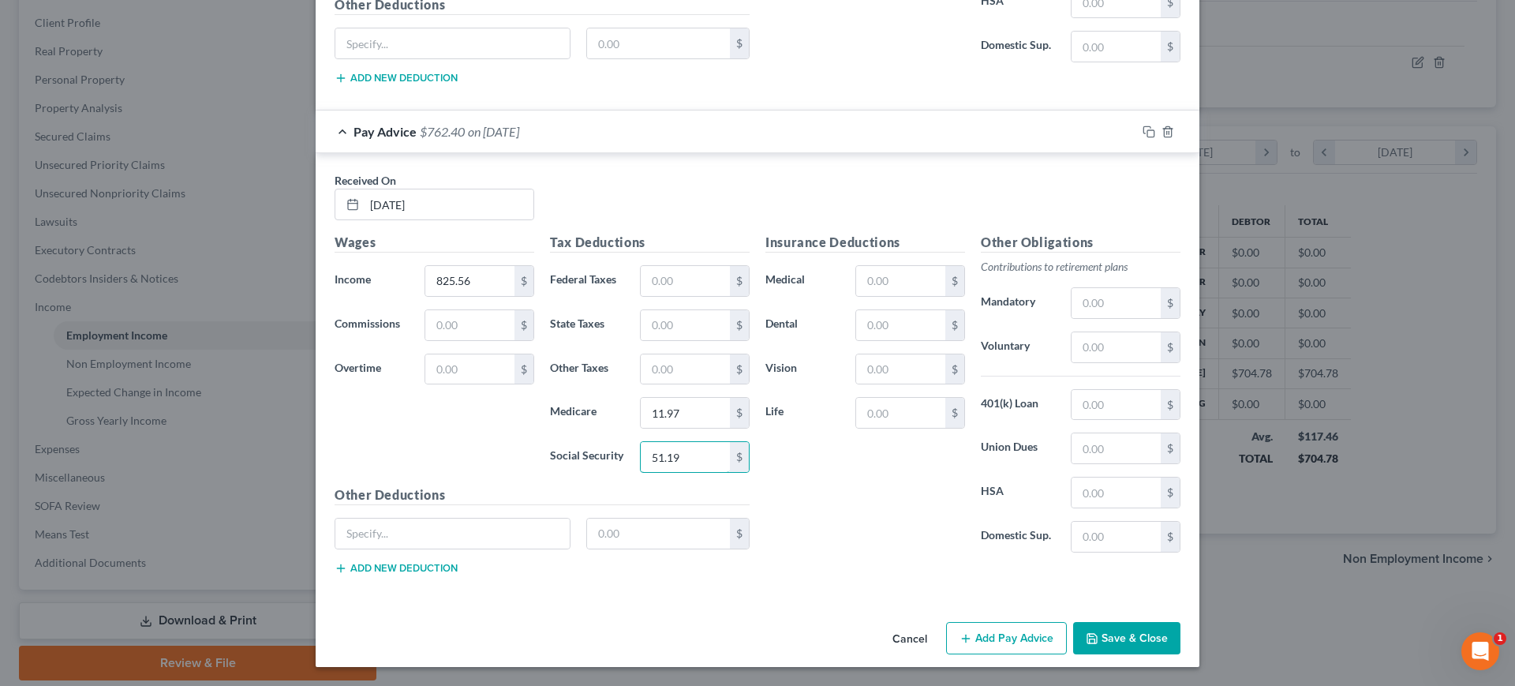
scroll to position [2547, 0]
type input "51.19"
click at [1063, 626] on button "Add Pay Advice" at bounding box center [1006, 638] width 121 height 33
click at [365, 219] on input "text" at bounding box center [449, 204] width 169 height 30
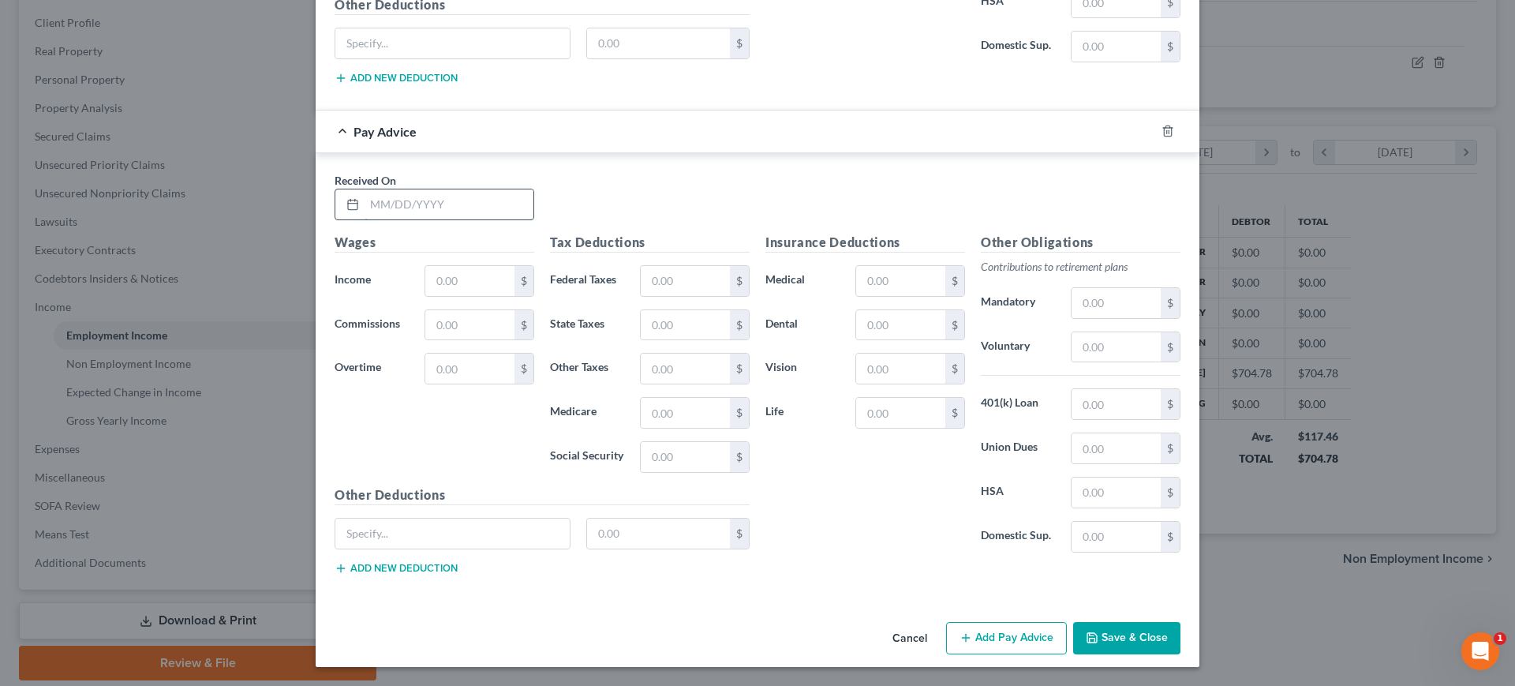
click at [365, 219] on input "text" at bounding box center [449, 204] width 169 height 30
type input "[DATE]"
click at [425, 296] on input "text" at bounding box center [469, 281] width 89 height 30
type input "858.18"
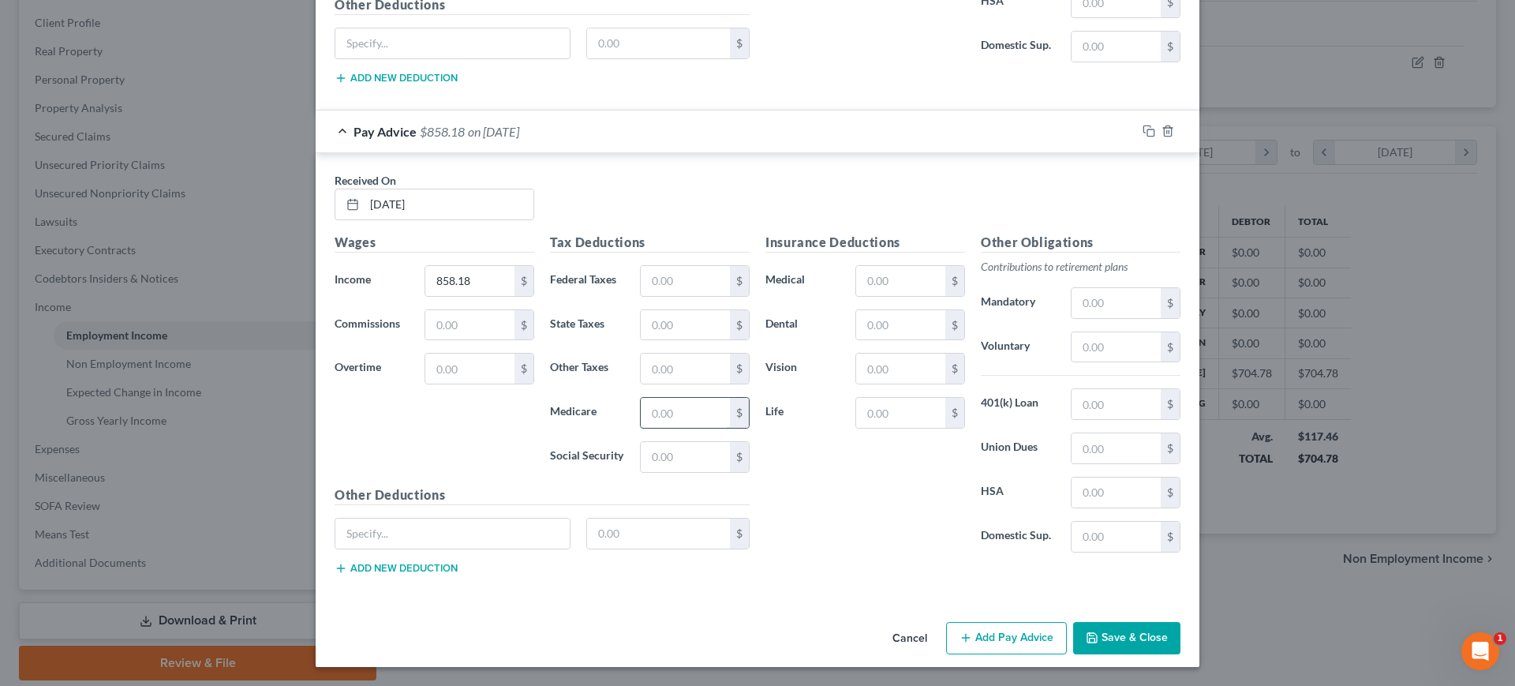
click at [641, 428] on input "text" at bounding box center [685, 413] width 89 height 30
type input "12.44"
click at [641, 472] on input "text" at bounding box center [685, 457] width 89 height 30
type input "53.21"
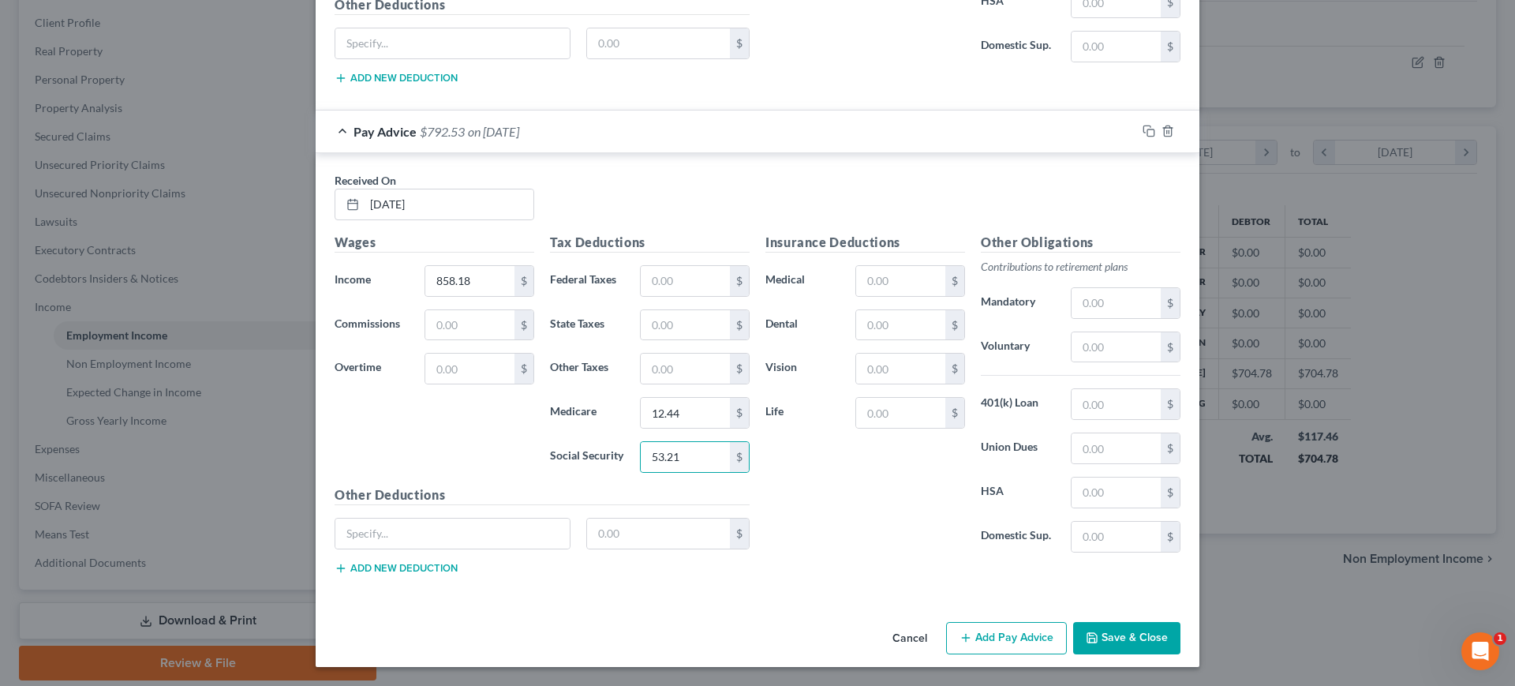
click at [1067, 622] on button "Add Pay Advice" at bounding box center [1006, 638] width 121 height 33
click at [365, 219] on input "text" at bounding box center [449, 204] width 169 height 30
type input "[DATE]"
click at [425, 296] on input "text" at bounding box center [469, 281] width 89 height 30
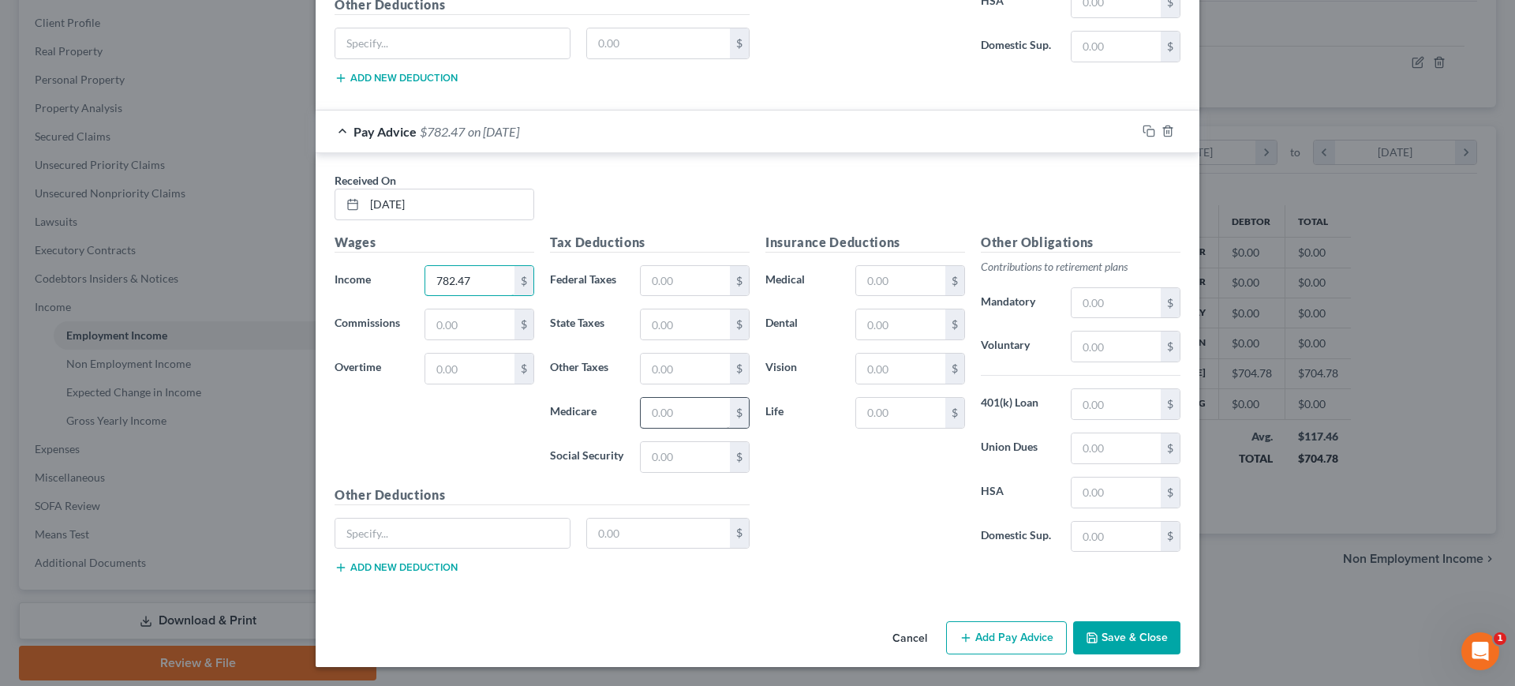
type input "782.47"
click at [661, 428] on input "text" at bounding box center [685, 413] width 89 height 30
type input "11.35"
type input "48.51"
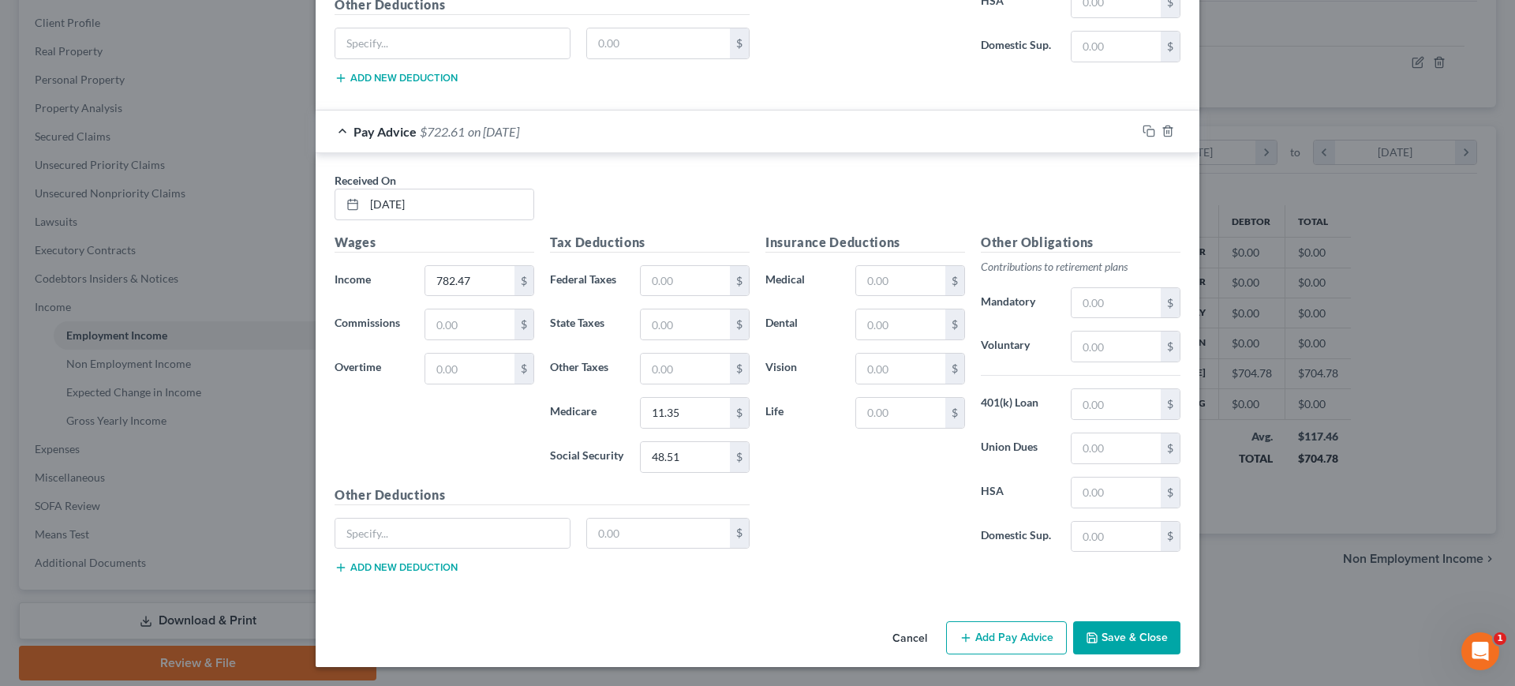
click at [1067, 626] on button "Add Pay Advice" at bounding box center [1006, 637] width 121 height 33
click at [365, 193] on input "text" at bounding box center [449, 204] width 169 height 30
type input "[DATE]"
type input "809.32"
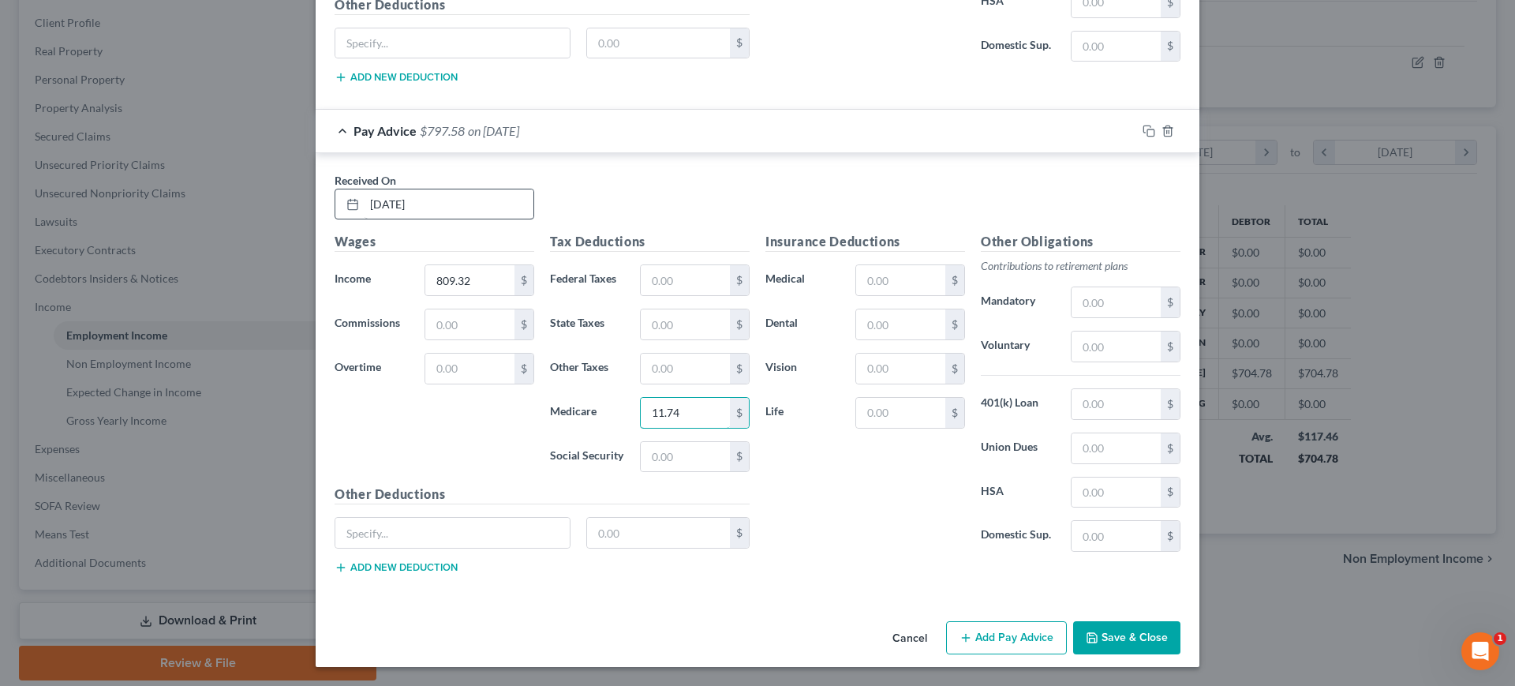
type input "11.74"
type input "50.18"
click at [1067, 626] on button "Add Pay Advice" at bounding box center [1006, 637] width 121 height 33
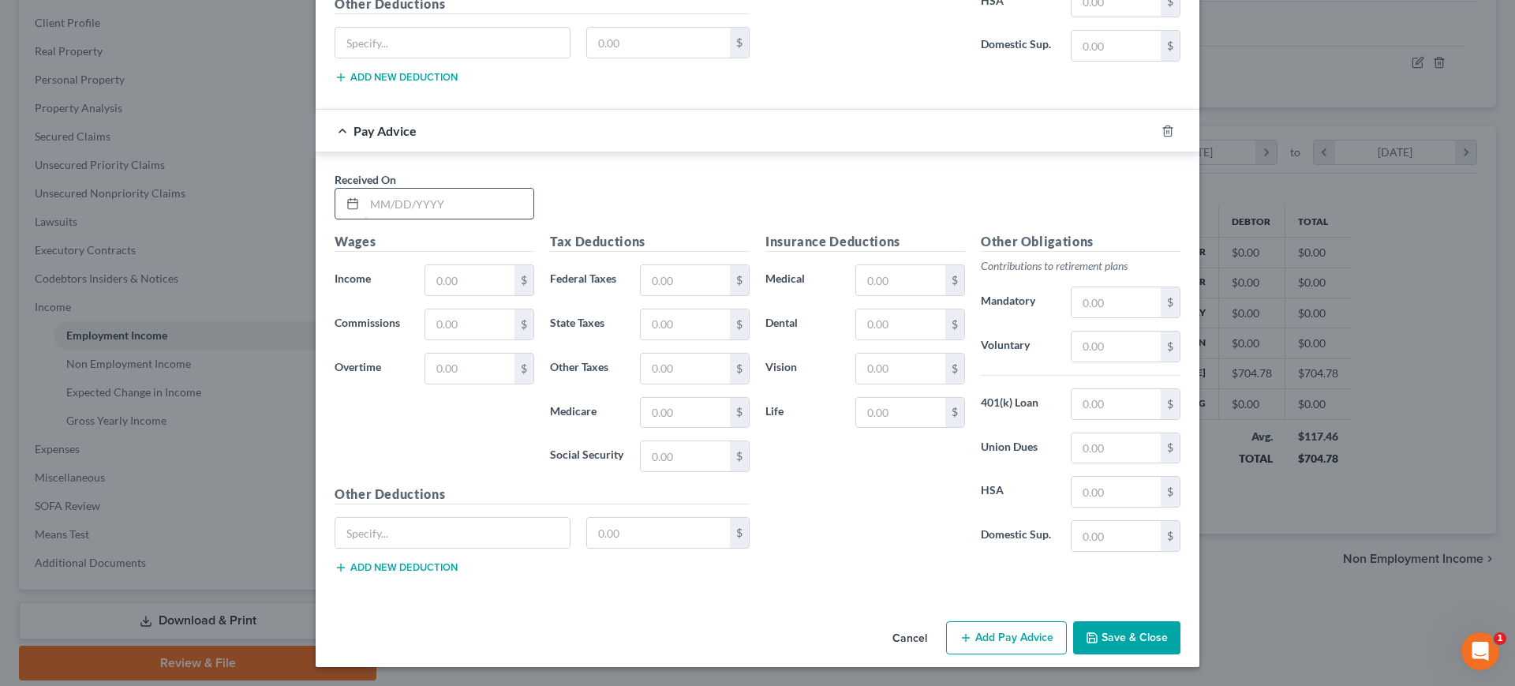
click at [365, 189] on input "text" at bounding box center [449, 204] width 169 height 30
type input "[DATE]"
click at [425, 265] on input "text" at bounding box center [469, 280] width 89 height 30
type input "855.33"
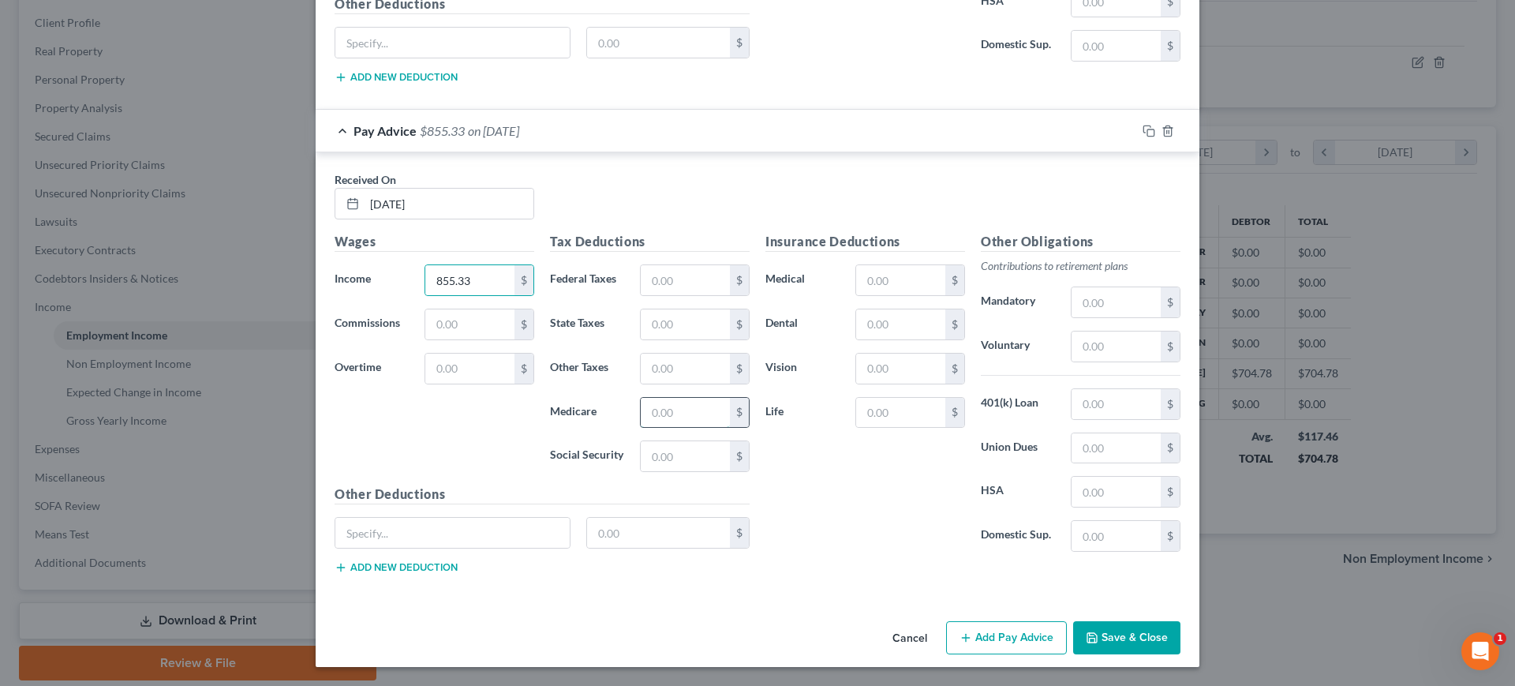
click at [653, 398] on input "text" at bounding box center [685, 413] width 89 height 30
type input "12.4"
click at [652, 441] on input "text" at bounding box center [685, 456] width 89 height 30
type input "53.03"
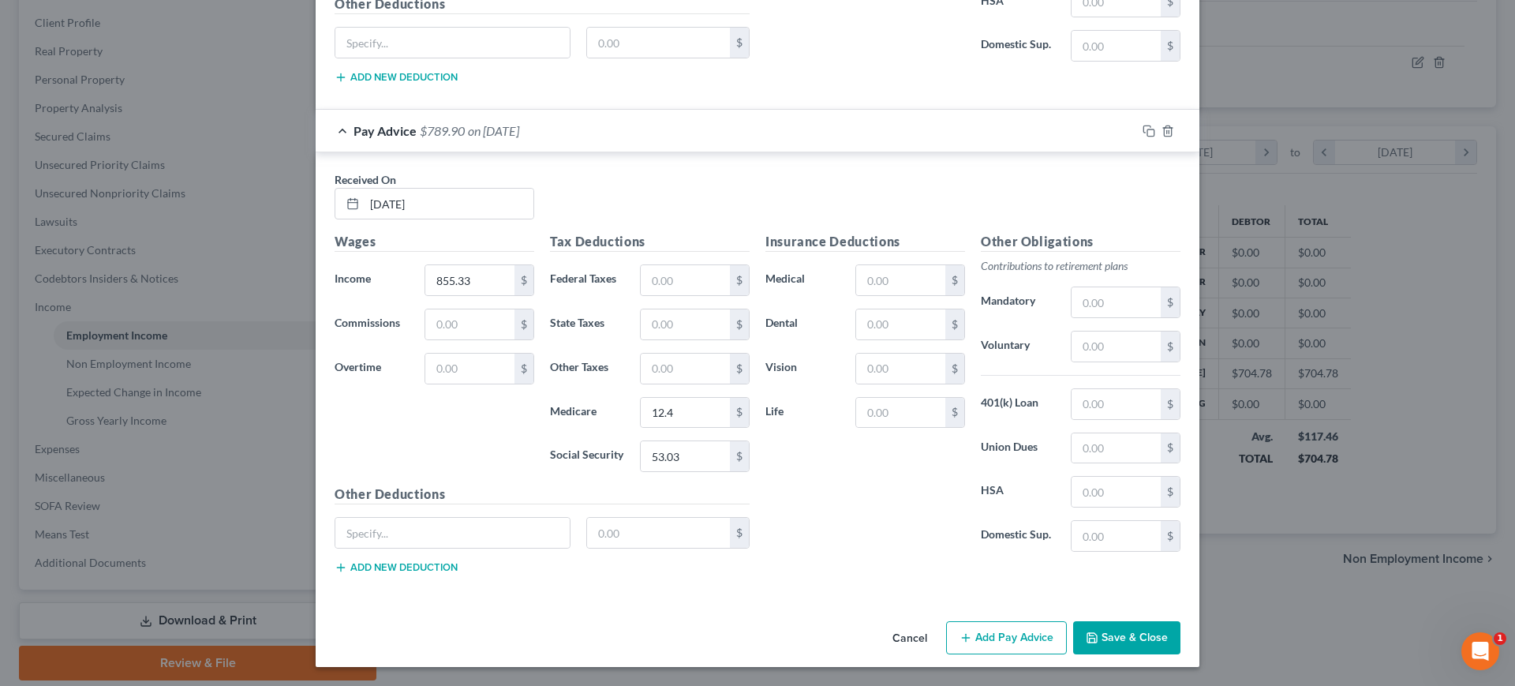
click at [1067, 632] on button "Add Pay Advice" at bounding box center [1006, 637] width 121 height 33
click at [375, 207] on input "text" at bounding box center [449, 204] width 169 height 30
click at [385, 205] on input "text" at bounding box center [449, 204] width 169 height 30
type input "[DATE]"
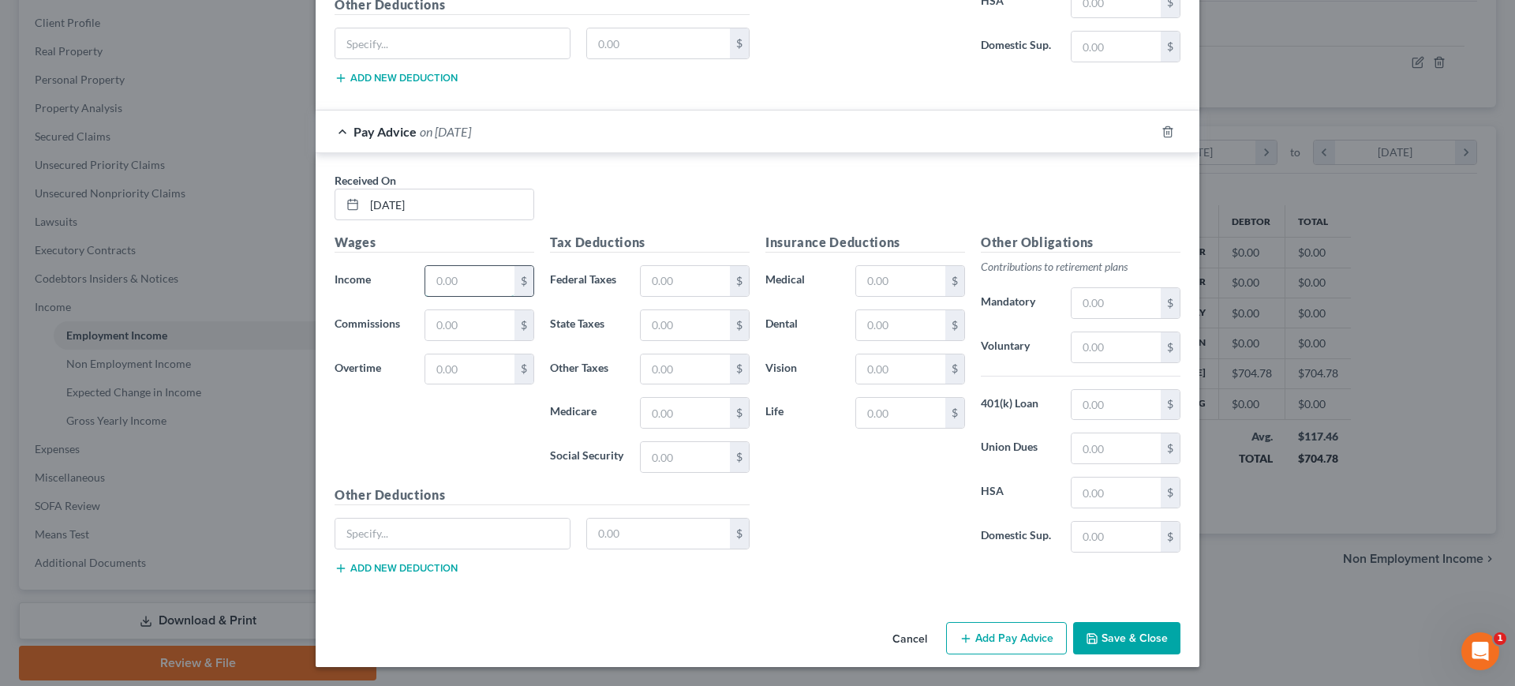
click at [425, 290] on input "text" at bounding box center [469, 281] width 89 height 30
type input "927.99"
click at [654, 428] on input "text" at bounding box center [685, 413] width 89 height 30
click at [677, 428] on input "text" at bounding box center [685, 413] width 89 height 30
type input "13.45"
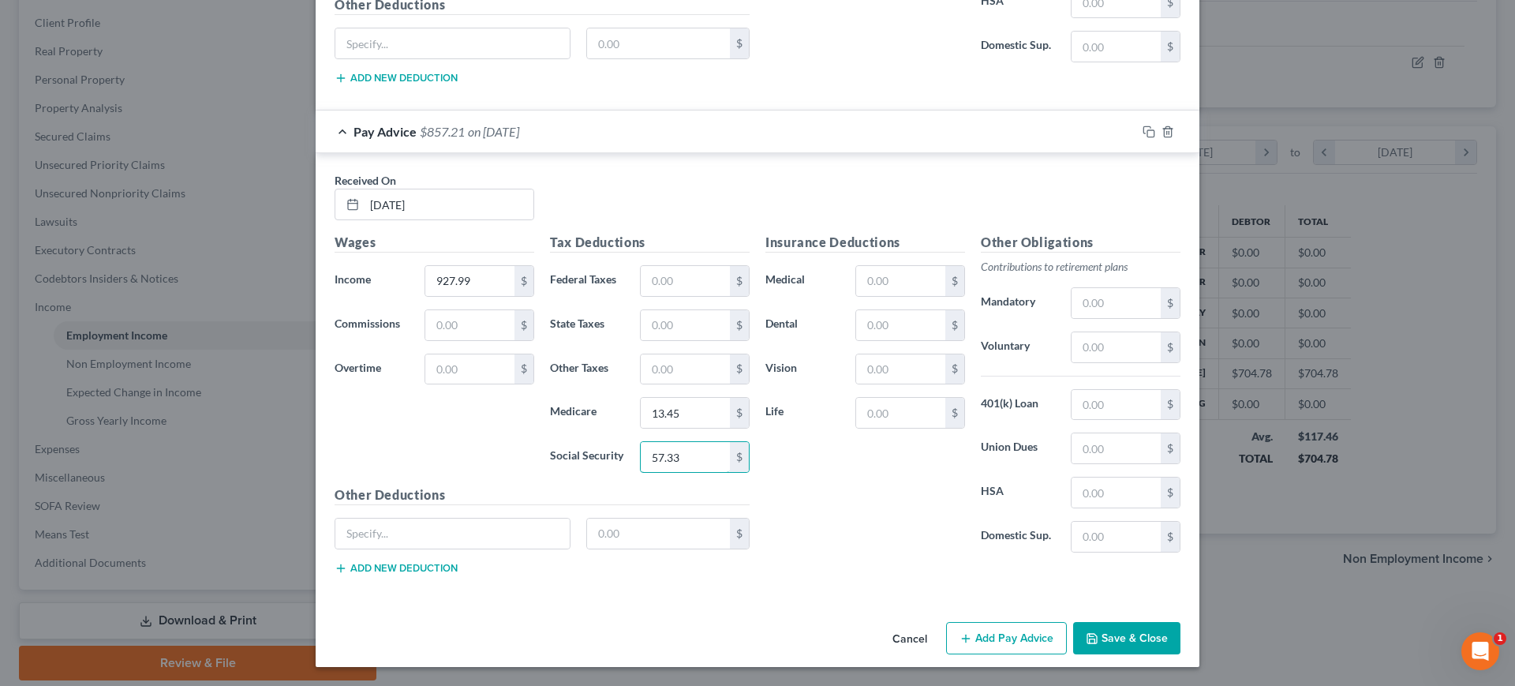
scroll to position [5581, 0]
type input "57.33"
click at [1063, 629] on button "Add Pay Advice" at bounding box center [1006, 638] width 121 height 33
click at [365, 219] on input "text" at bounding box center [449, 204] width 169 height 30
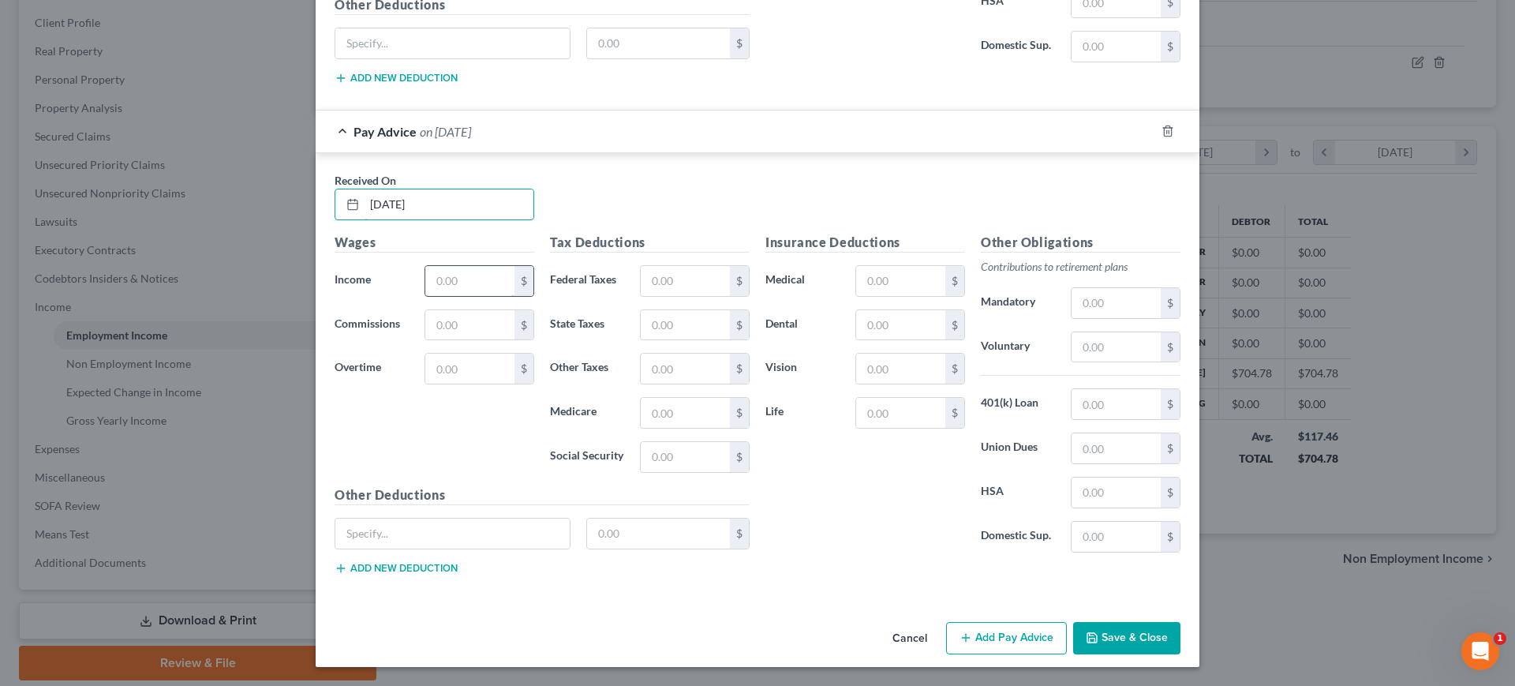
type input "[DATE]"
click at [445, 296] on input "text" at bounding box center [469, 281] width 89 height 30
type input "545.61"
click at [641, 428] on input "text" at bounding box center [685, 413] width 89 height 30
type input "7.91"
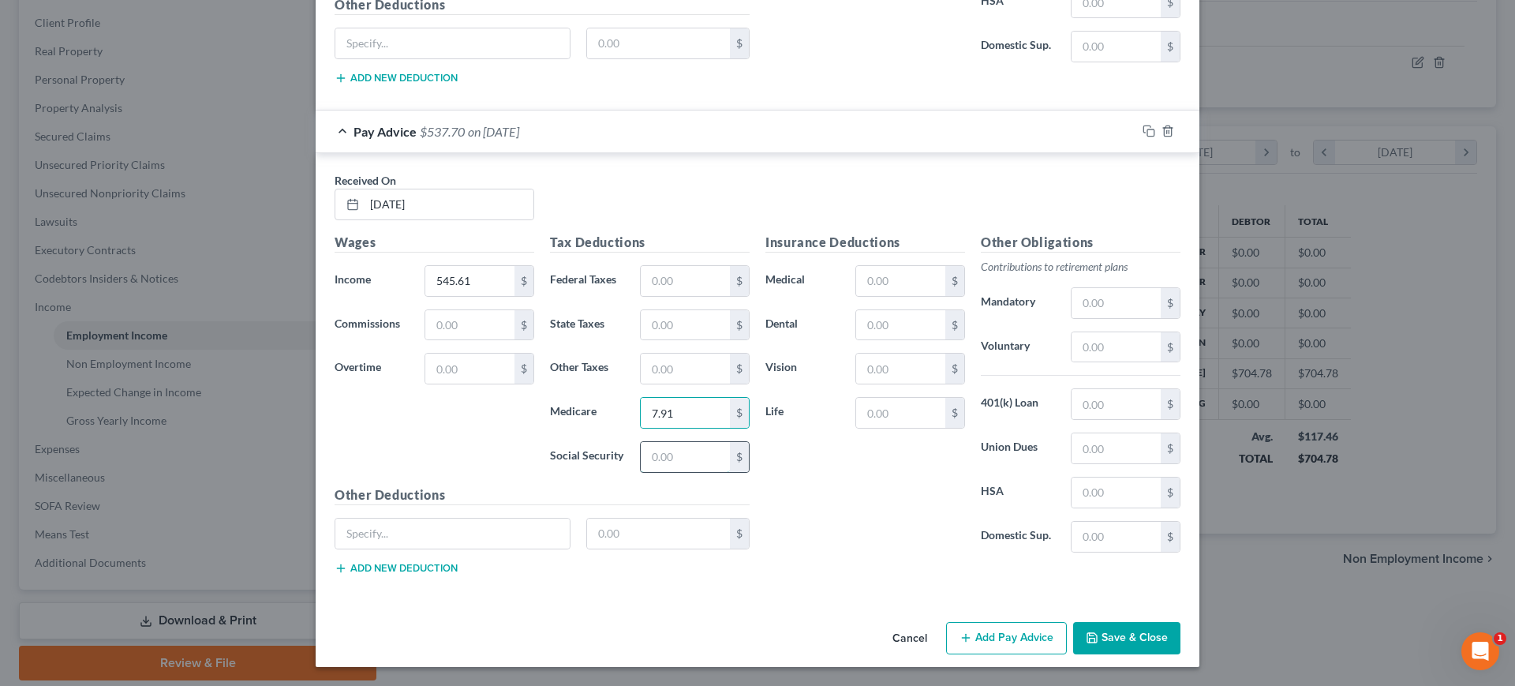
click at [677, 472] on input "text" at bounding box center [685, 457] width 89 height 30
type input "33.83"
click at [1067, 627] on button "Add Pay Advice" at bounding box center [1006, 638] width 121 height 33
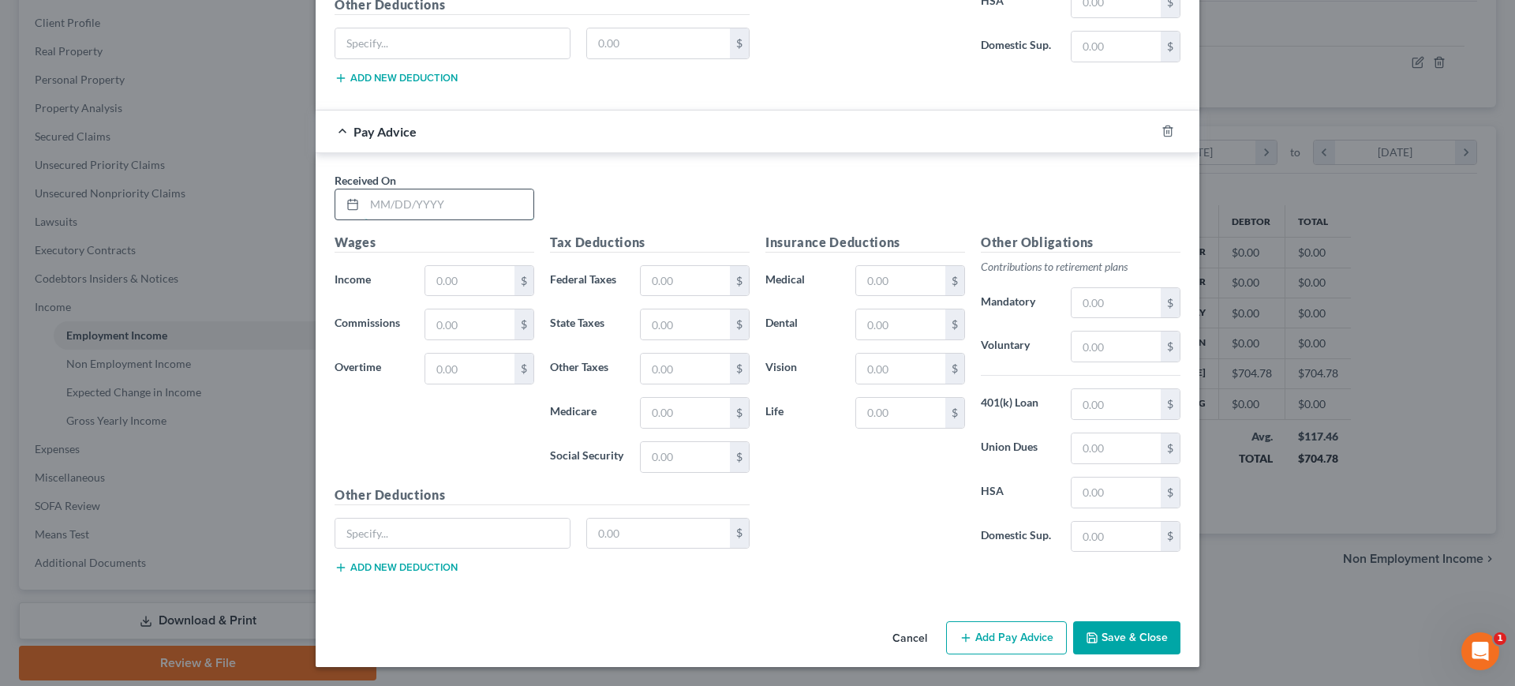
click at [365, 196] on input "text" at bounding box center [449, 204] width 169 height 30
type input "[DATE]"
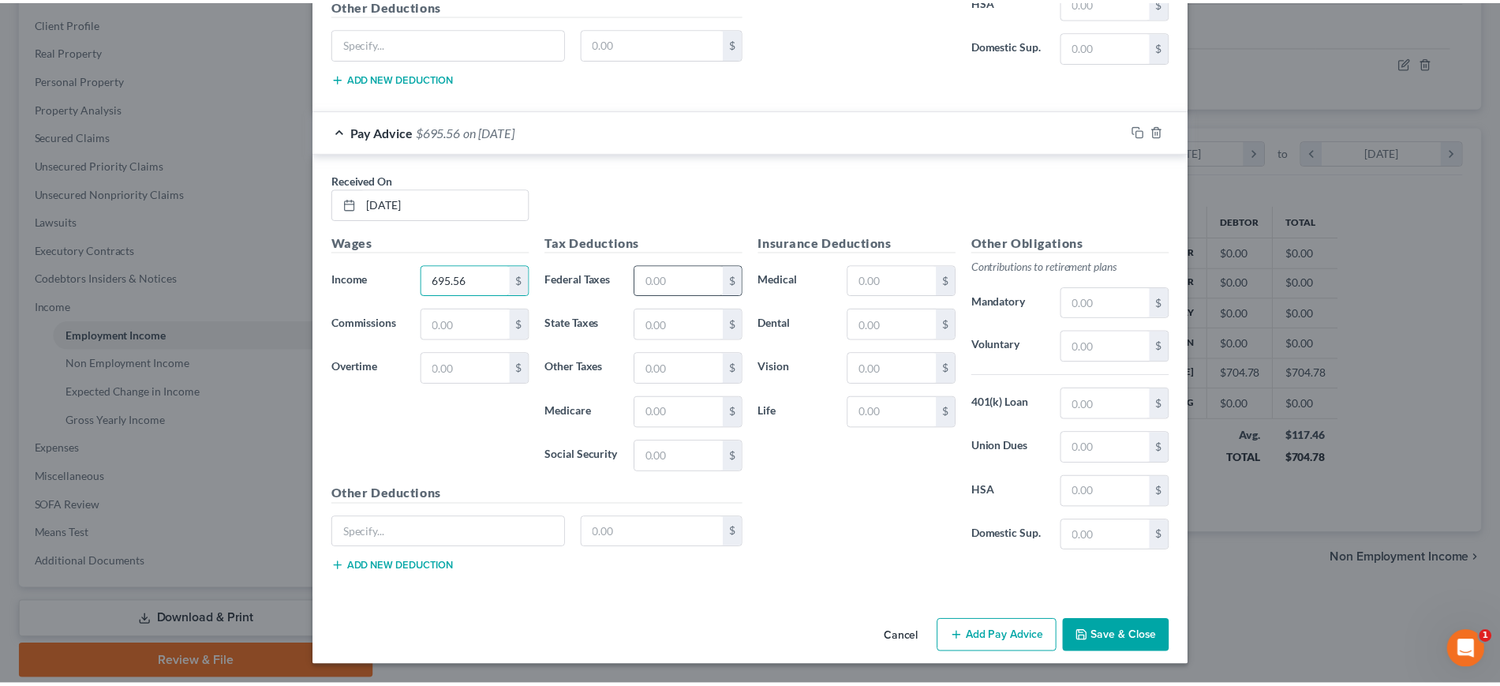
scroll to position [6795, 0]
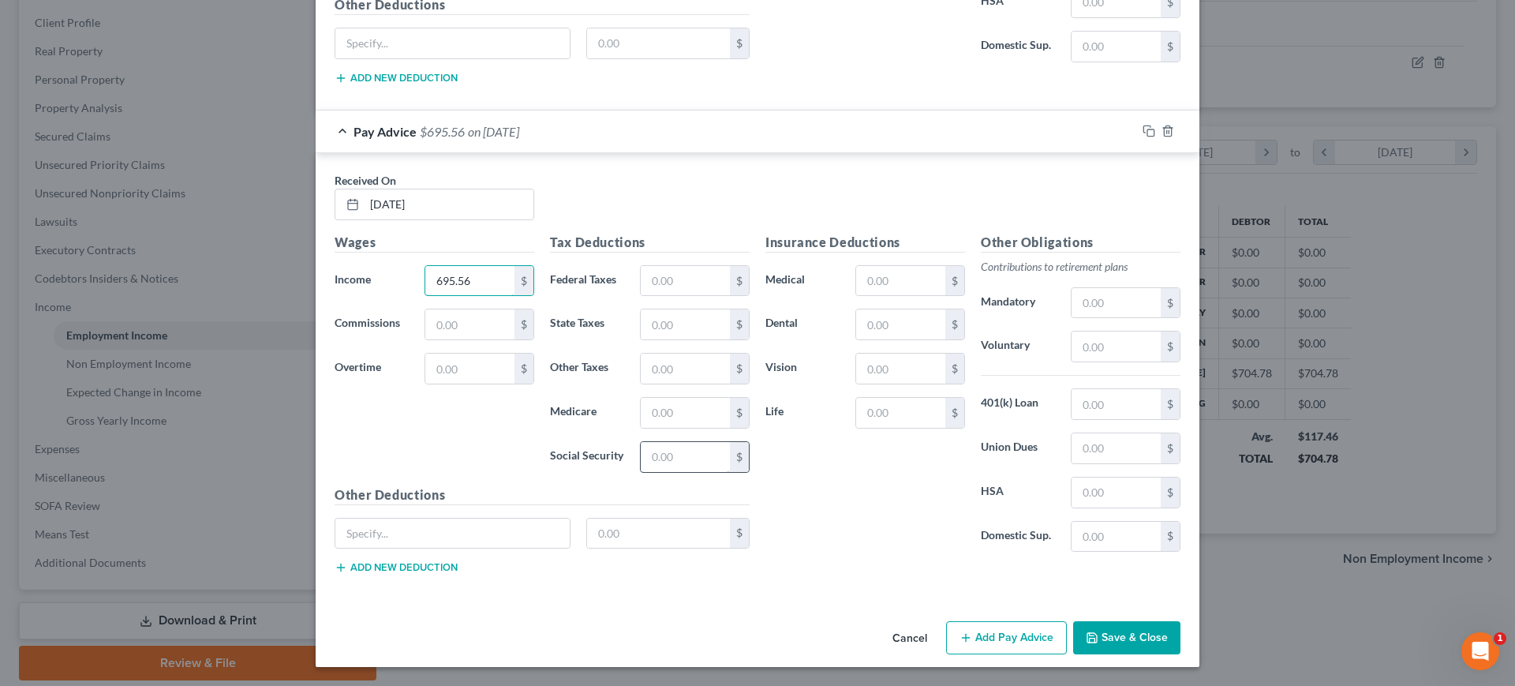
type input "695.56"
click at [668, 442] on input "text" at bounding box center [685, 457] width 89 height 30
type input "43.12"
click at [658, 398] on input "text" at bounding box center [685, 413] width 89 height 30
type input "10.09"
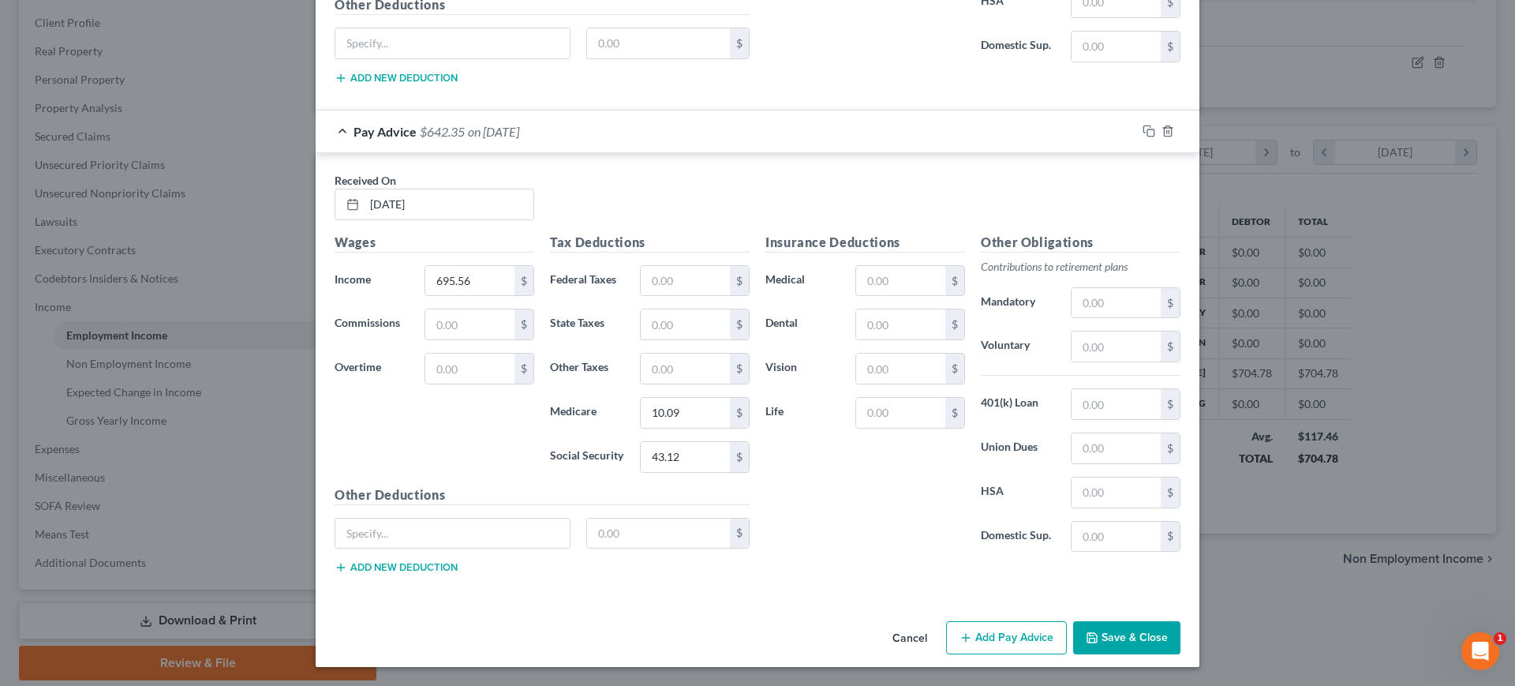
click at [1181, 625] on button "Save & Close" at bounding box center [1126, 637] width 107 height 33
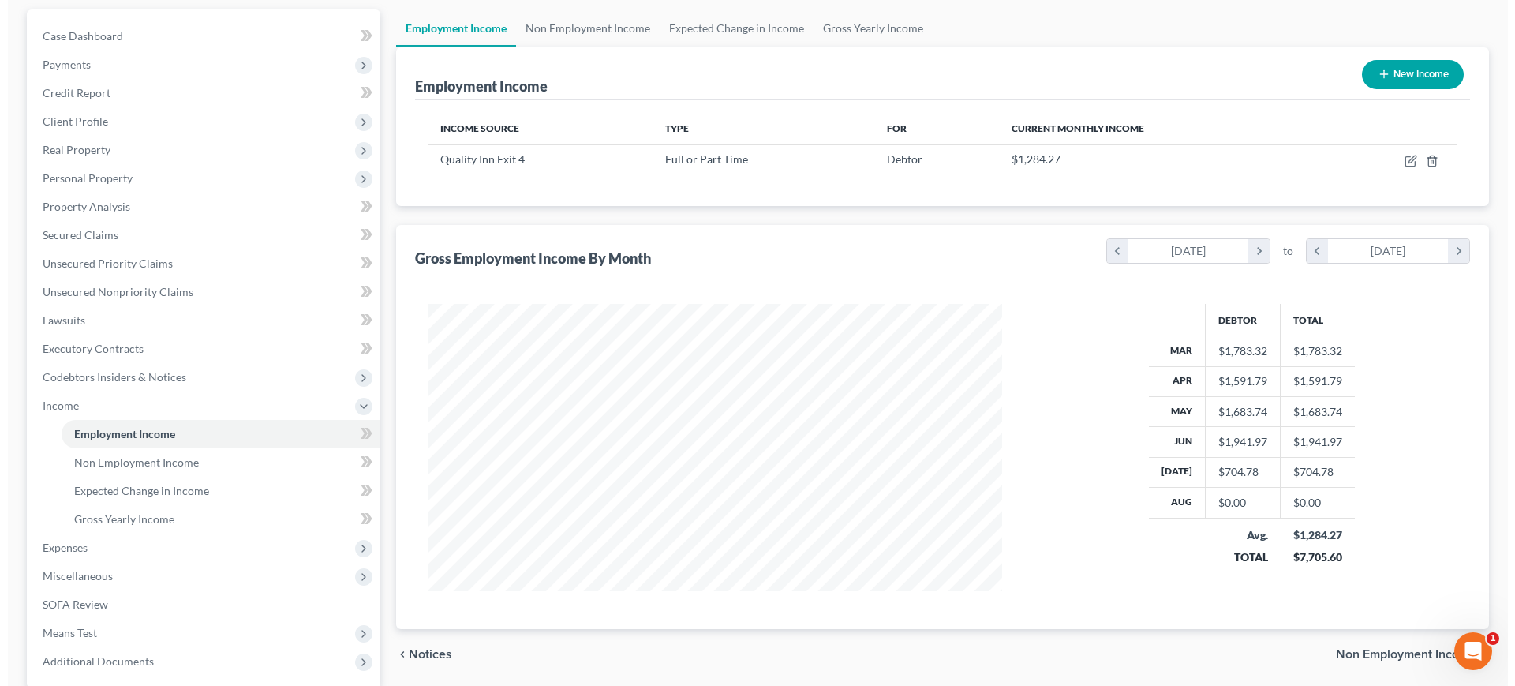
scroll to position [43, 0]
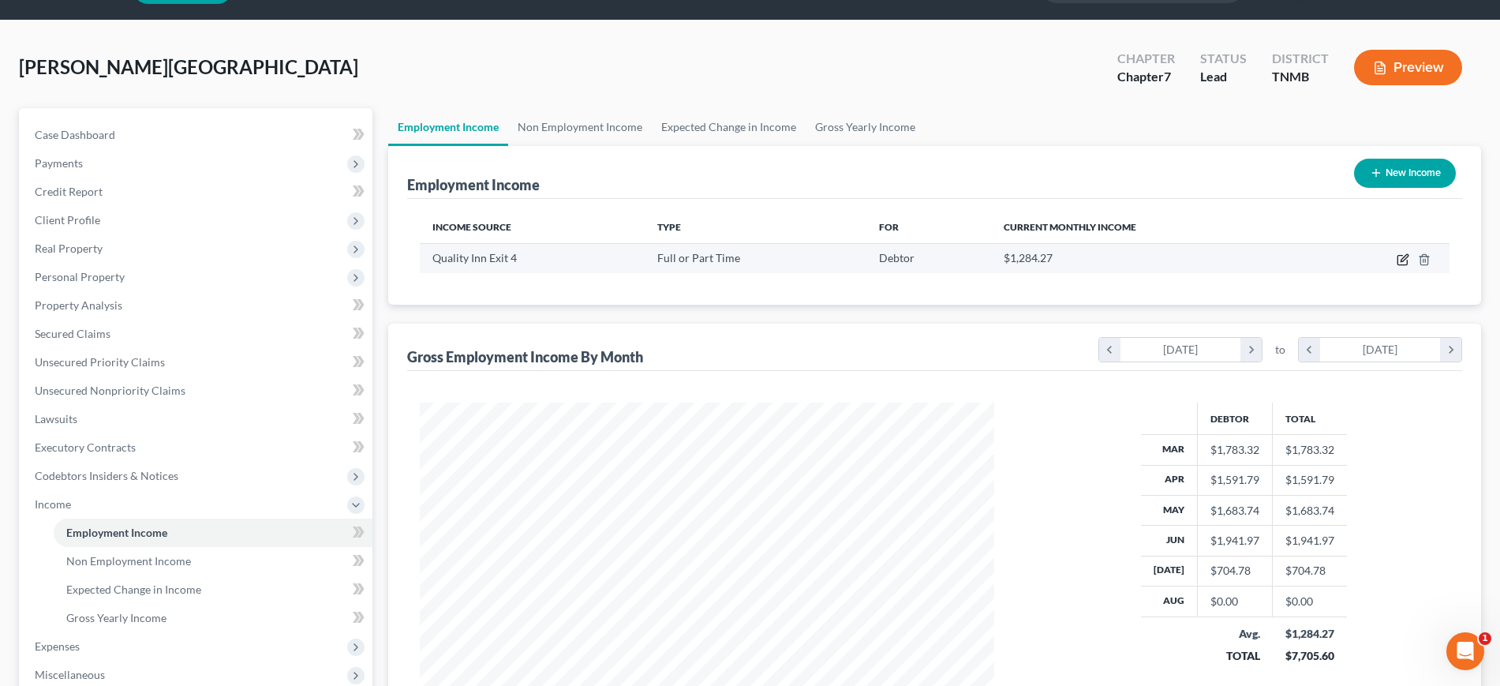
click at [1397, 266] on icon "button" at bounding box center [1403, 259] width 13 height 13
select select "0"
select select "44"
select select "1"
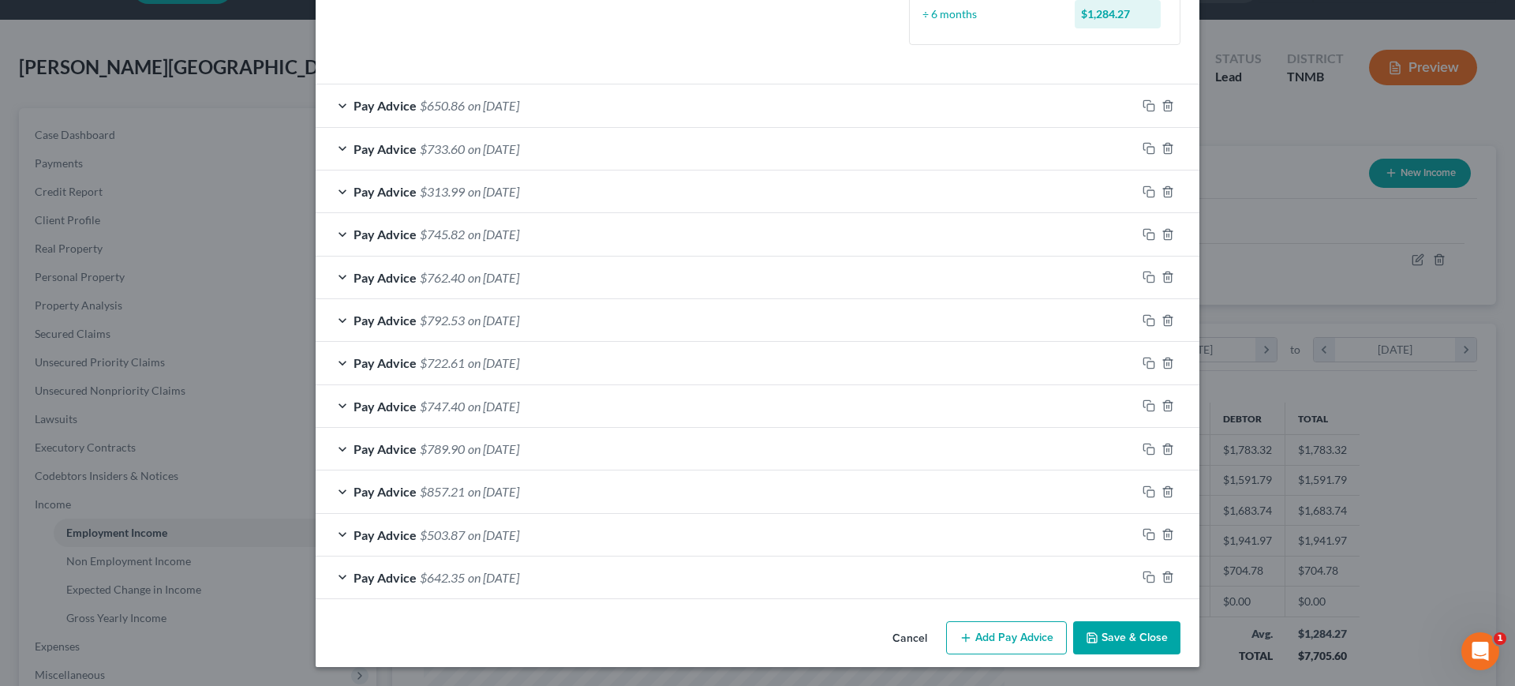
scroll to position [708, 0]
click at [1067, 621] on button "Add Pay Advice" at bounding box center [1006, 637] width 121 height 33
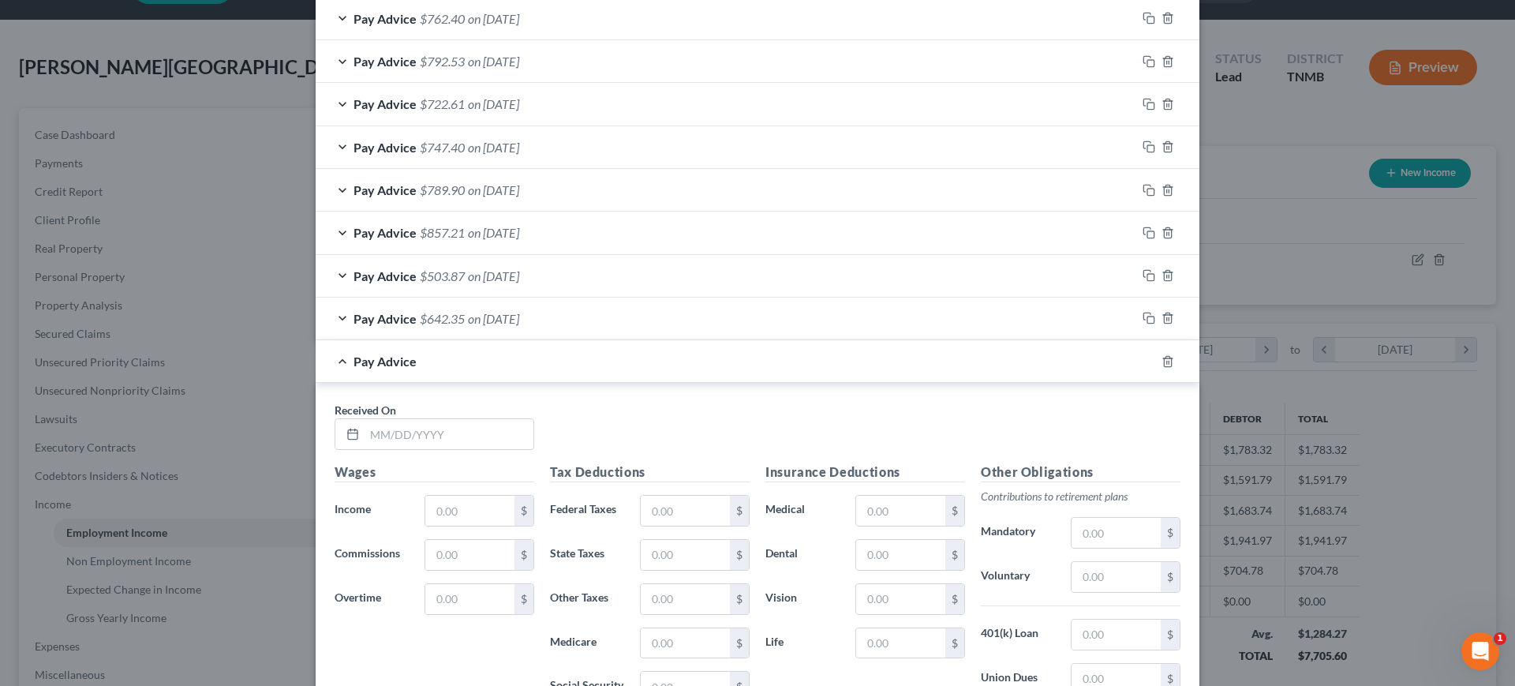
scroll to position [1004, 0]
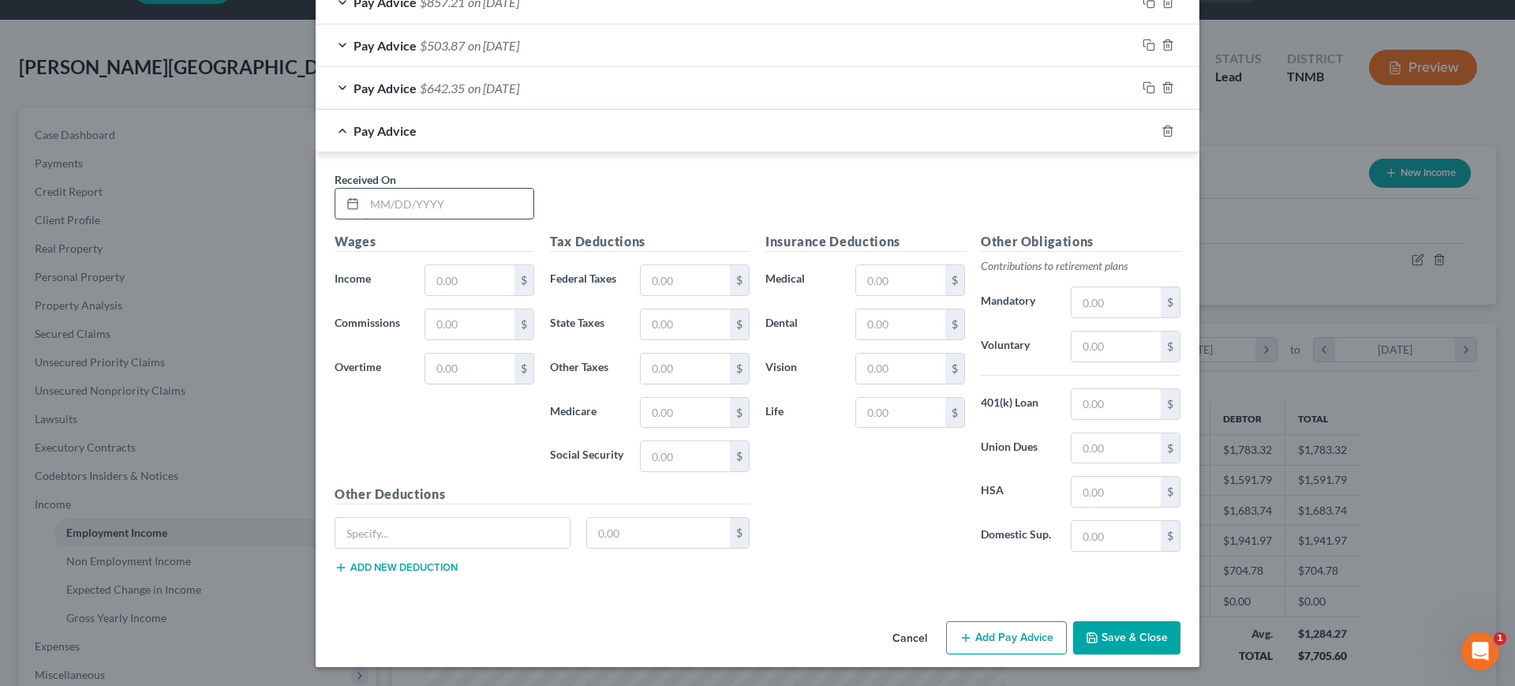
click at [365, 219] on input "text" at bounding box center [449, 204] width 169 height 30
type input "[DATE]"
click at [425, 295] on input "text" at bounding box center [469, 280] width 89 height 30
type input "884.64"
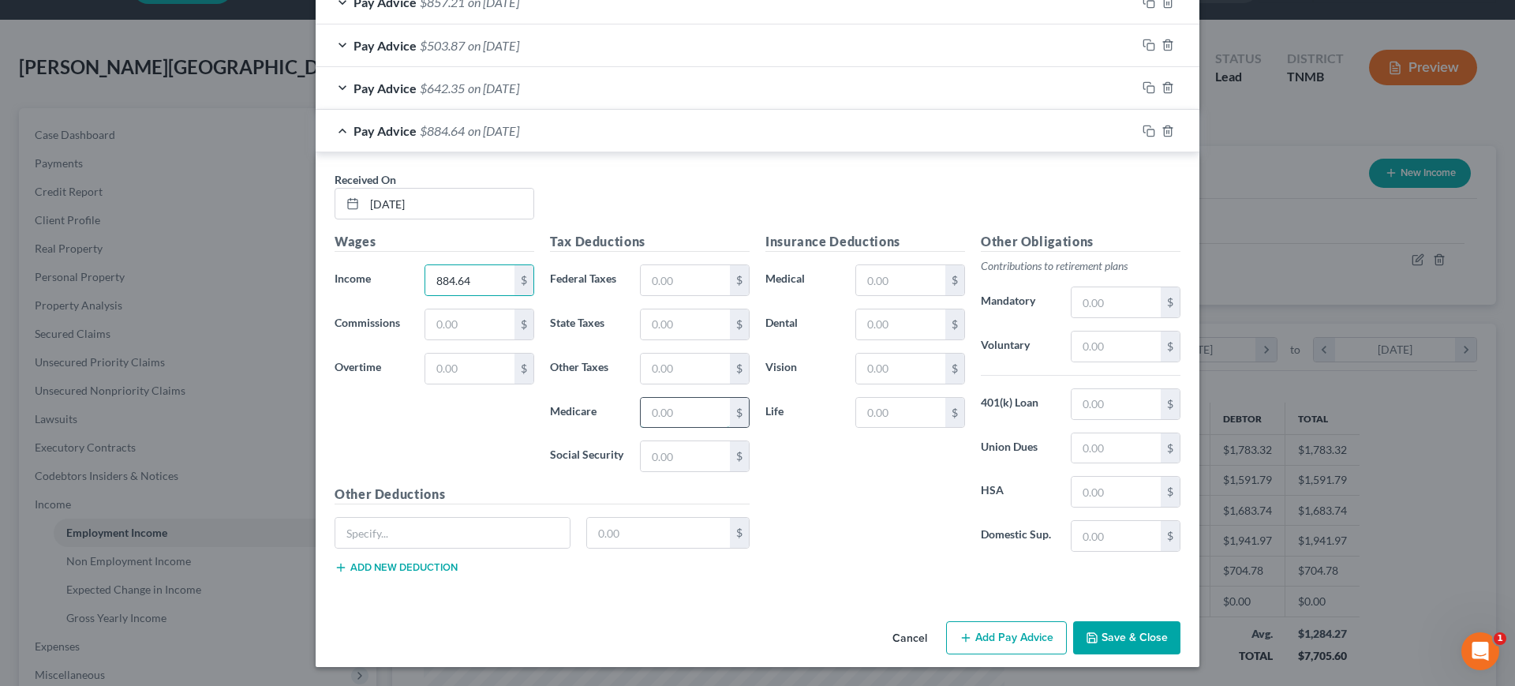
click at [641, 428] on input "text" at bounding box center [685, 413] width 89 height 30
type input "12.83"
click at [653, 485] on div "Tax Deductions Federal Taxes $ State Taxes $ Other Taxes $ Medicare 12.83 $ Soc…" at bounding box center [649, 358] width 215 height 253
click at [655, 471] on input "text" at bounding box center [685, 456] width 89 height 30
click at [643, 471] on input "text" at bounding box center [685, 456] width 89 height 30
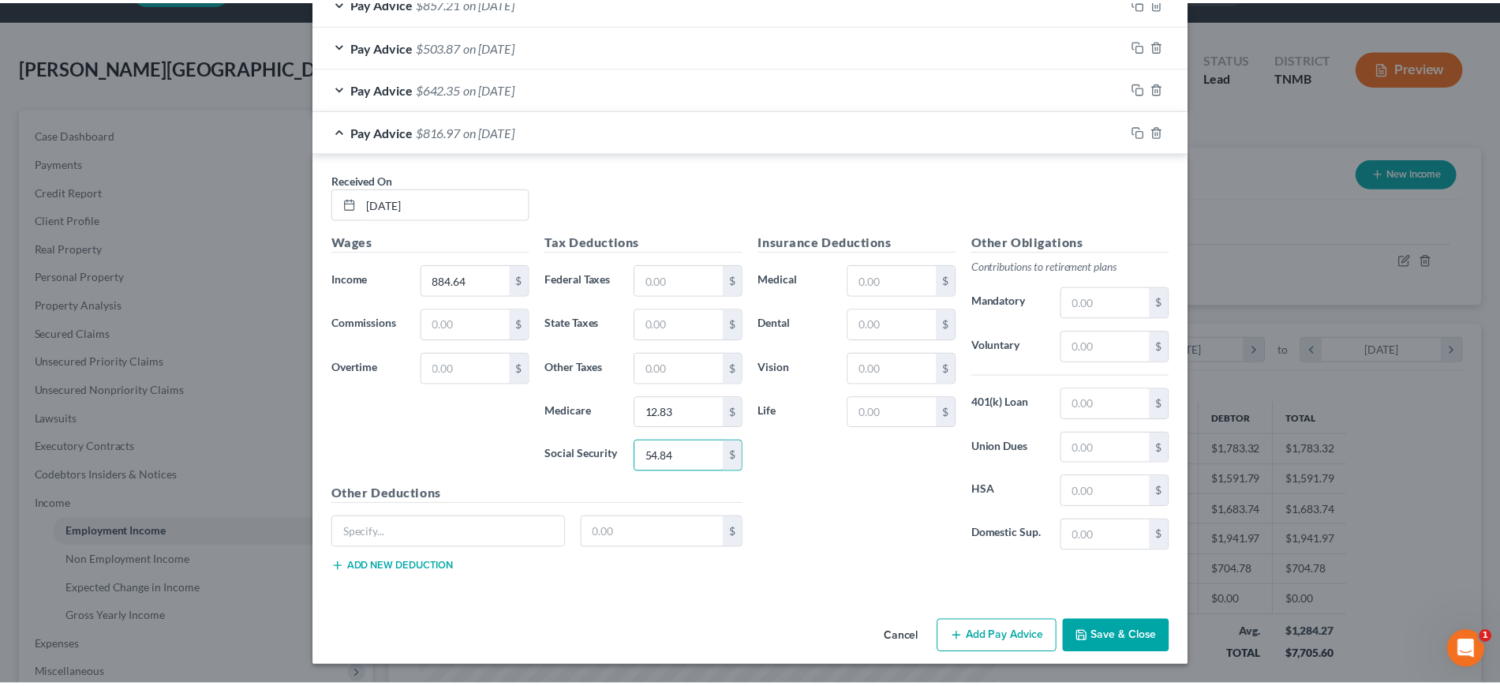
scroll to position [1314, 0]
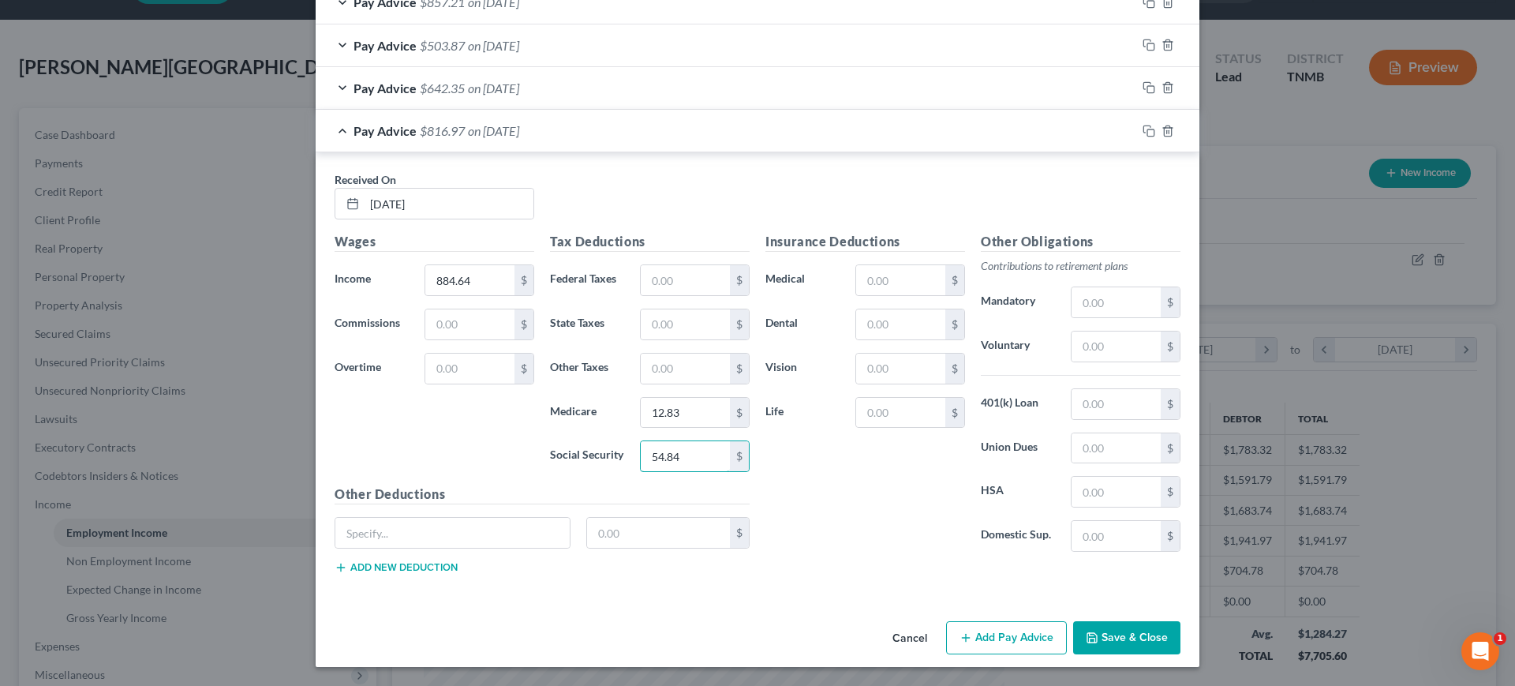
type input "54.84"
click at [1181, 624] on button "Save & Close" at bounding box center [1126, 637] width 107 height 33
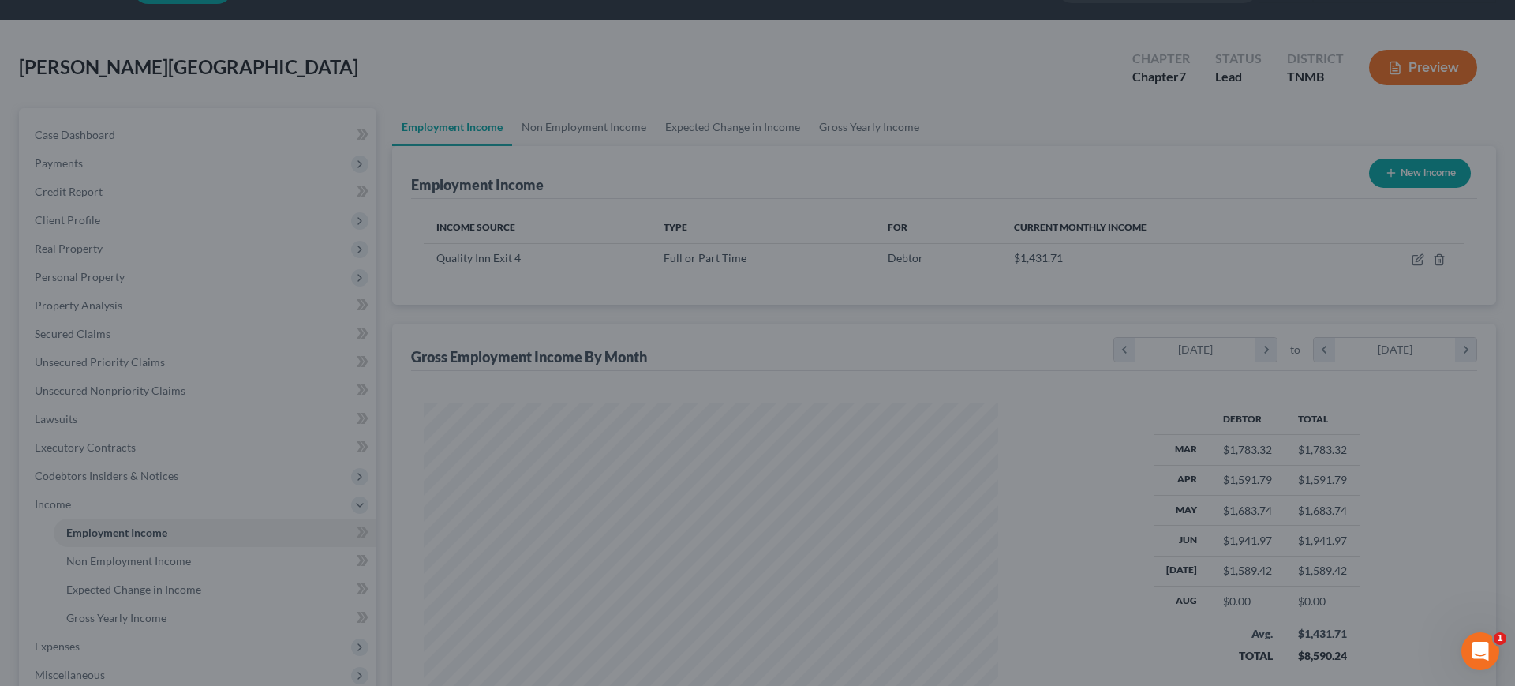
scroll to position [788828, 788574]
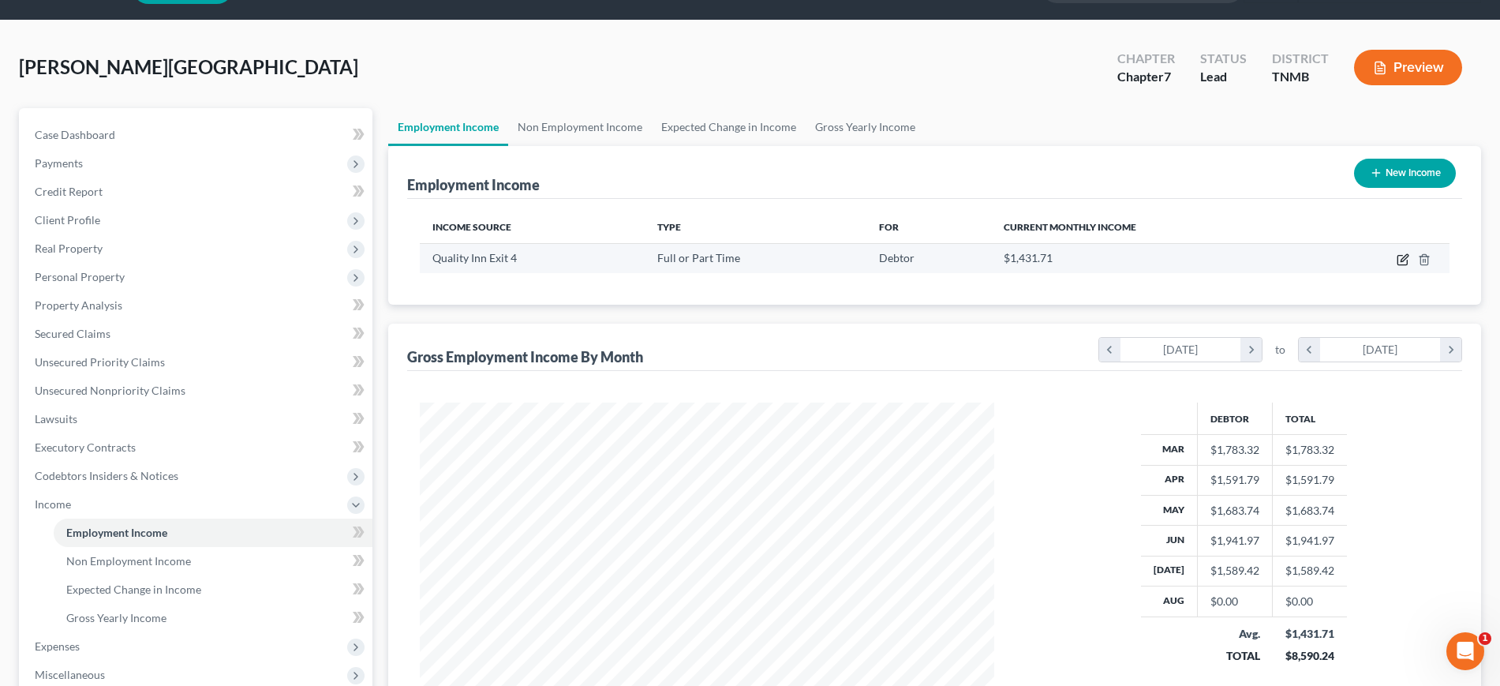
click at [1397, 266] on icon "button" at bounding box center [1403, 259] width 13 height 13
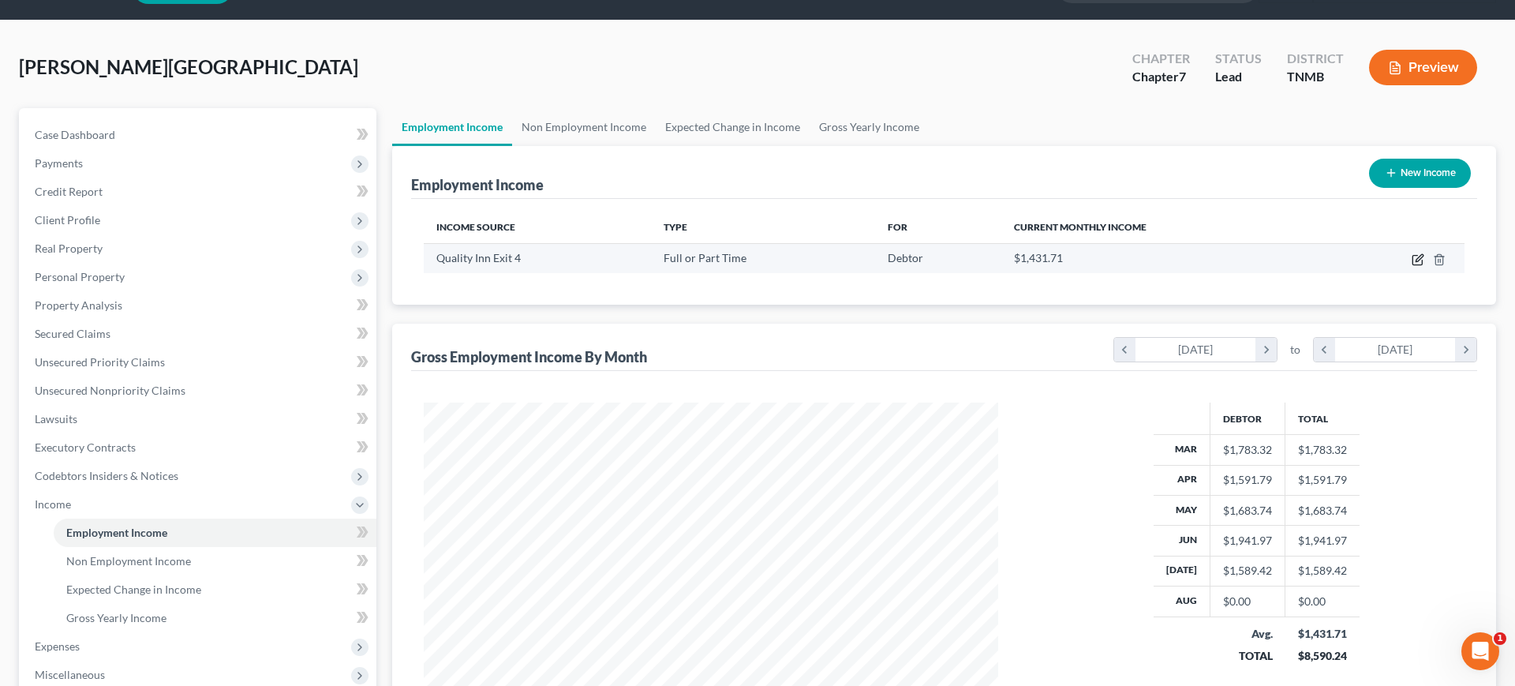
select select "0"
select select "44"
select select "1"
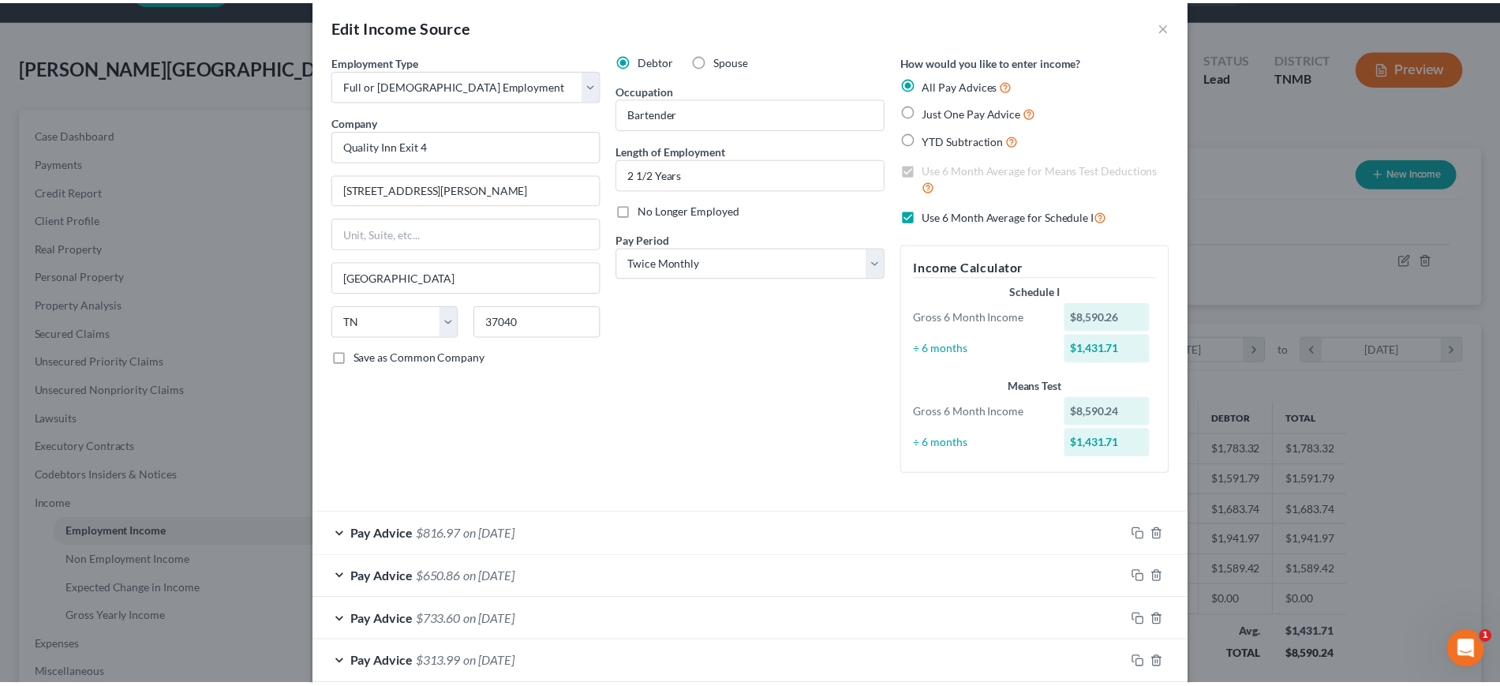
scroll to position [0, 0]
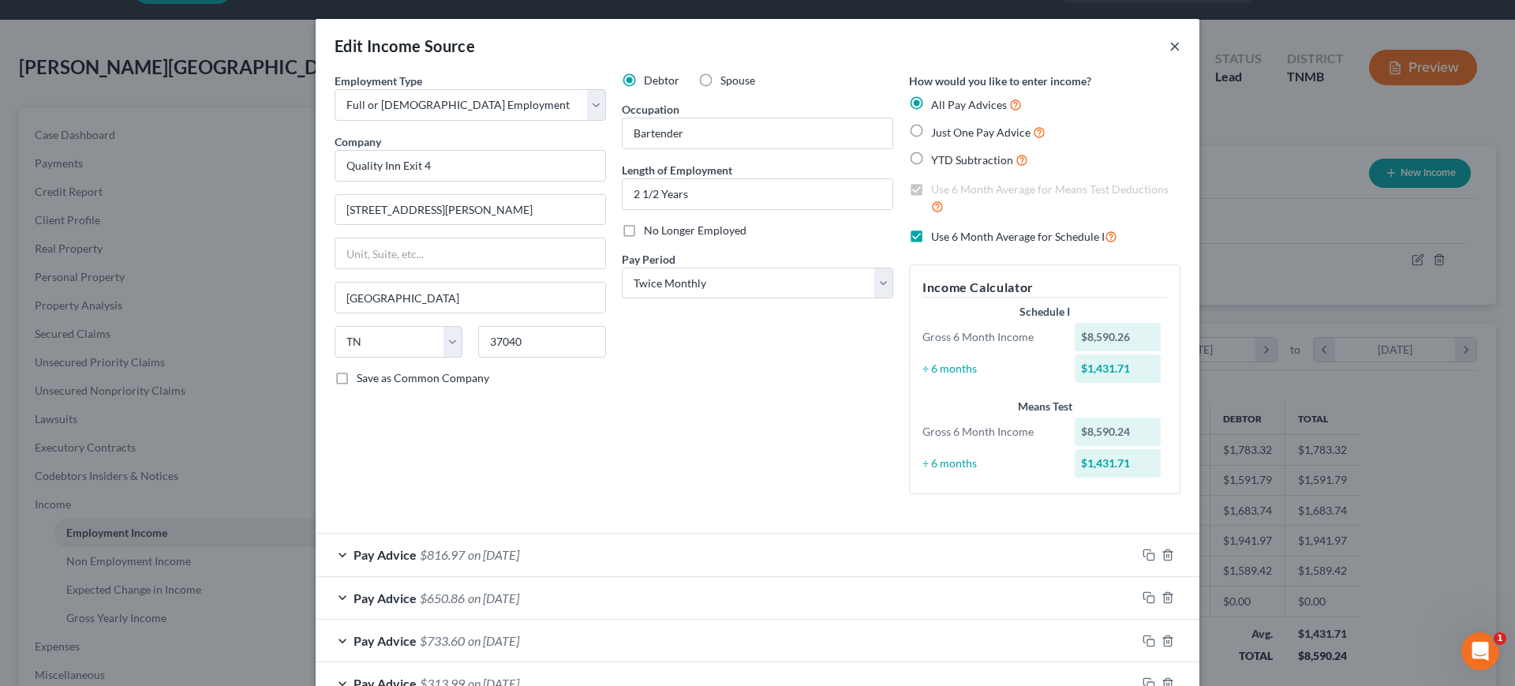
click at [1181, 55] on button "×" at bounding box center [1175, 45] width 11 height 19
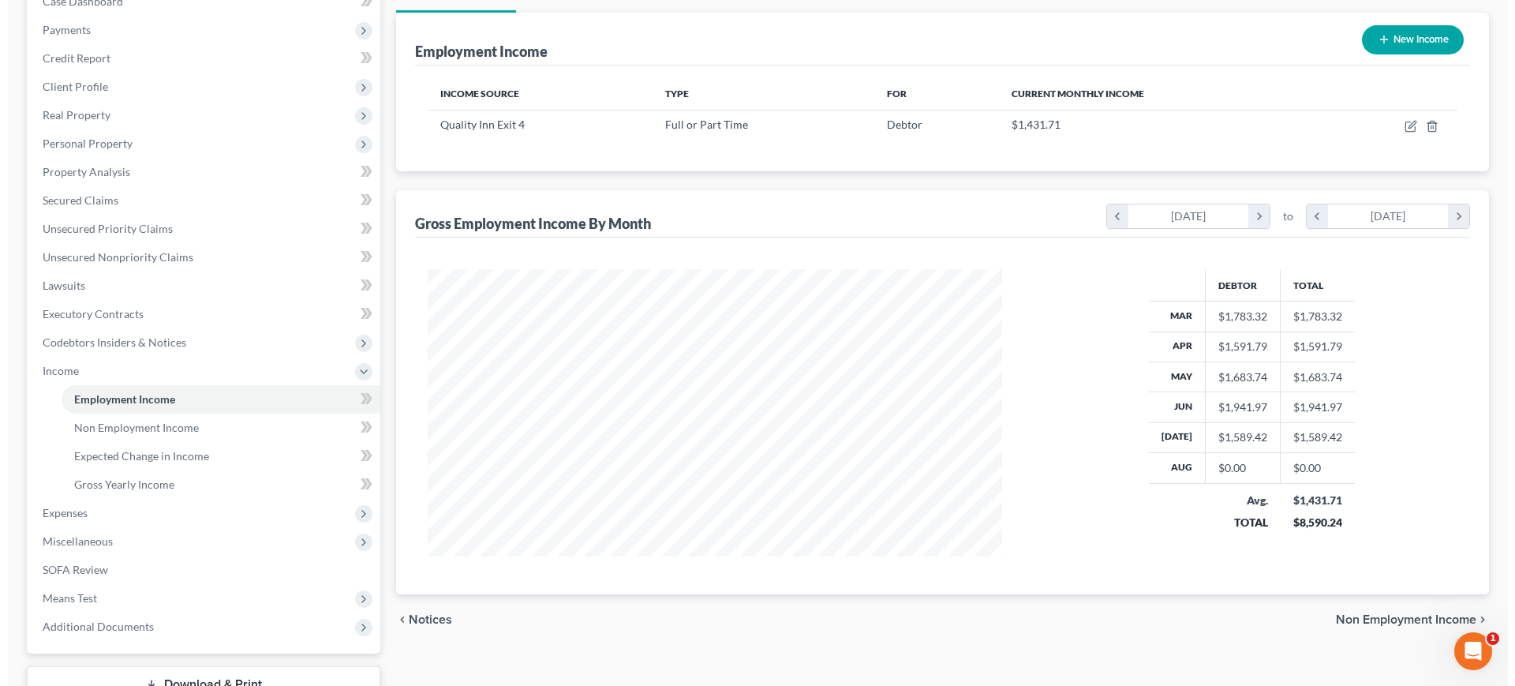
scroll to position [339, 0]
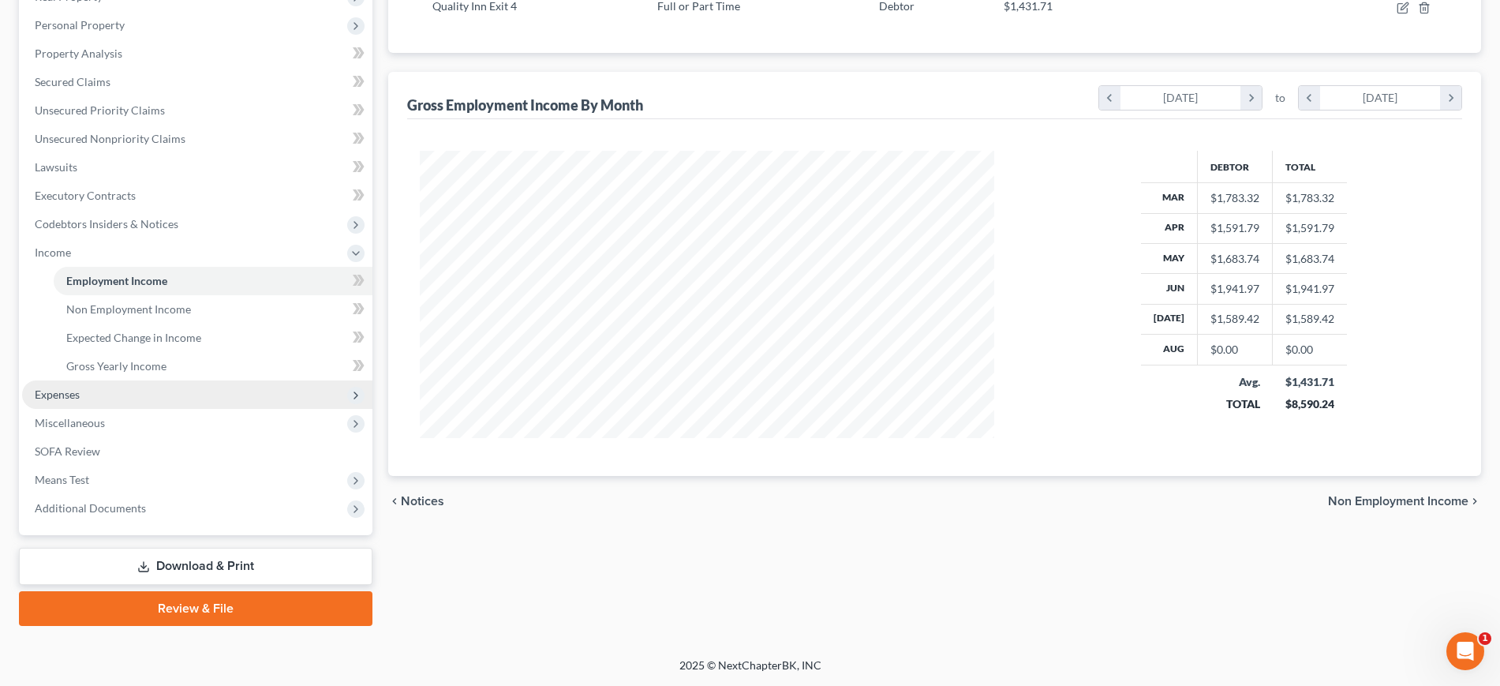
click at [145, 409] on span "Expenses" at bounding box center [197, 394] width 350 height 28
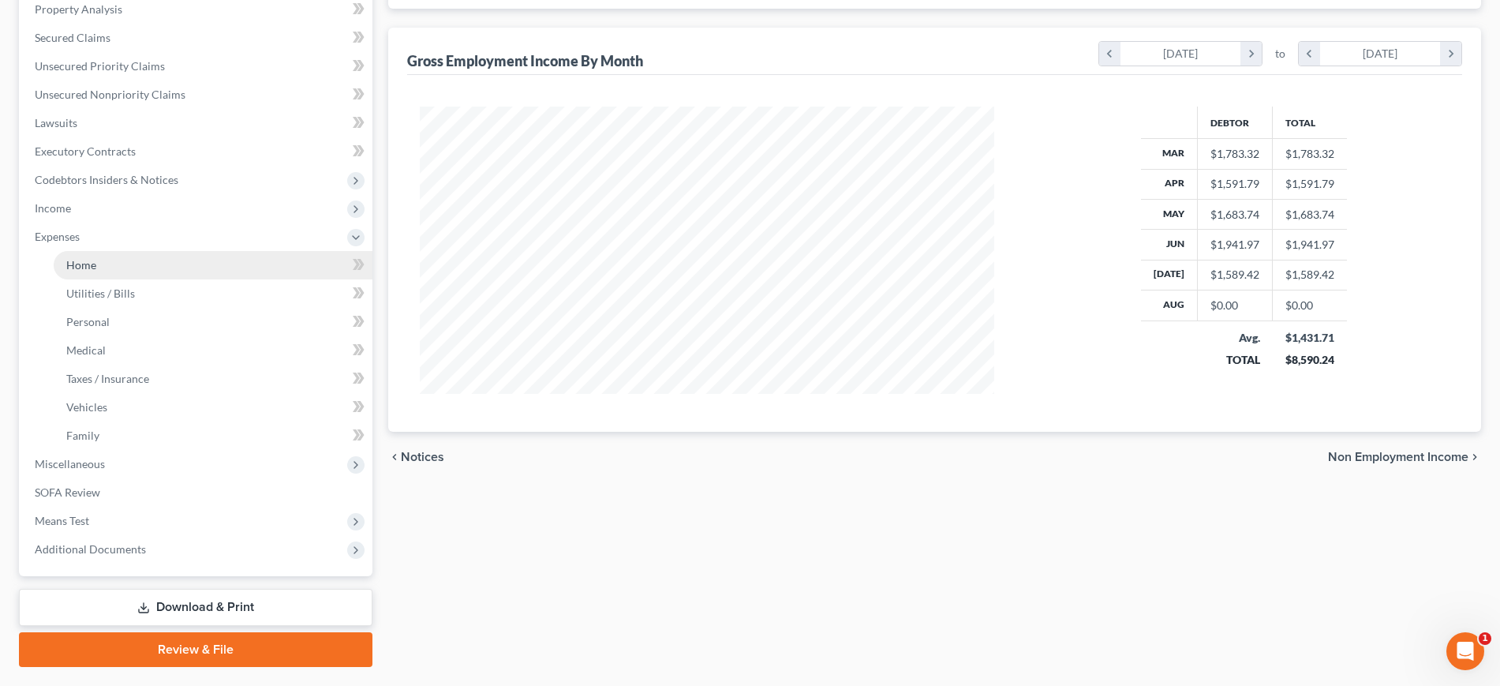
click at [149, 279] on link "Home" at bounding box center [213, 265] width 319 height 28
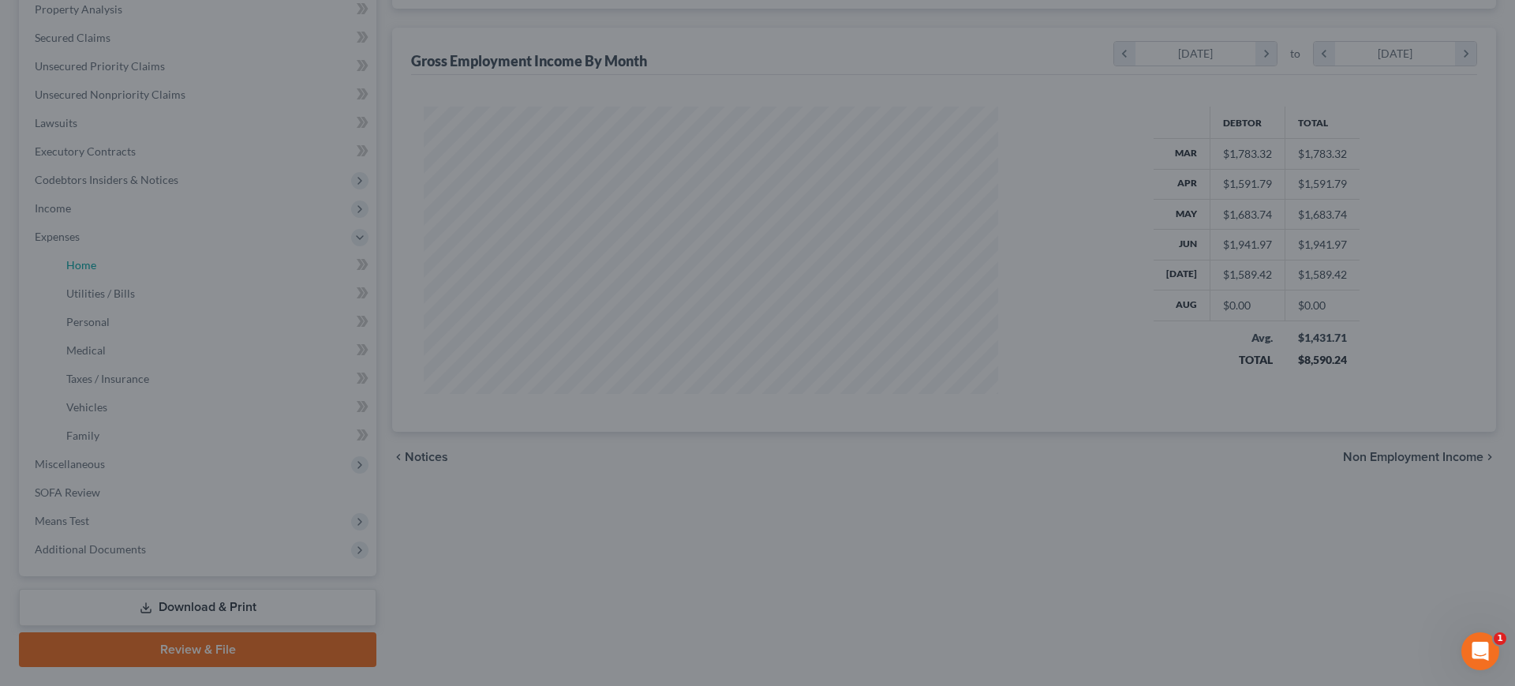
scroll to position [352, 612]
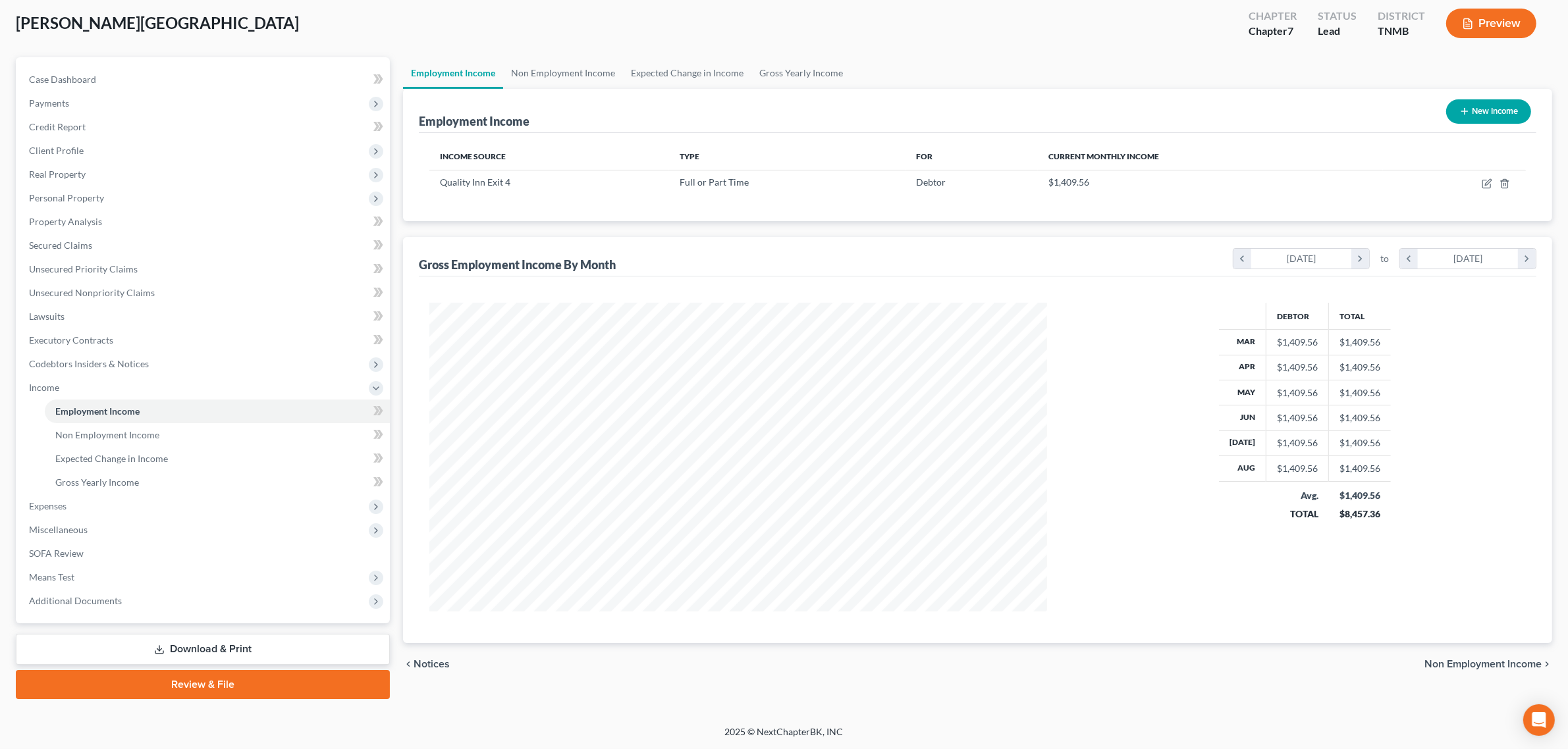
scroll to position [308, 643]
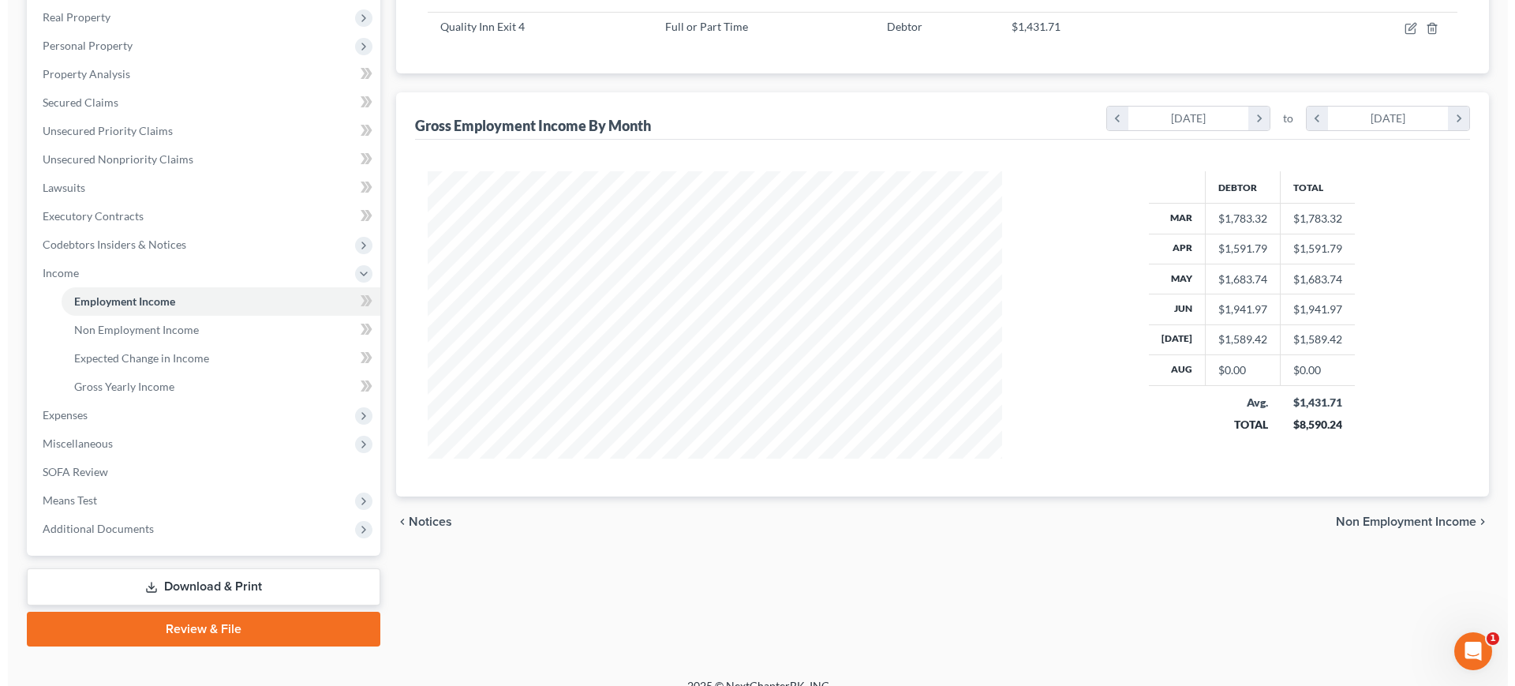
scroll to position [241, 0]
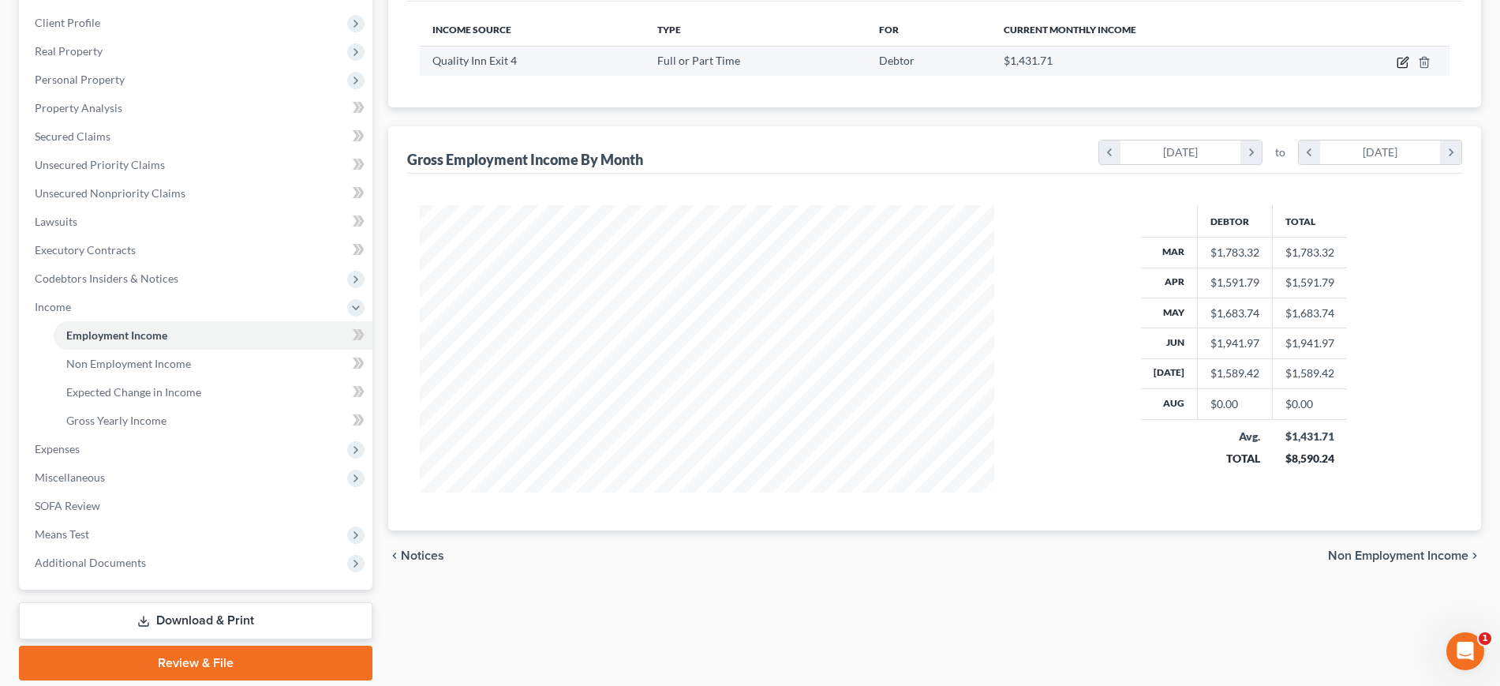
click at [1397, 69] on icon "button" at bounding box center [1403, 62] width 13 height 13
select select "0"
select select "44"
select select "1"
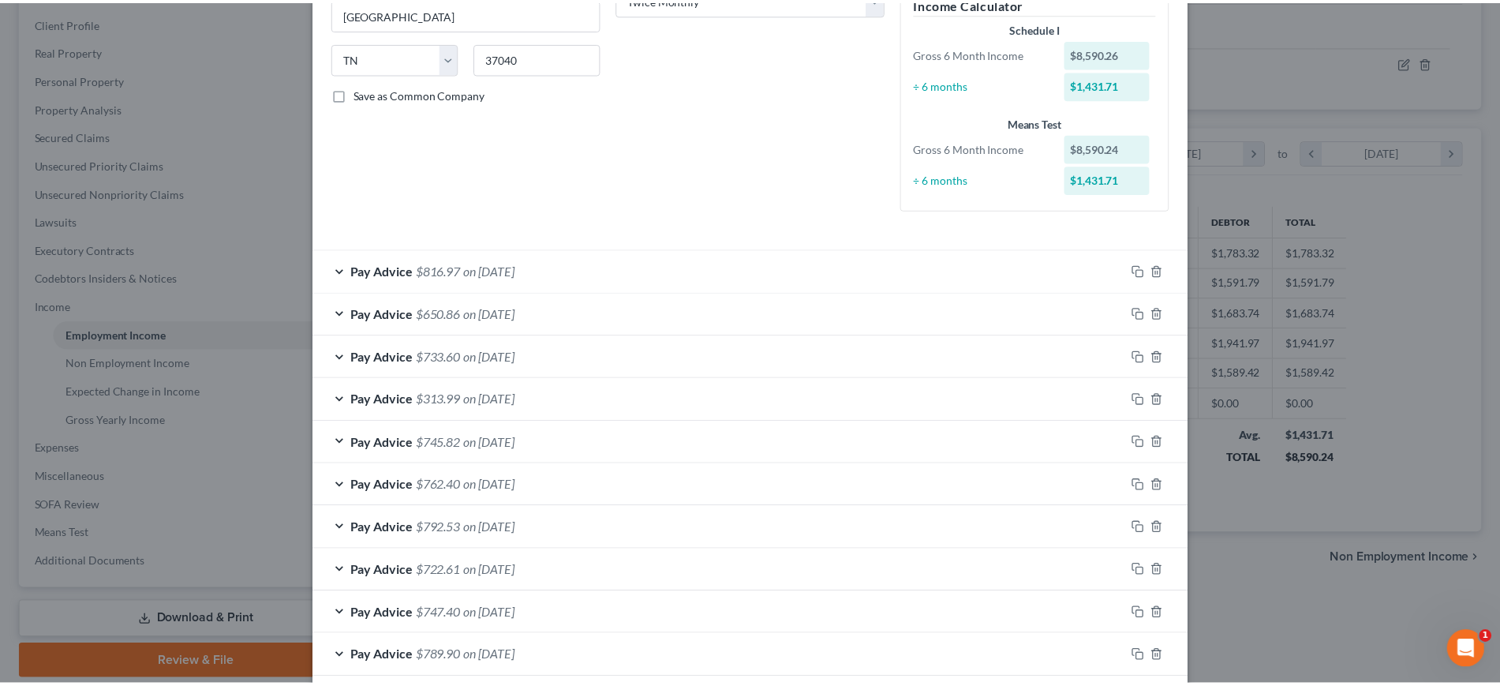
scroll to position [0, 0]
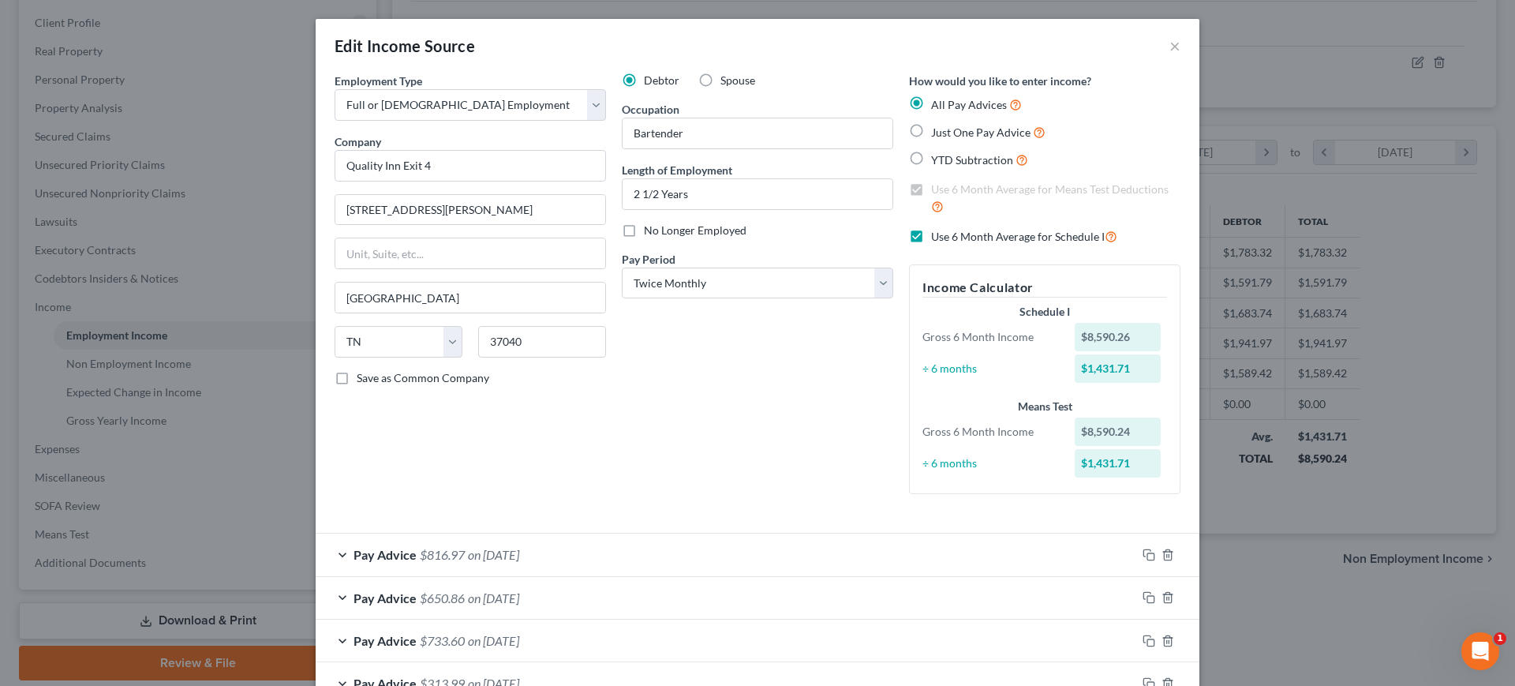
click at [1200, 60] on div "Edit Income Source ×" at bounding box center [758, 46] width 884 height 54
click at [1181, 55] on button "×" at bounding box center [1175, 45] width 11 height 19
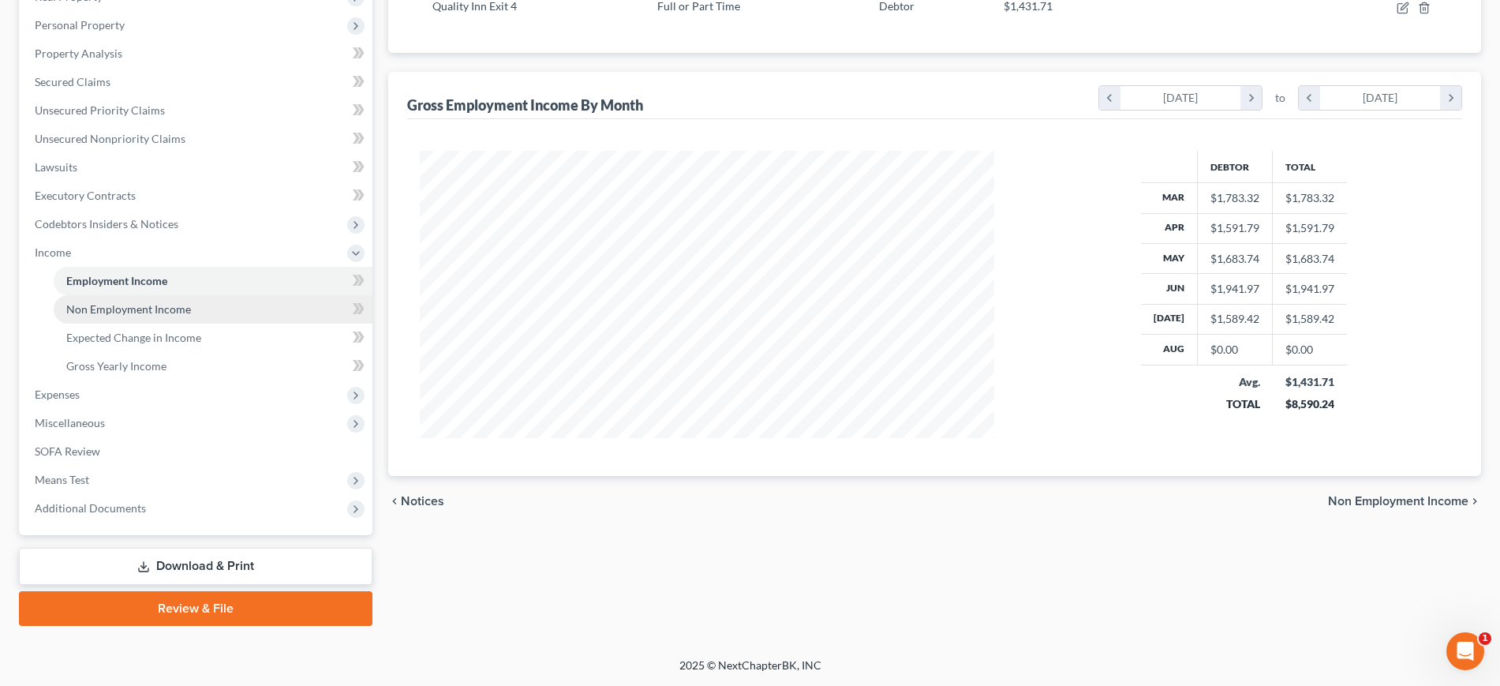
scroll to position [537, 0]
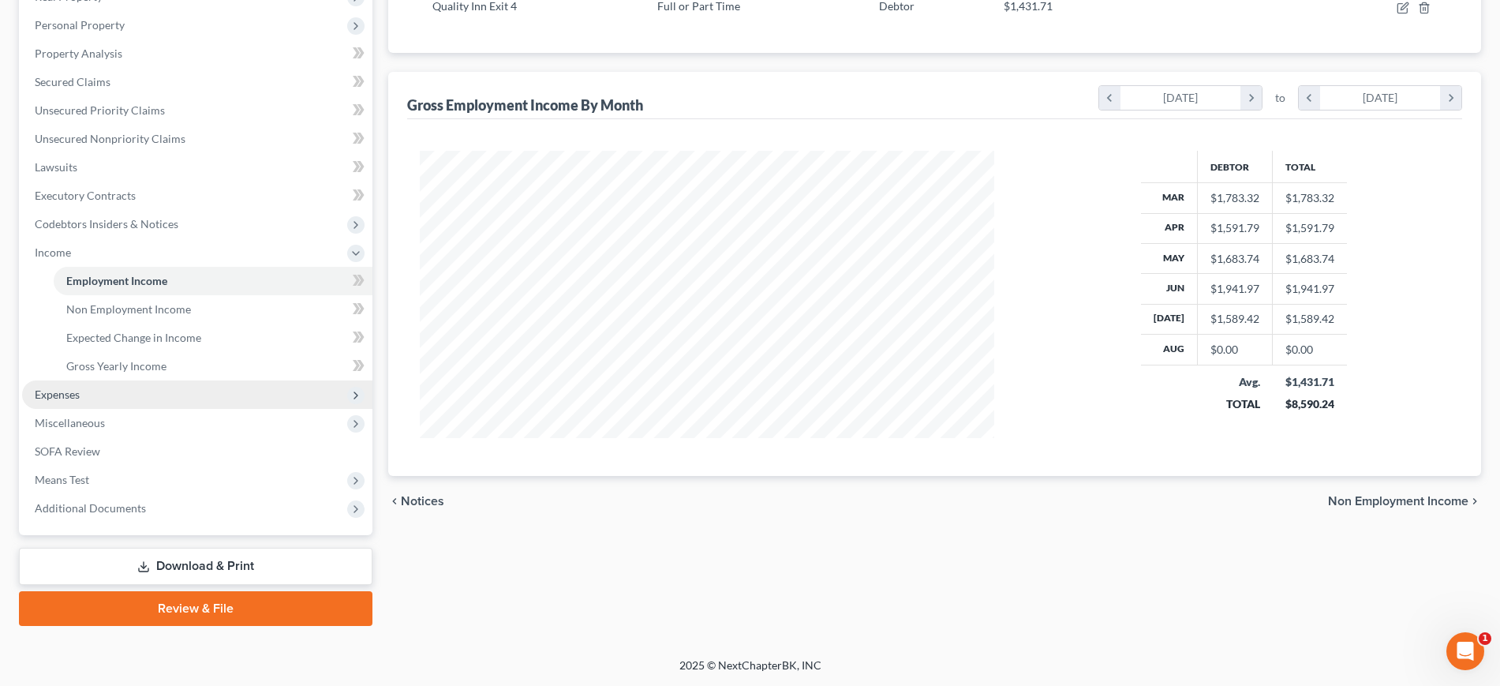
click at [129, 380] on span "Expenses" at bounding box center [197, 394] width 350 height 28
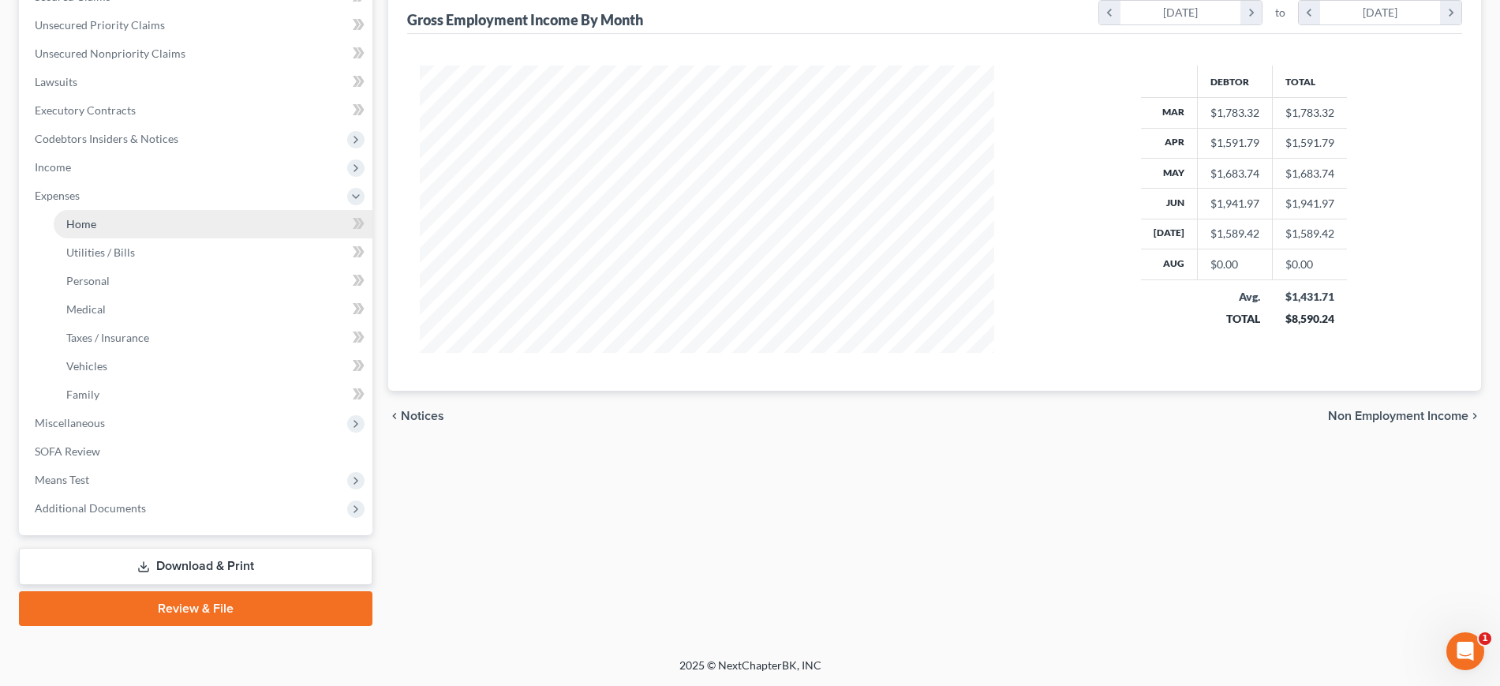
click at [174, 213] on link "Home" at bounding box center [213, 224] width 319 height 28
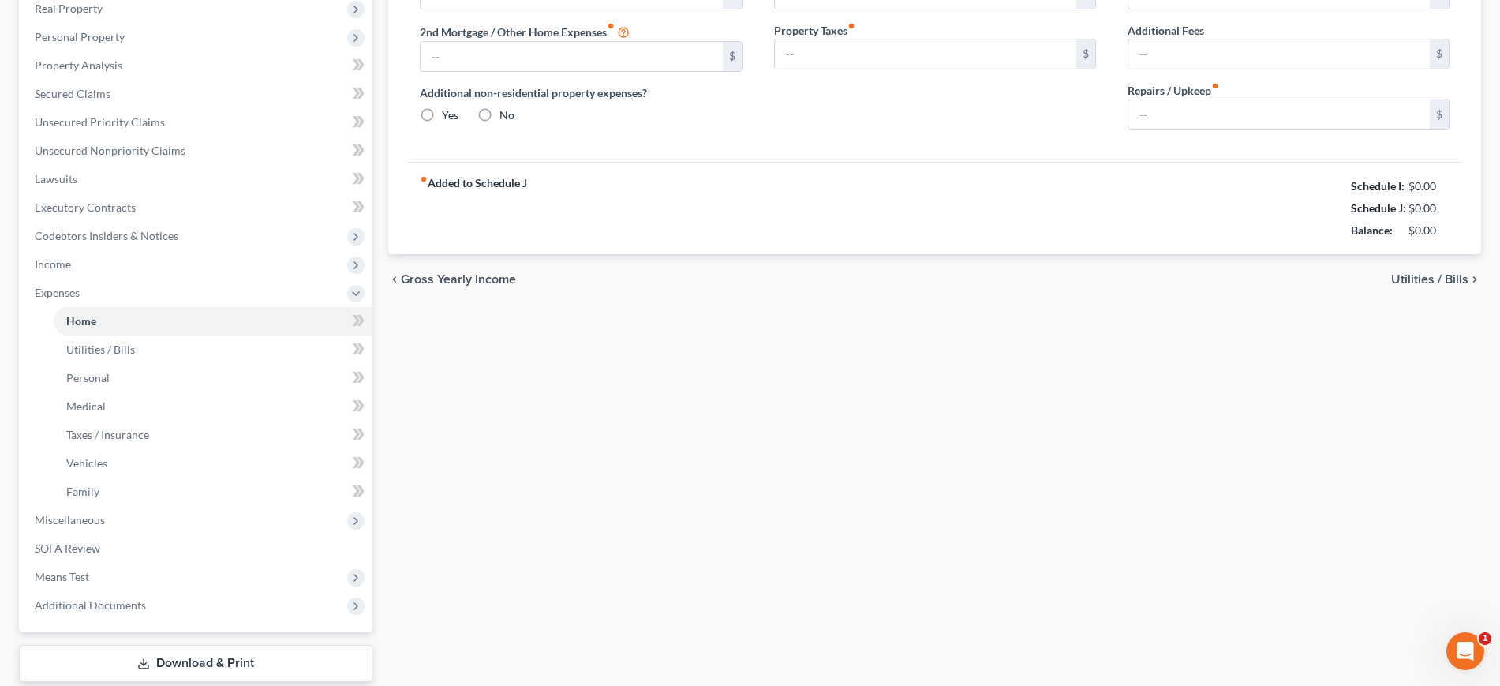
type input "1,553.00"
type input "0.00"
radio input "true"
type input "0.00"
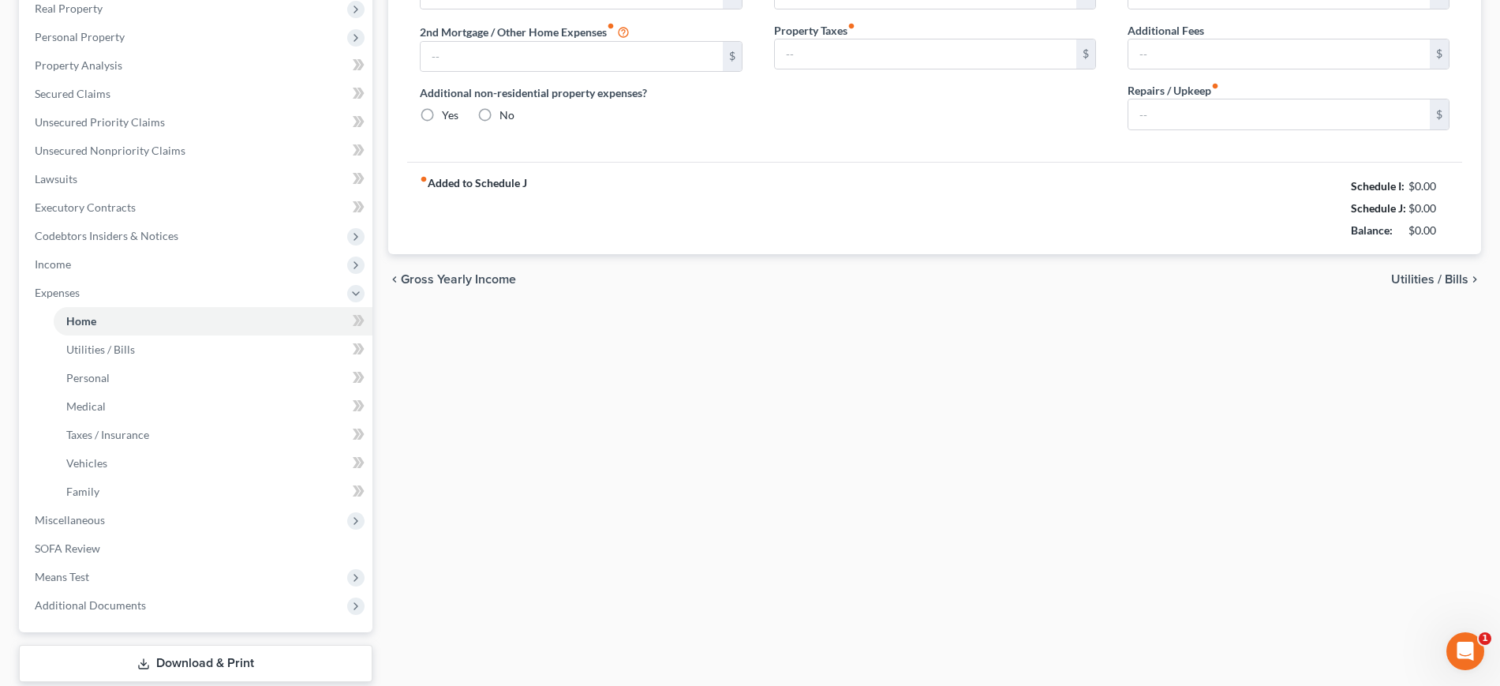
type input "0.00"
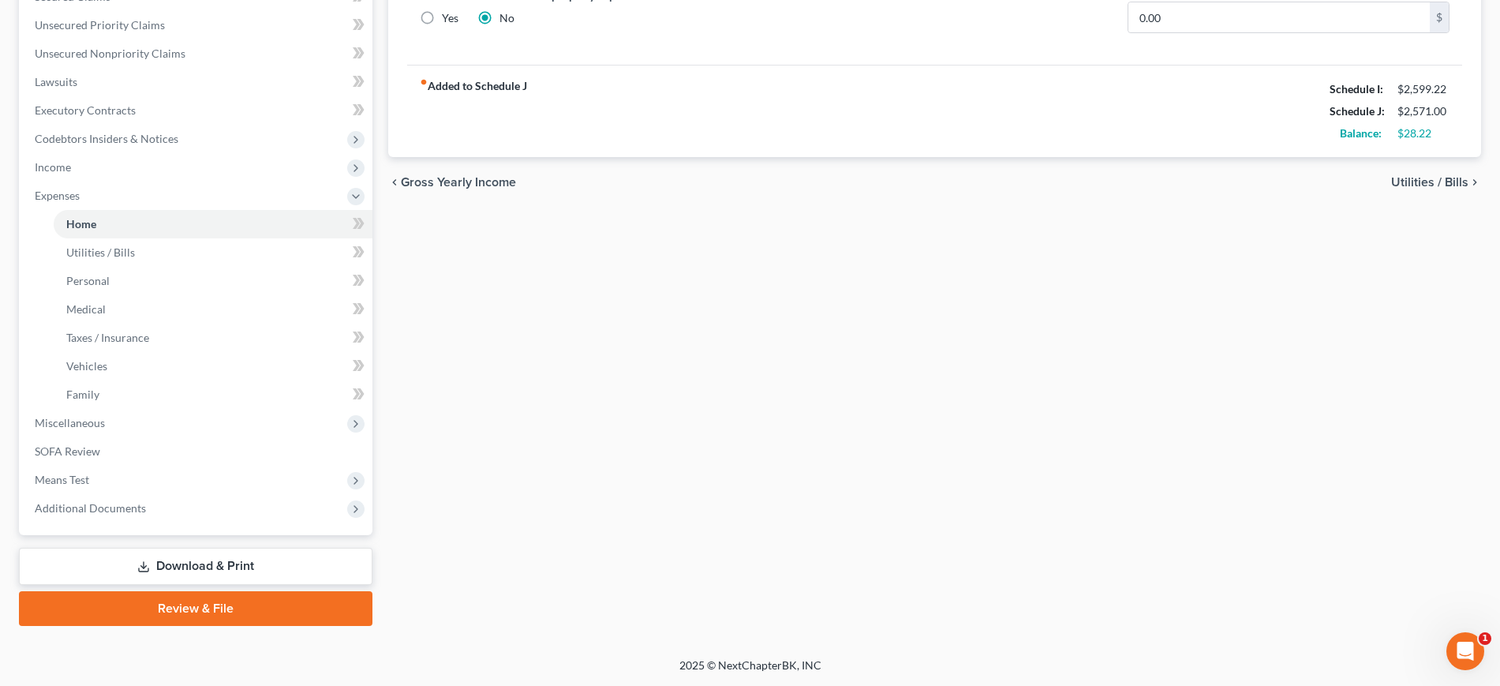
scroll to position [592, 0]
click at [142, 409] on span "Miscellaneous" at bounding box center [197, 423] width 350 height 28
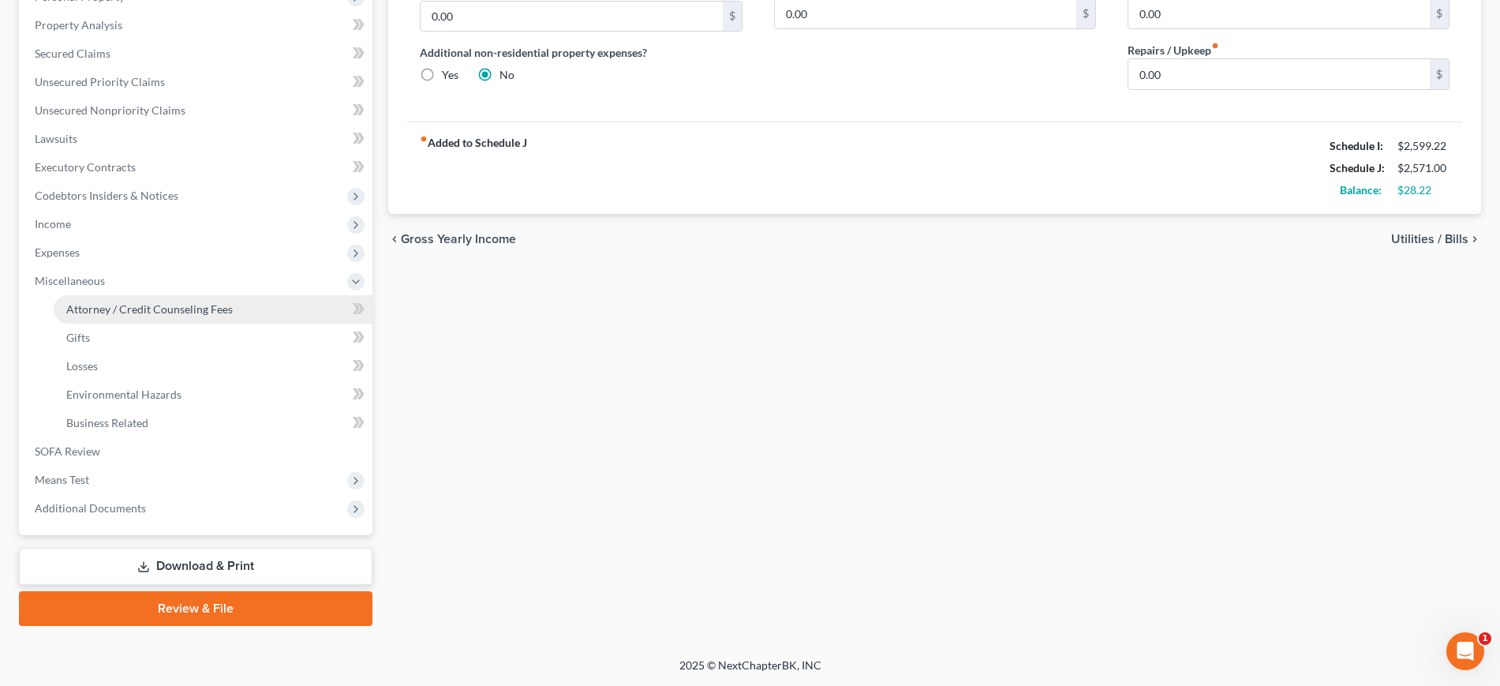
click at [169, 302] on span "Attorney / Credit Counseling Fees" at bounding box center [149, 308] width 167 height 13
select select "0"
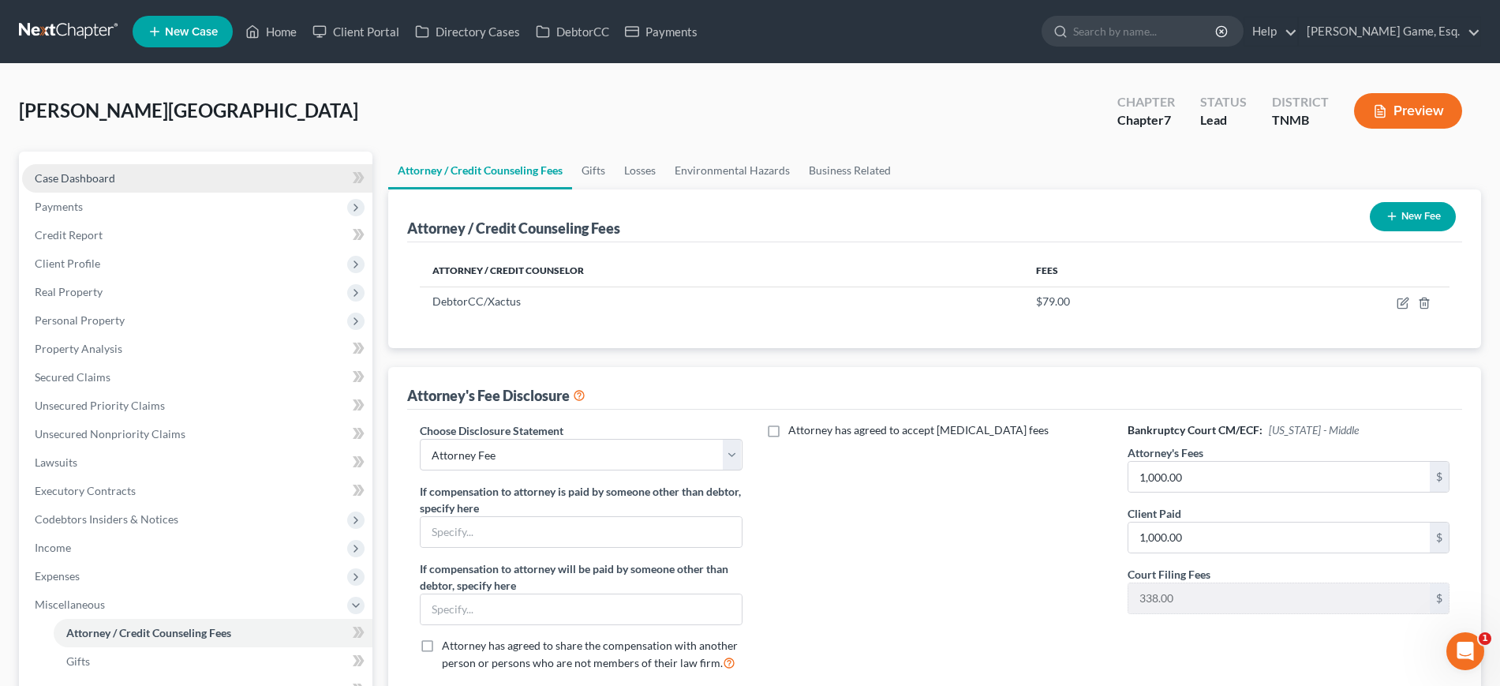
click at [103, 185] on span "Case Dashboard" at bounding box center [75, 177] width 80 height 13
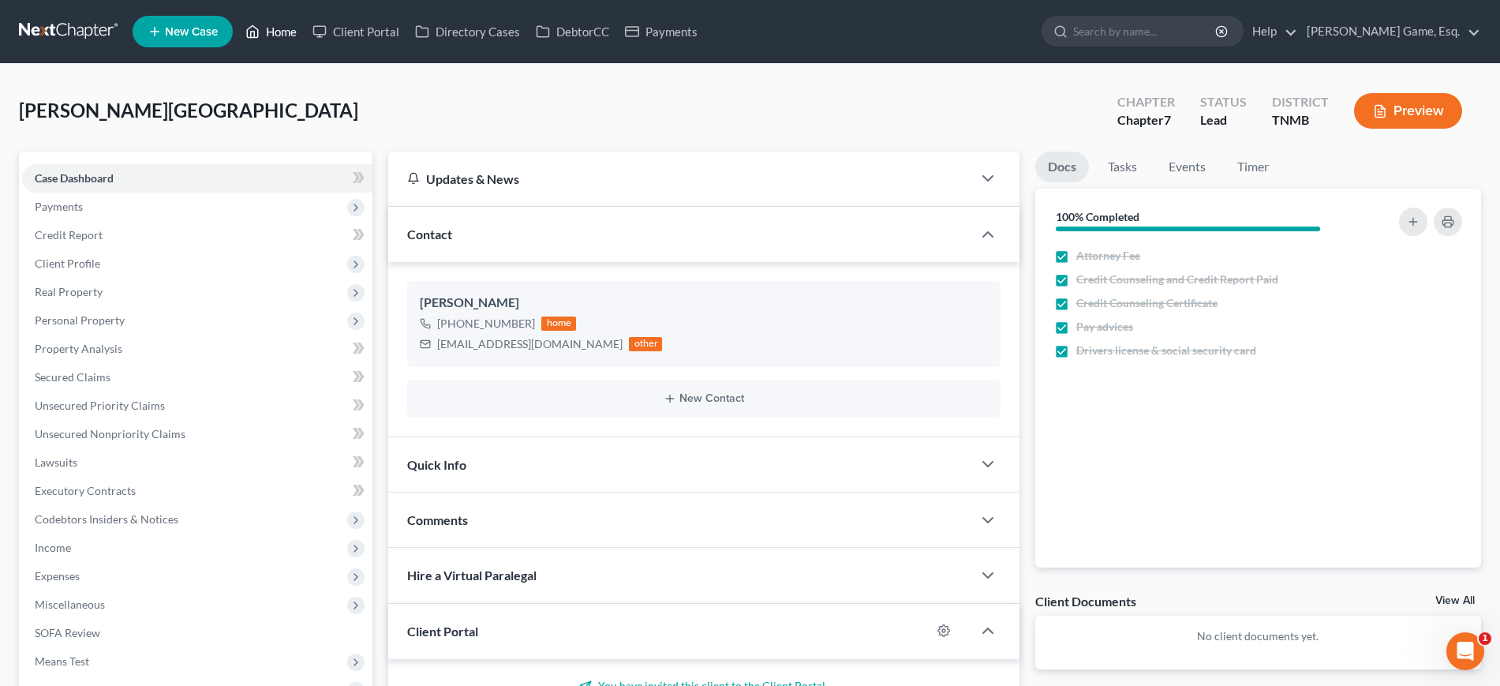
click at [305, 41] on link "Home" at bounding box center [271, 31] width 67 height 28
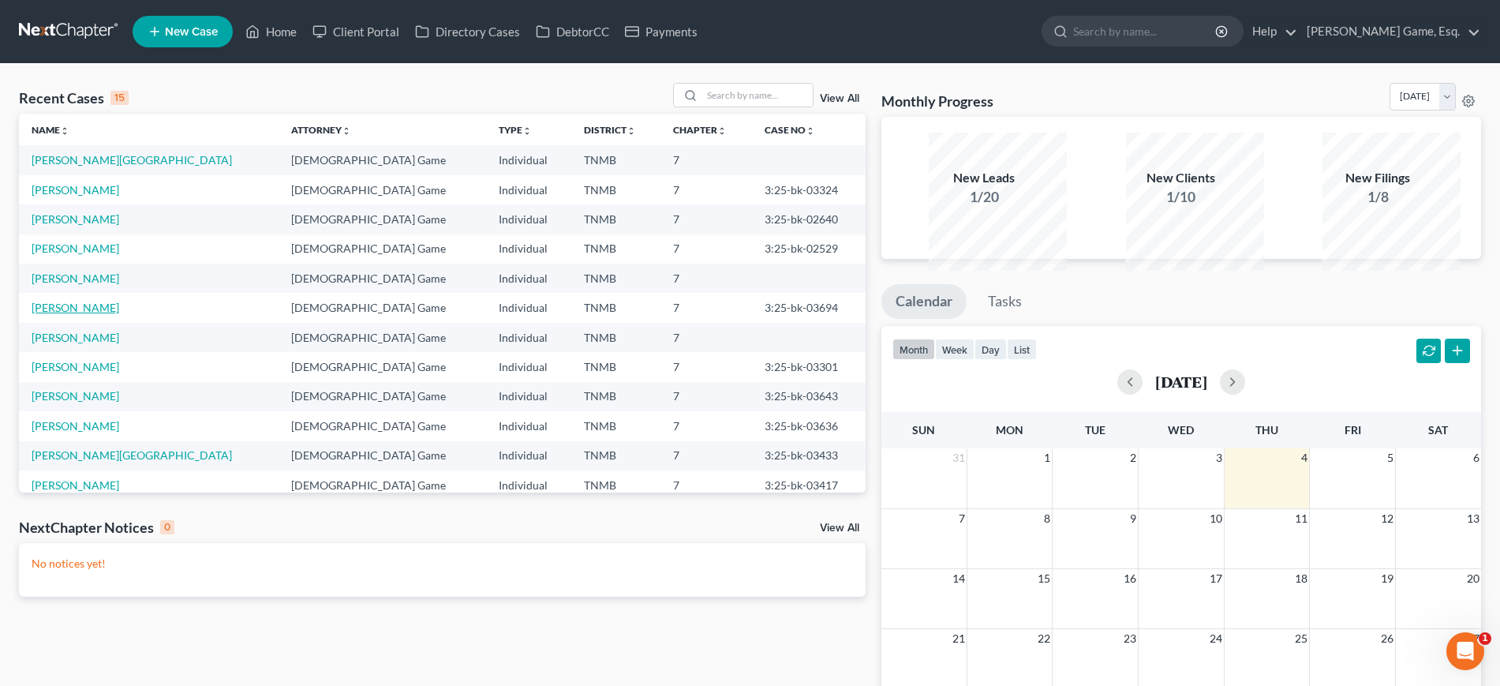
click at [103, 314] on link "Carter, Terry" at bounding box center [76, 307] width 88 height 13
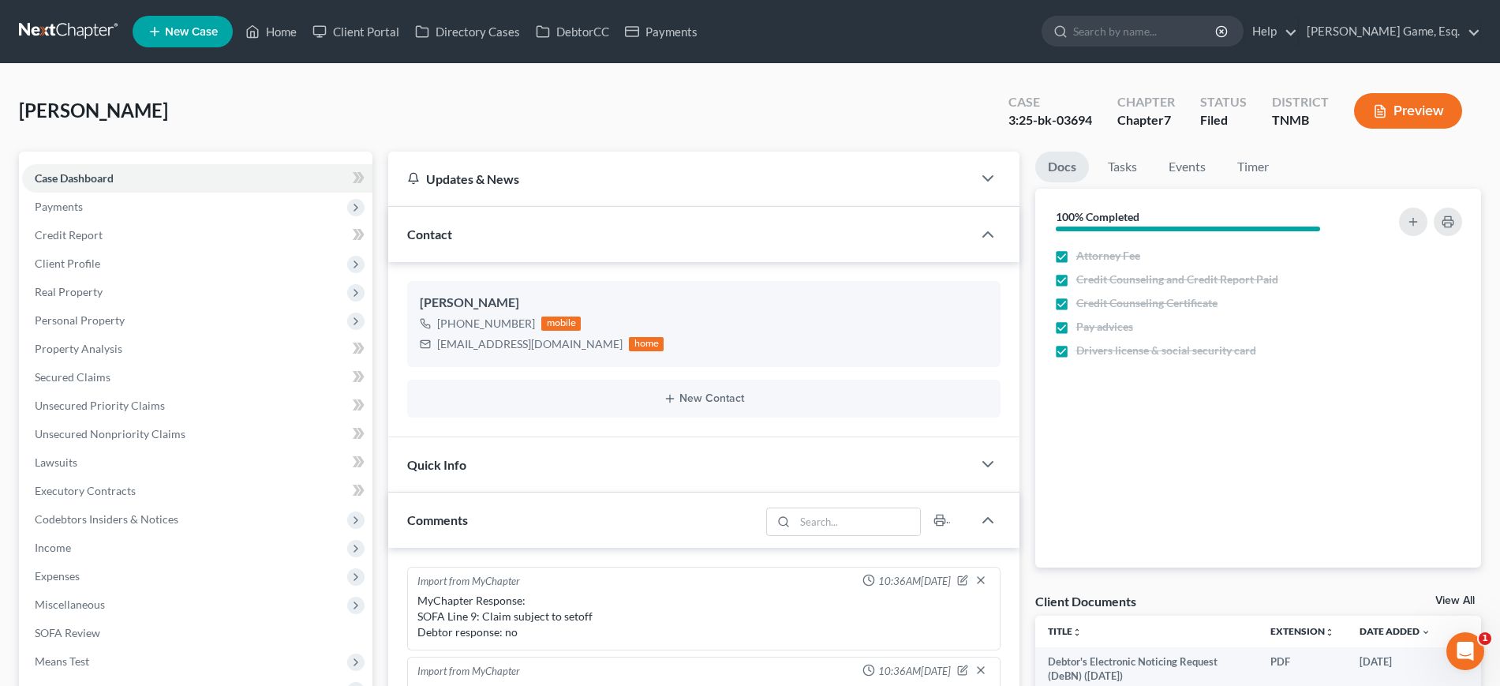
scroll to position [342, 0]
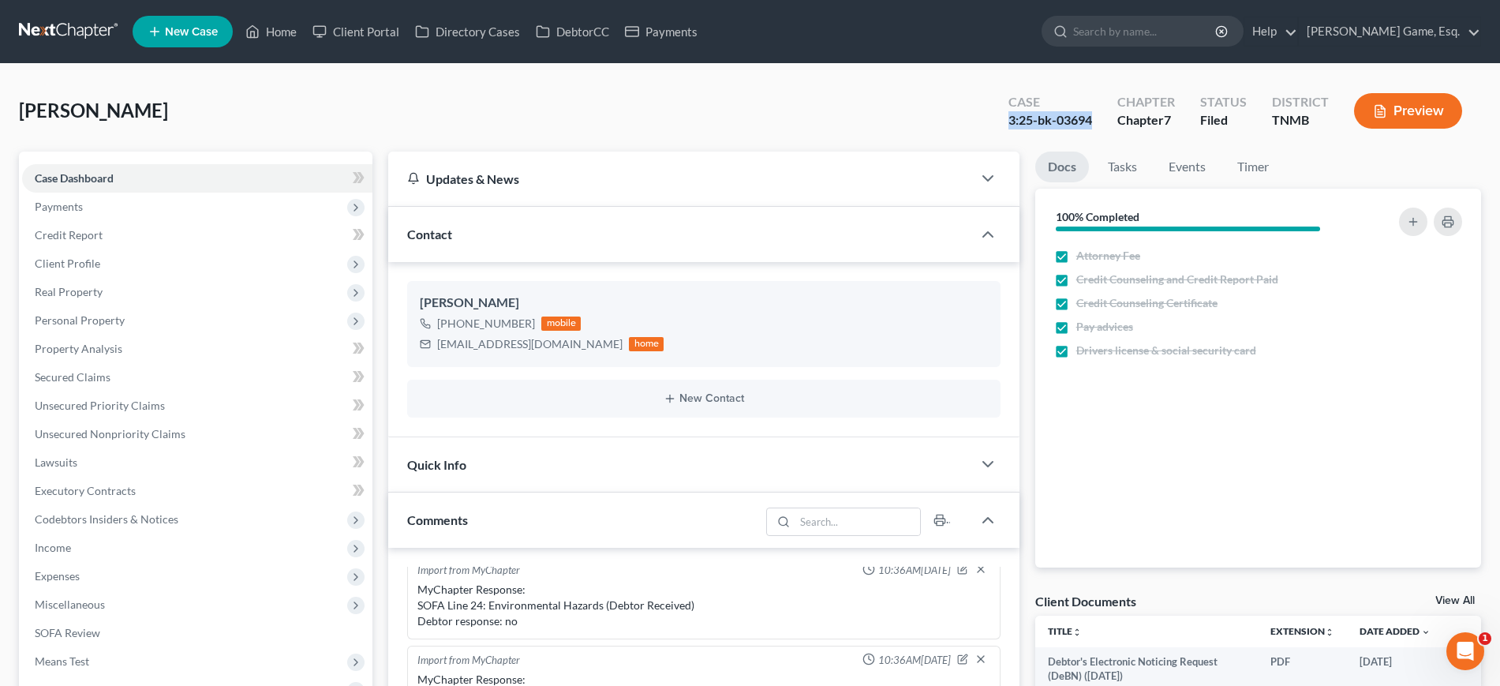
drag, startPoint x: 952, startPoint y: 146, endPoint x: 892, endPoint y: 149, distance: 60.1
click at [996, 136] on div "Case 3:25-bk-03694" at bounding box center [1050, 112] width 109 height 47
click at [848, 141] on div "Carter, Terry Upgraded Case 3:25-bk-03694 Chapter Chapter 7 Status Filed Distri…" at bounding box center [750, 117] width 1462 height 69
drag, startPoint x: 892, startPoint y: 147, endPoint x: 1004, endPoint y: 149, distance: 112.1
click at [1004, 136] on div "Case 3:25-bk-03694" at bounding box center [1050, 112] width 109 height 47
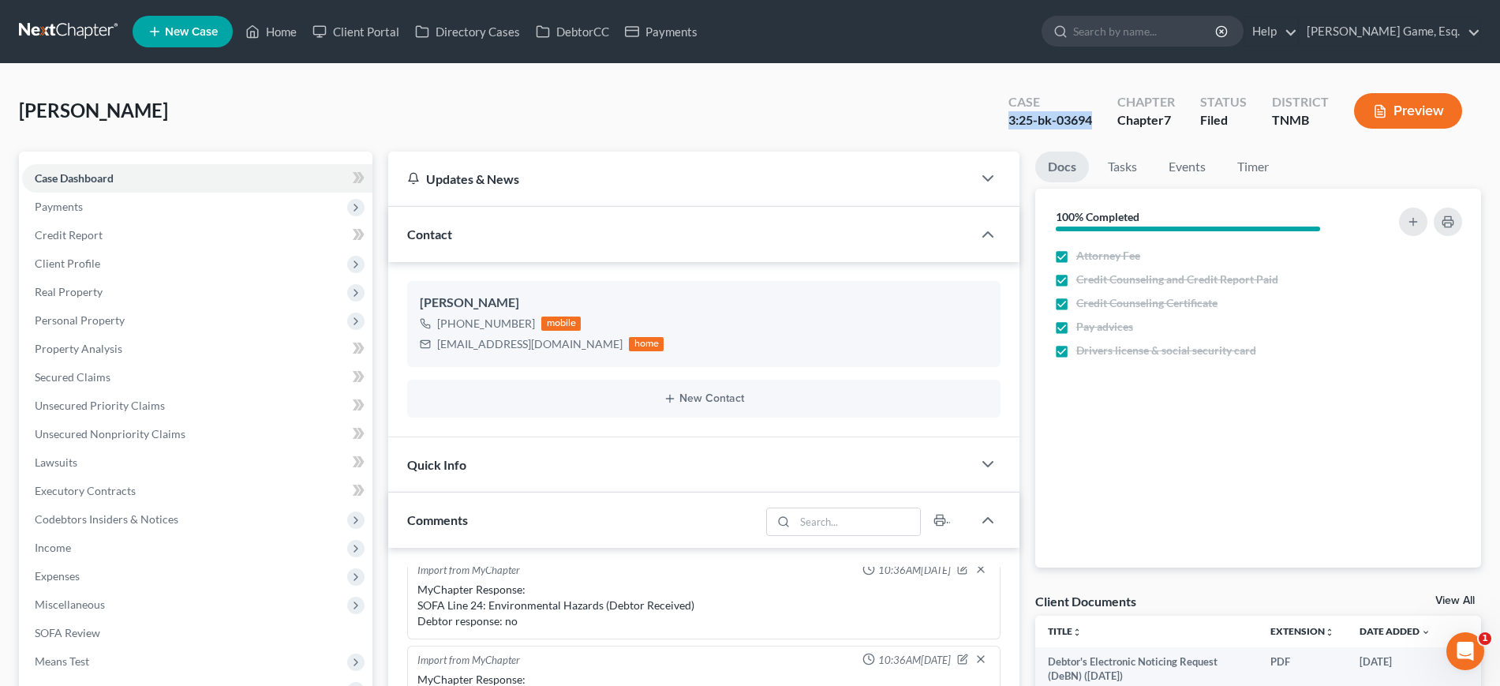
click at [1004, 136] on div "Case 3:25-bk-03694" at bounding box center [1050, 112] width 109 height 47
drag, startPoint x: 333, startPoint y: 28, endPoint x: 370, endPoint y: 119, distance: 98.0
click at [305, 28] on link "Home" at bounding box center [271, 31] width 67 height 28
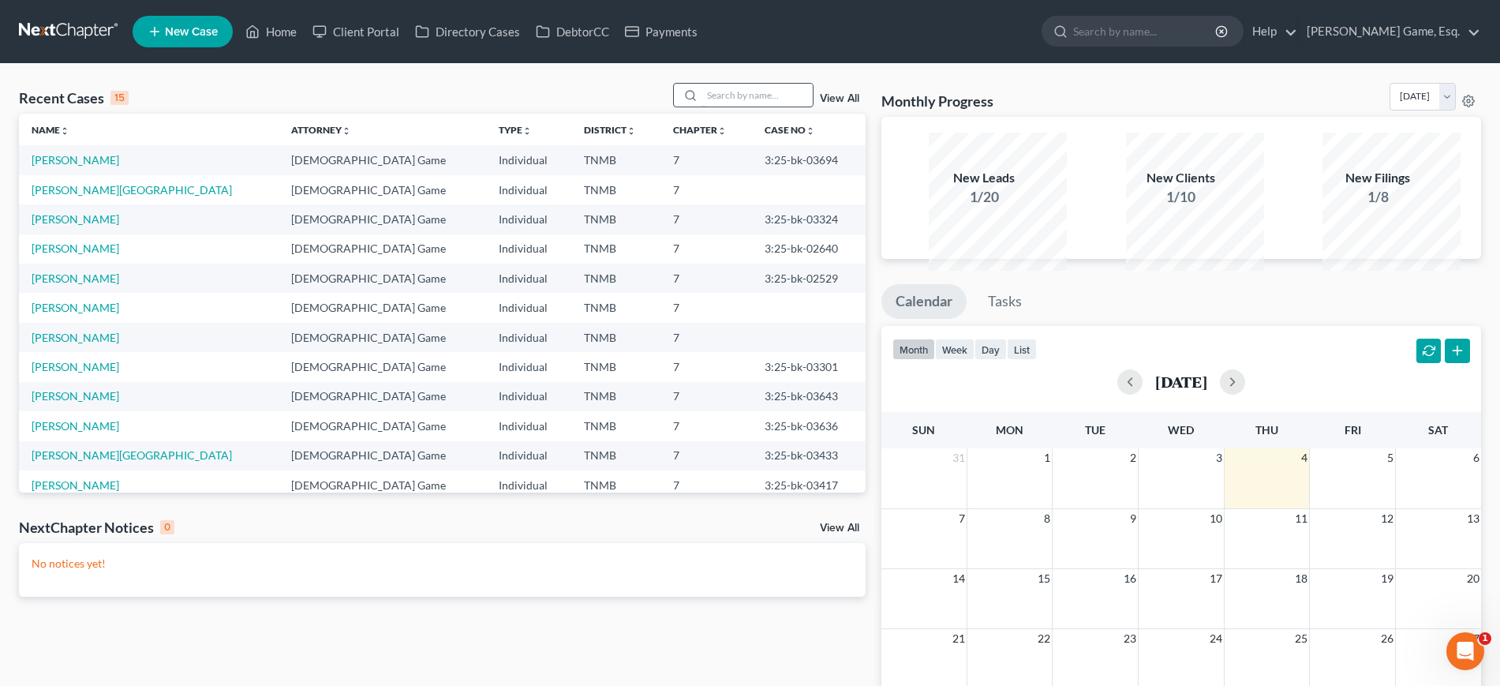
click at [762, 107] on input "search" at bounding box center [757, 95] width 110 height 23
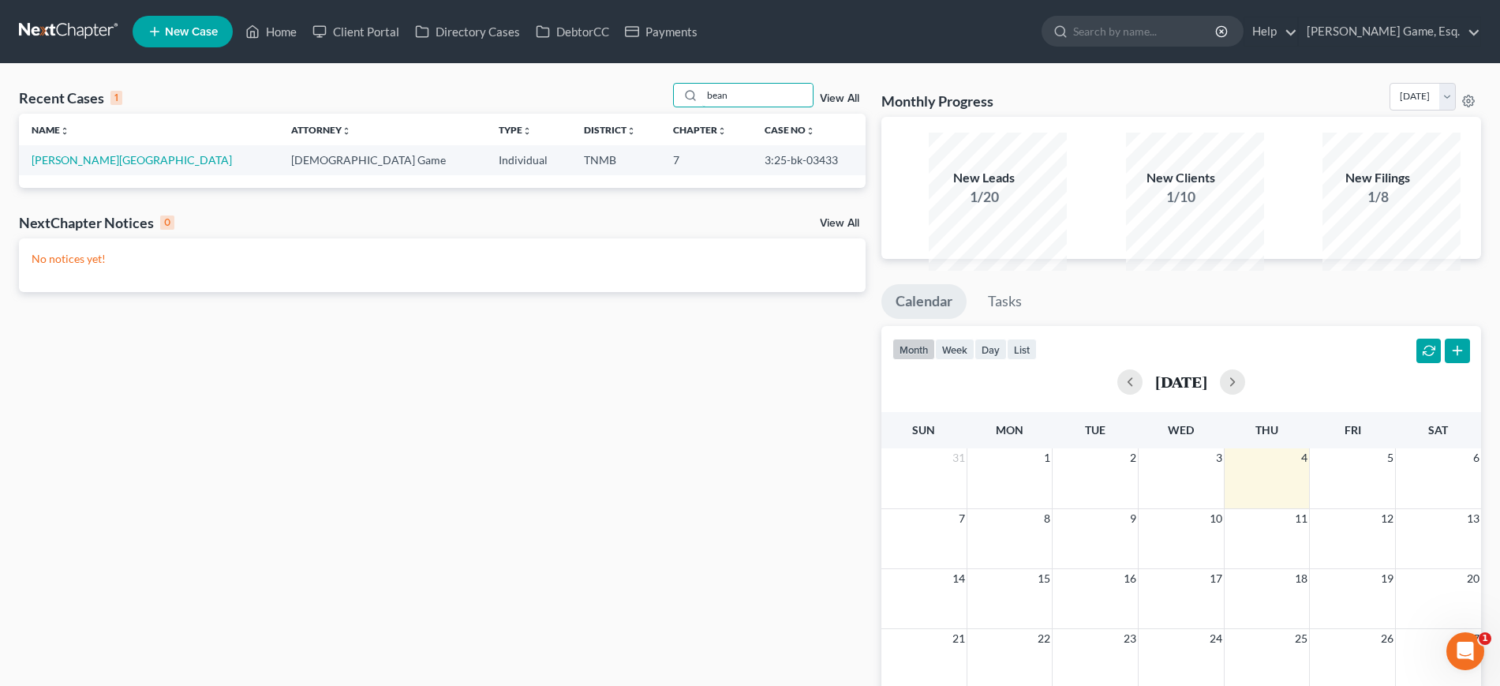
type input "bean"
click at [76, 167] on link "[PERSON_NAME][GEOGRAPHIC_DATA]" at bounding box center [132, 159] width 200 height 13
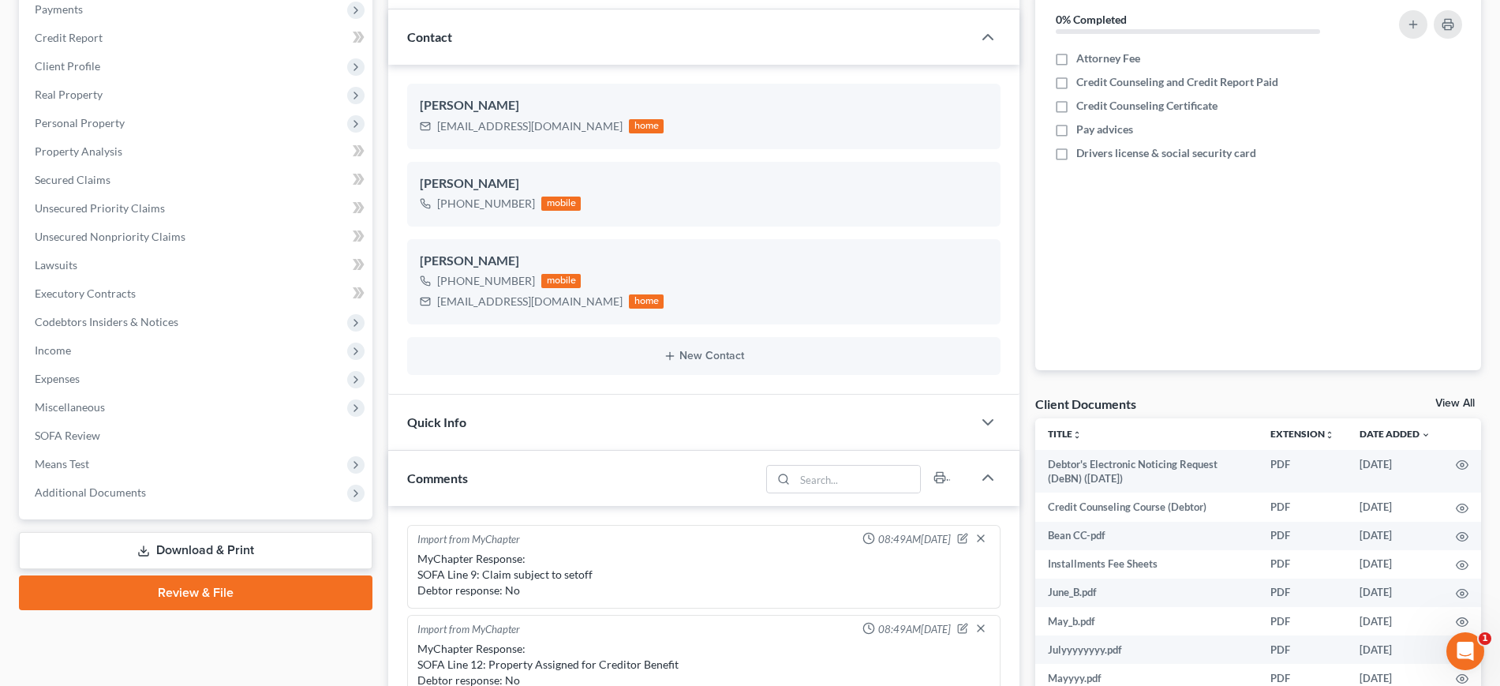
scroll to position [413, 0]
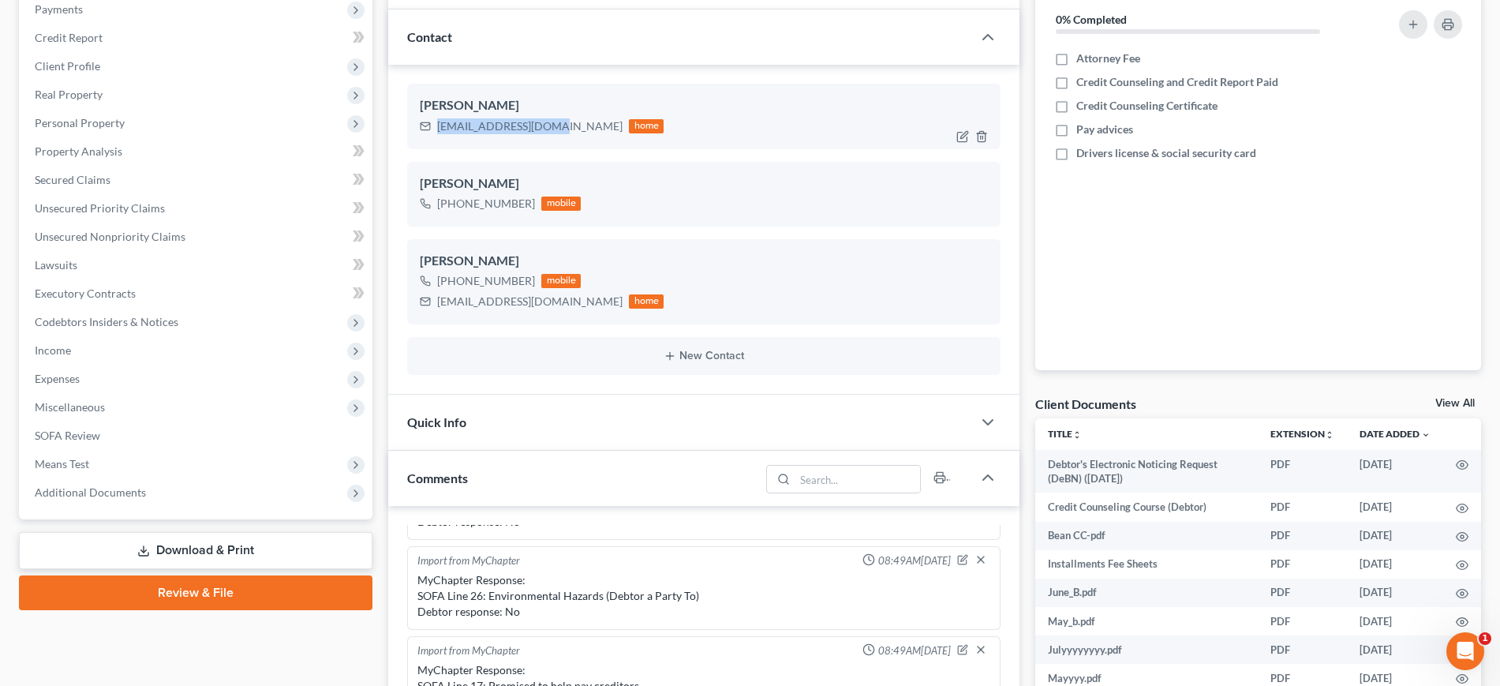
drag, startPoint x: 447, startPoint y: 200, endPoint x: 601, endPoint y: 201, distance: 153.9
click at [601, 137] on div "Lbean11711@yahoo.com home" at bounding box center [542, 126] width 244 height 21
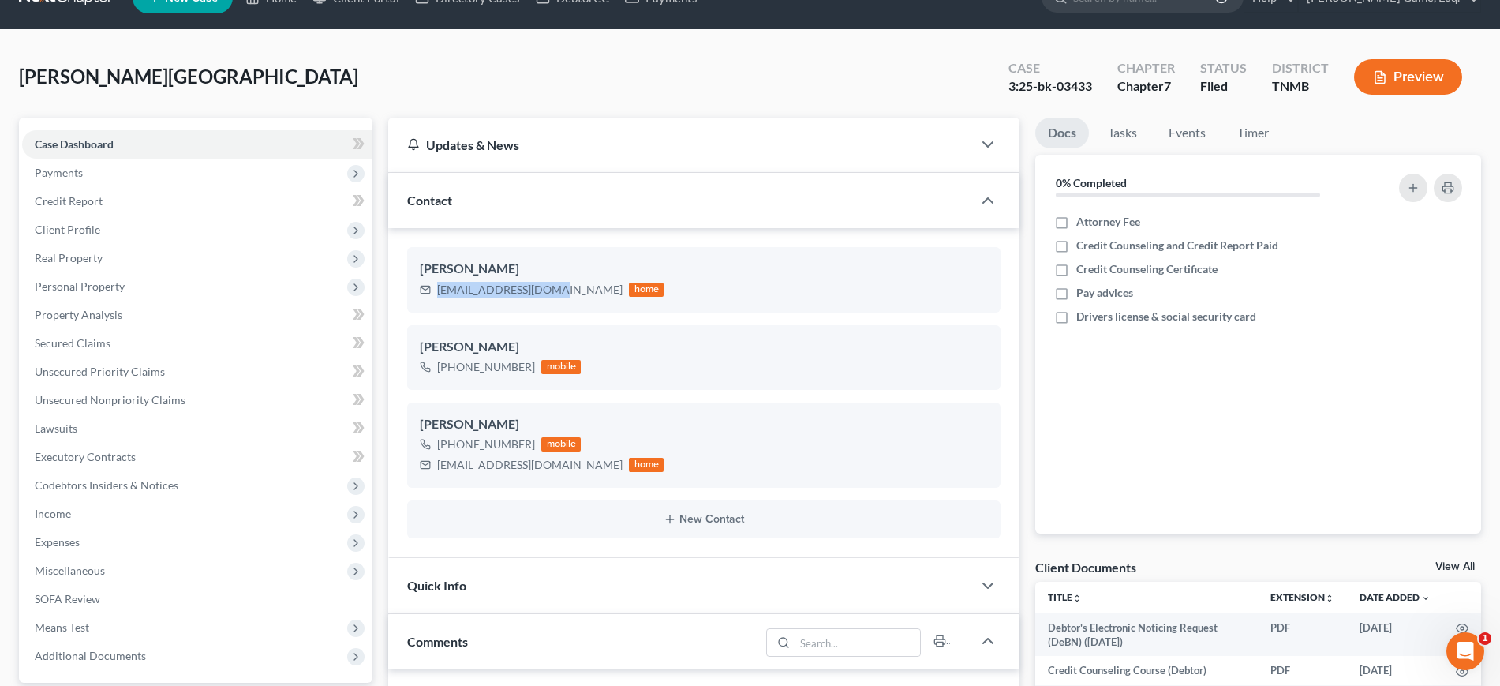
scroll to position [0, 0]
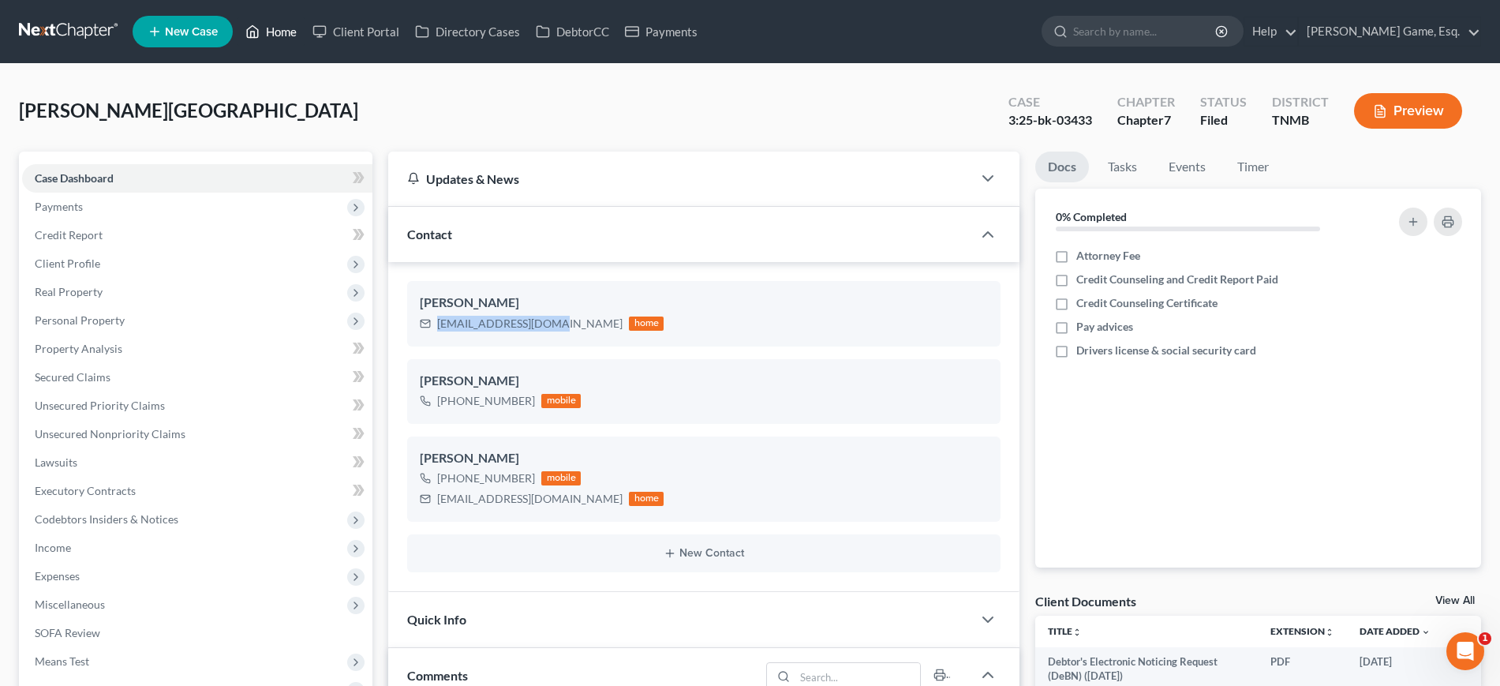
click at [305, 45] on link "Home" at bounding box center [271, 31] width 67 height 28
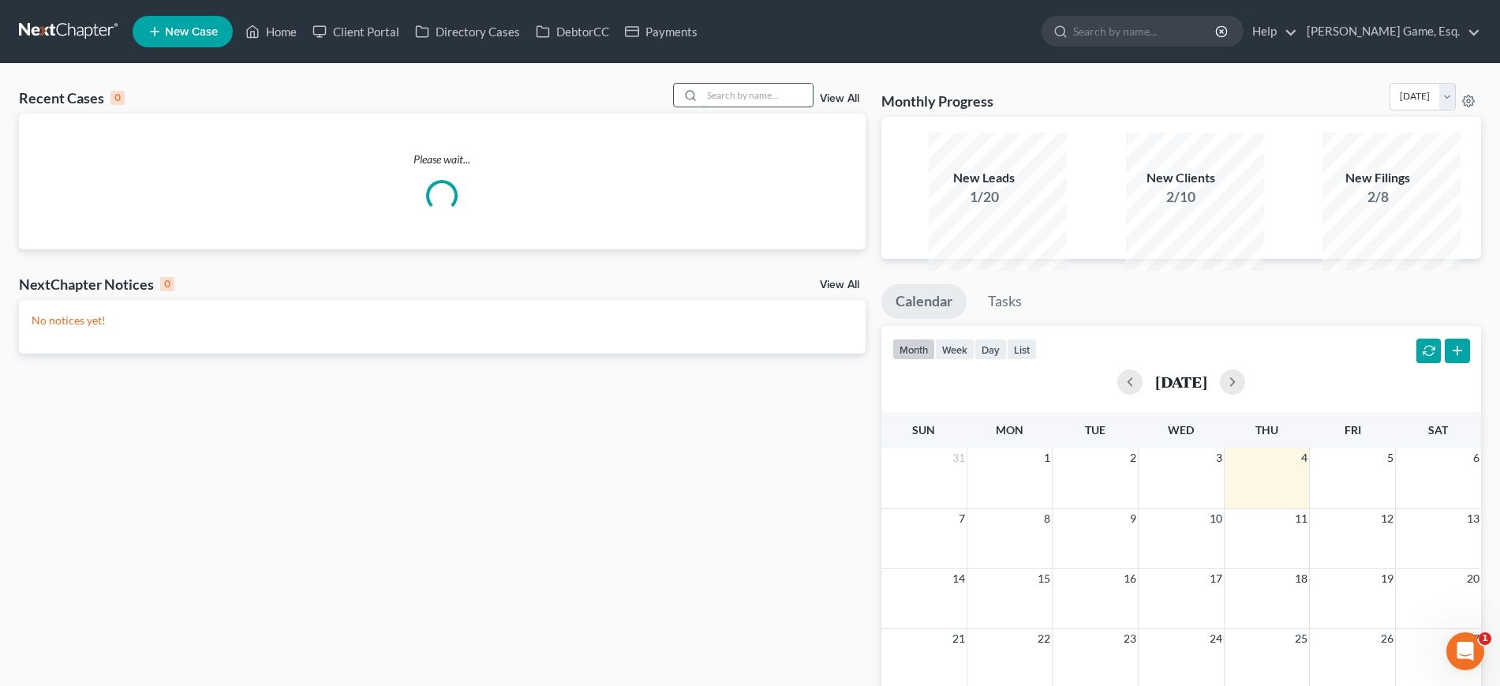
click at [737, 107] on input "search" at bounding box center [757, 95] width 110 height 23
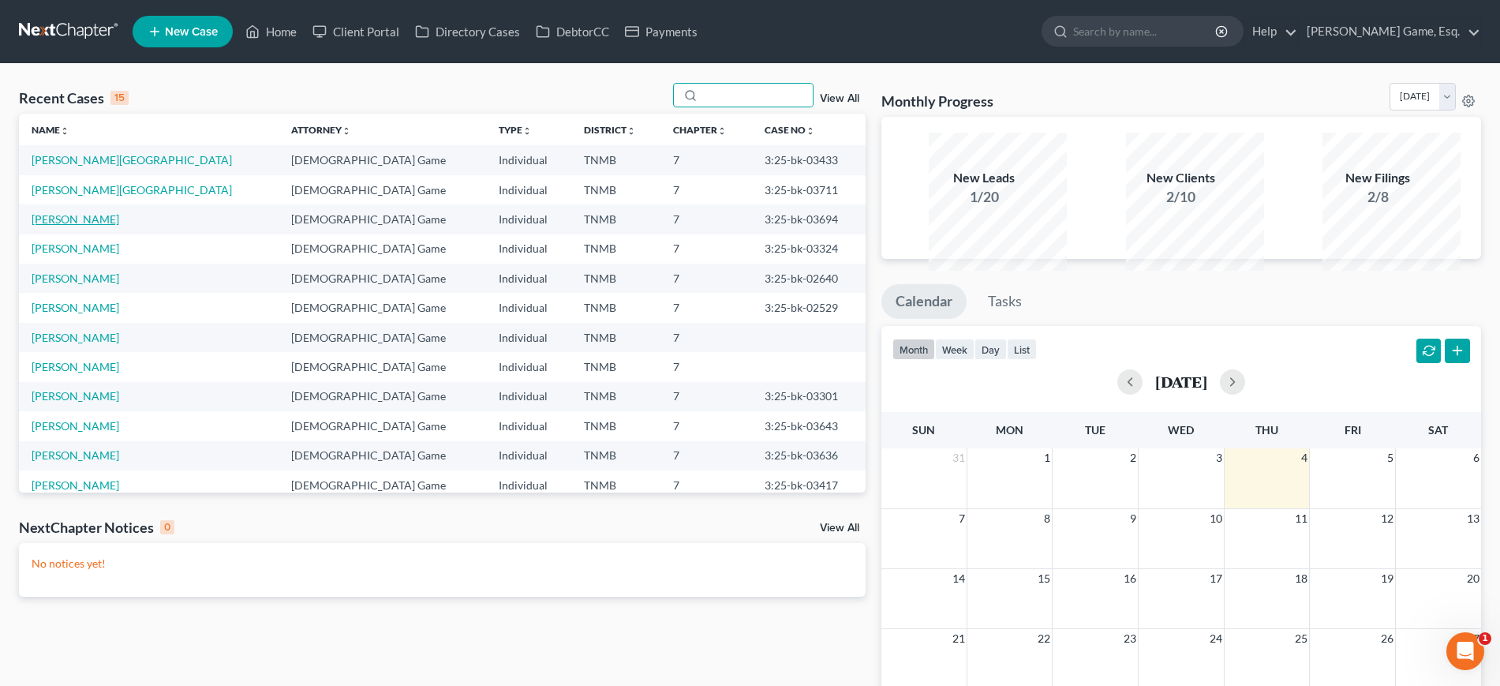
click at [101, 226] on link "Carter, Terry" at bounding box center [76, 218] width 88 height 13
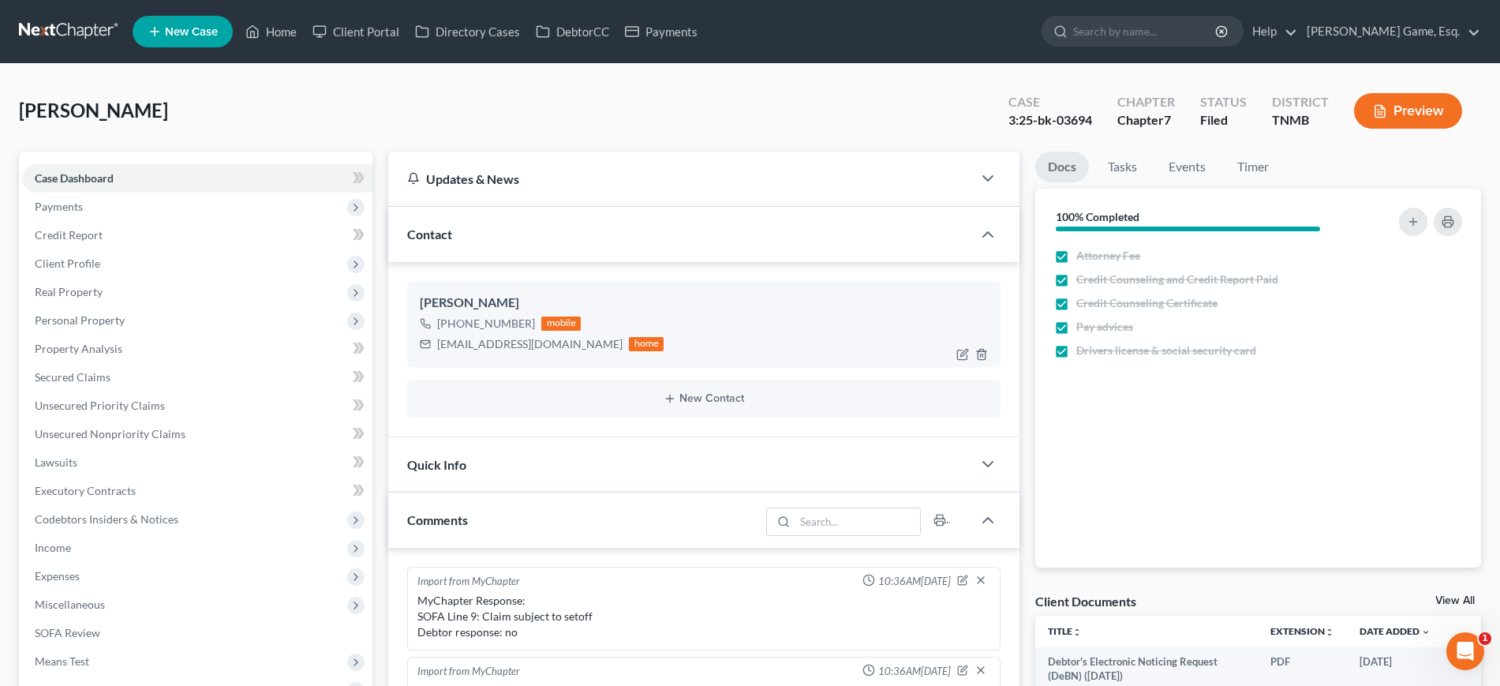
scroll to position [342, 0]
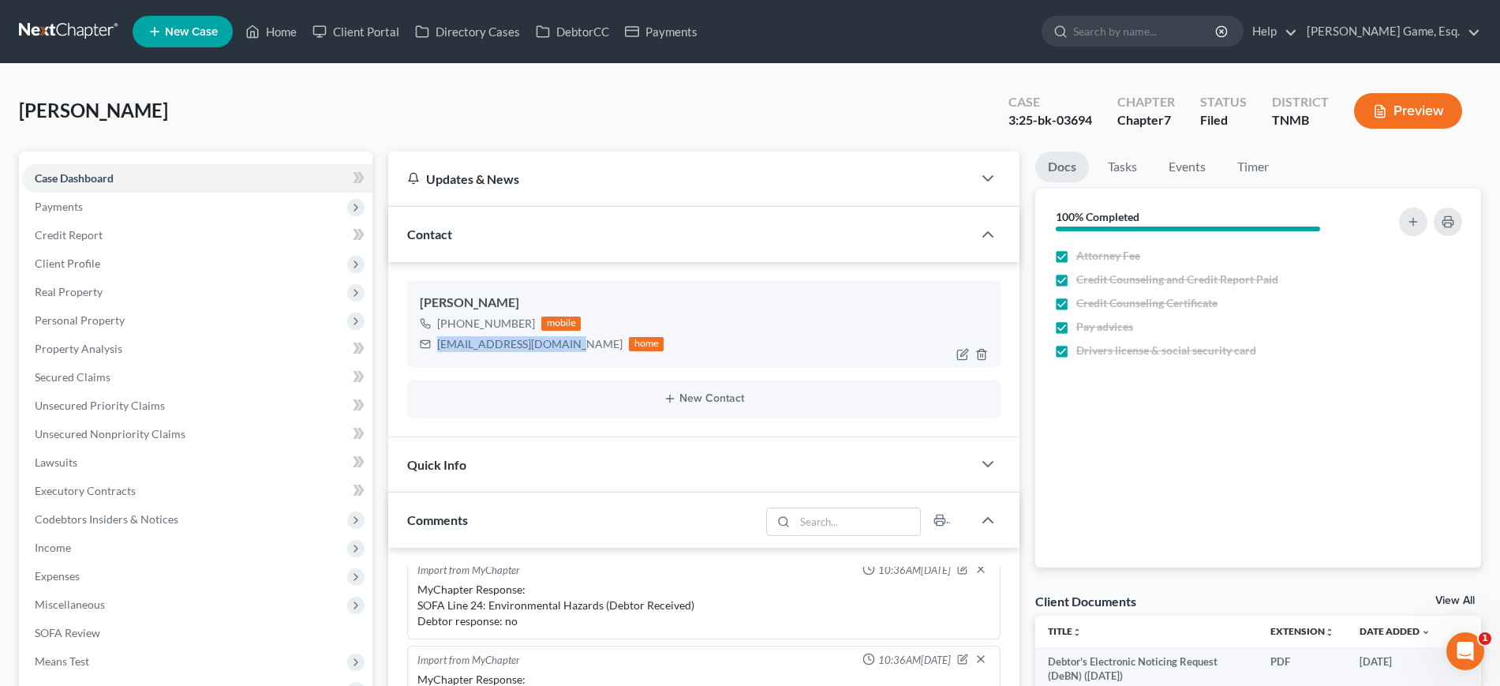
drag, startPoint x: 451, startPoint y: 424, endPoint x: 613, endPoint y: 423, distance: 162.6
click at [613, 354] on div "tcarter040414@gmail.com home" at bounding box center [542, 344] width 244 height 21
copy div "tcarter040414@gmail.com"
drag, startPoint x: 893, startPoint y: 148, endPoint x: 1004, endPoint y: 146, distance: 110.5
click at [1004, 136] on div "Case 3:25-bk-03694" at bounding box center [1050, 112] width 109 height 47
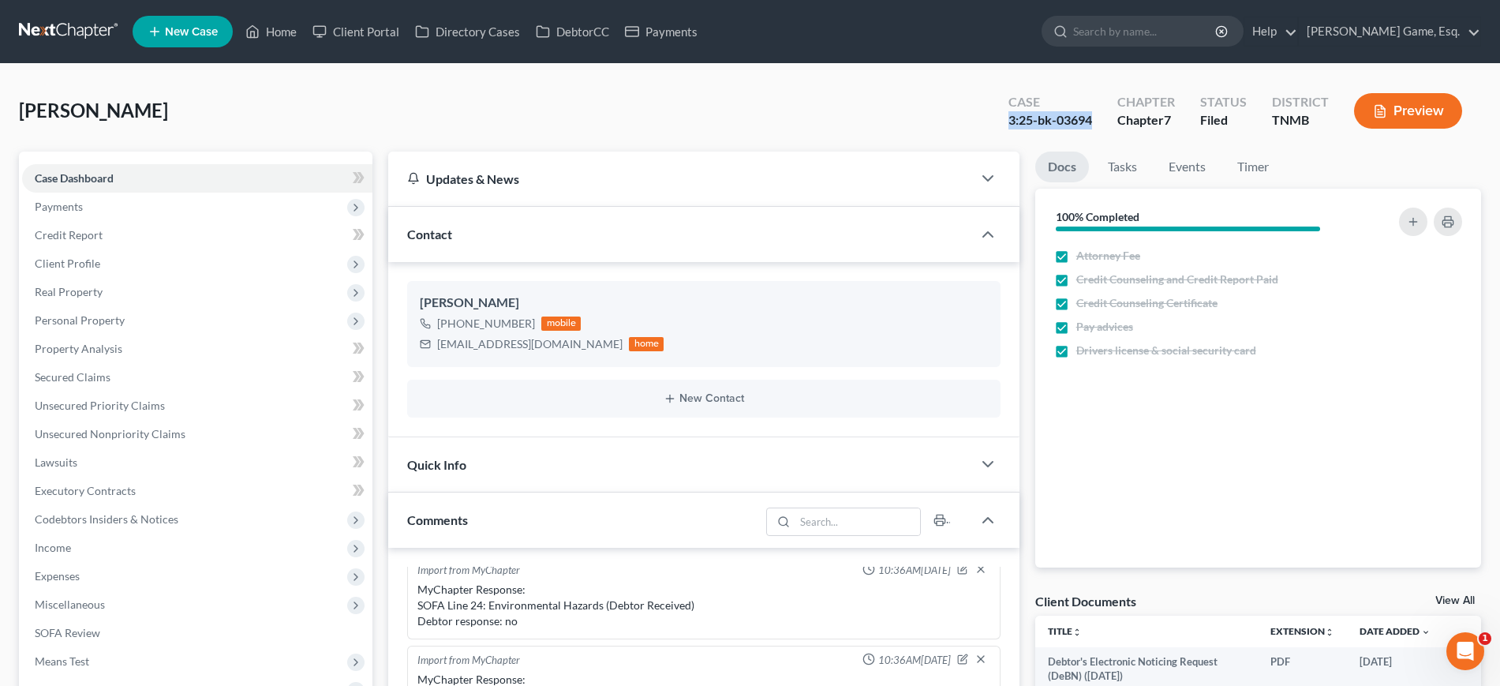
copy div "3:25-bk-03694"
click at [305, 35] on link "Home" at bounding box center [271, 31] width 67 height 28
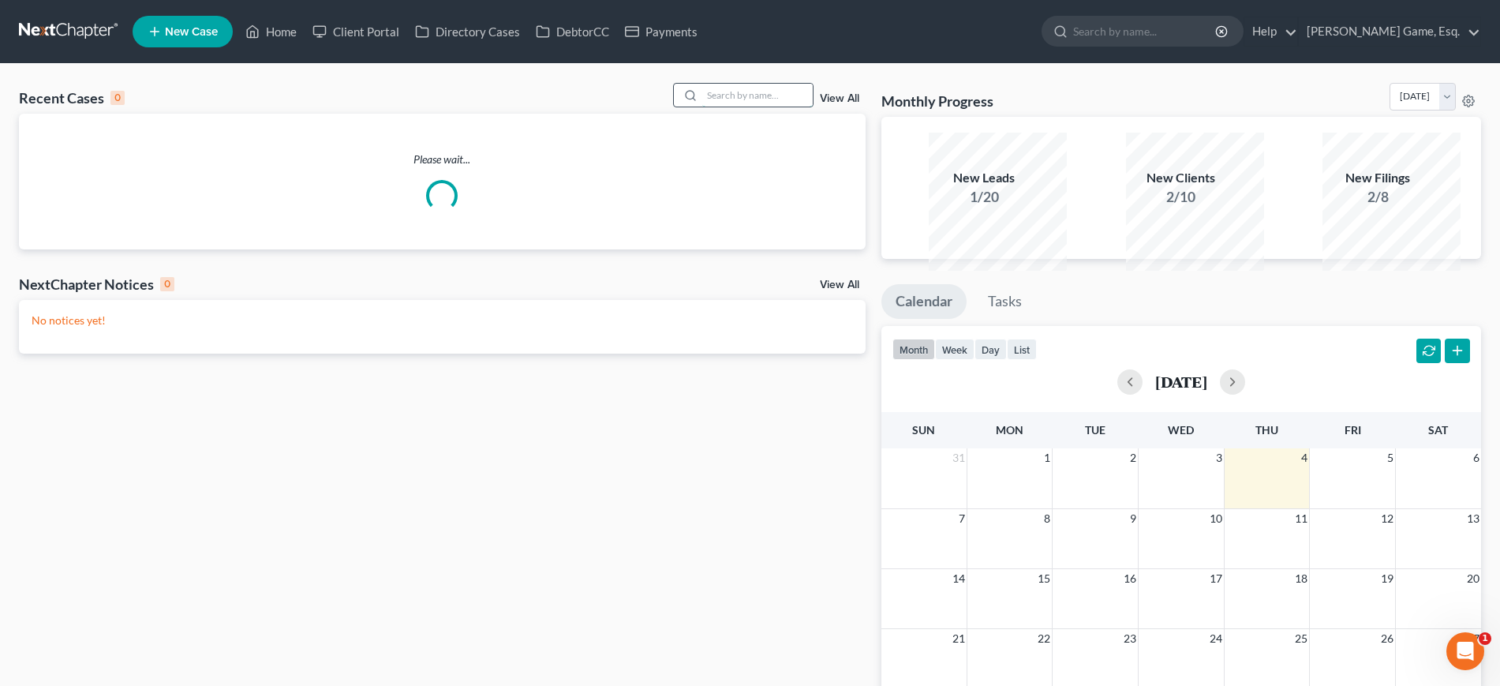
click at [745, 107] on input "search" at bounding box center [757, 95] width 110 height 23
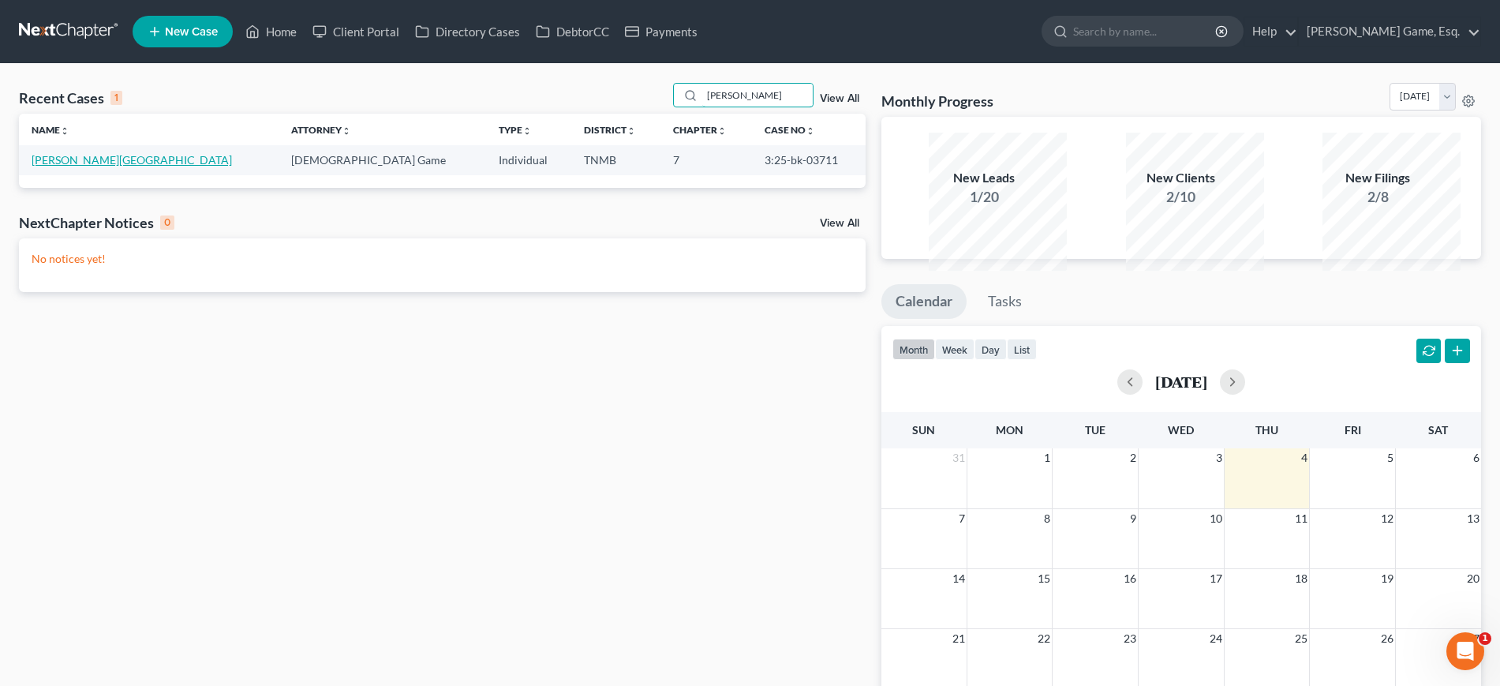
type input "strick"
click at [120, 167] on link "[PERSON_NAME][GEOGRAPHIC_DATA]" at bounding box center [132, 159] width 200 height 13
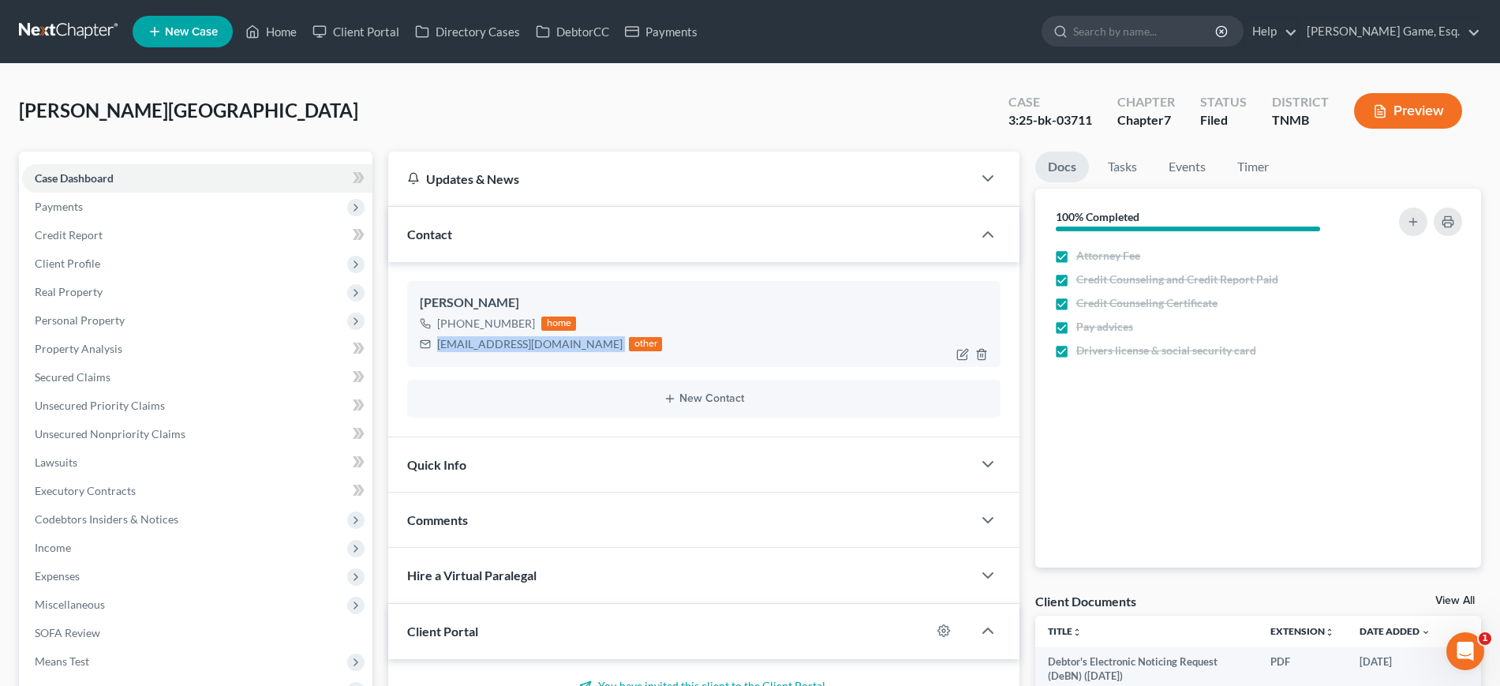
drag, startPoint x: 455, startPoint y: 426, endPoint x: 593, endPoint y: 422, distance: 138.2
click at [593, 354] on div "melss918n@gmail.com other" at bounding box center [541, 344] width 242 height 21
copy div "melss918n@gmail.com"
click at [1177, 34] on input "search" at bounding box center [1145, 31] width 144 height 29
click at [305, 40] on link "Home" at bounding box center [271, 31] width 67 height 28
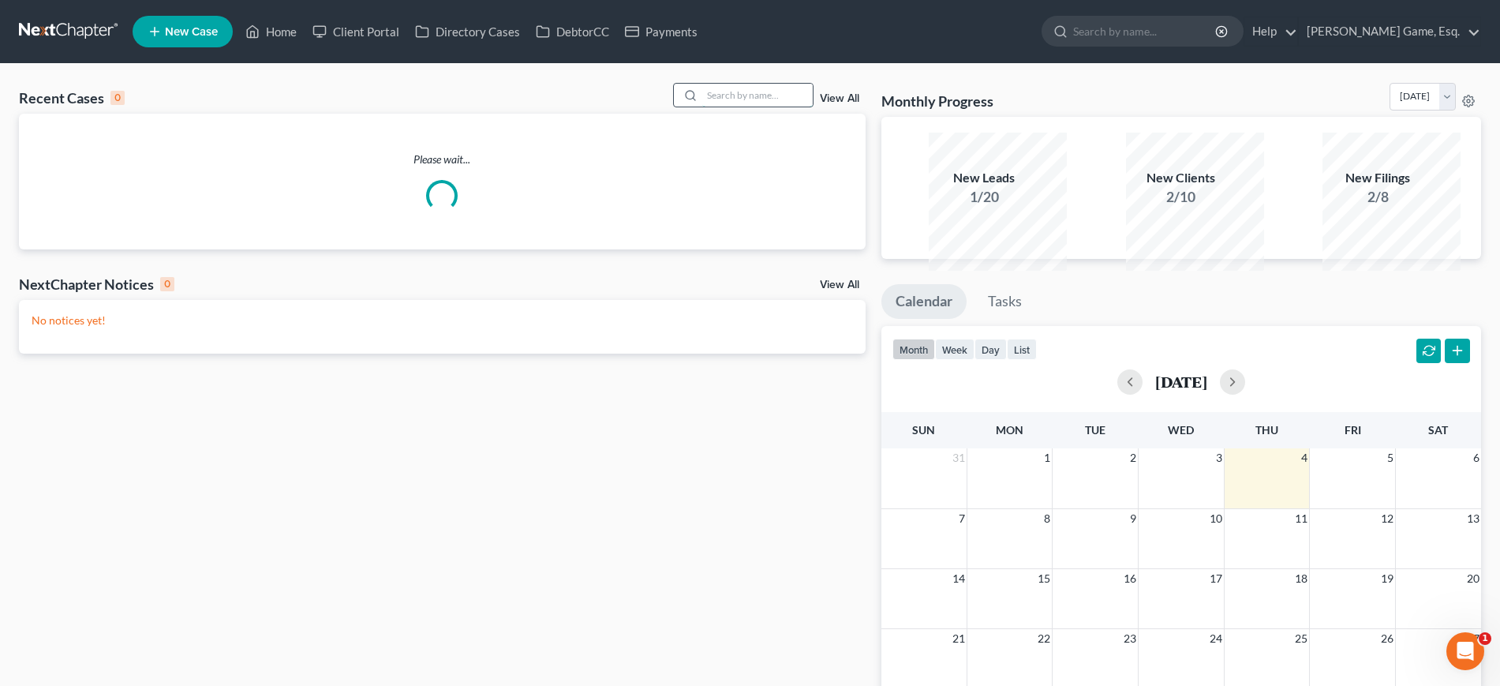
click at [702, 107] on input "search" at bounding box center [757, 95] width 110 height 23
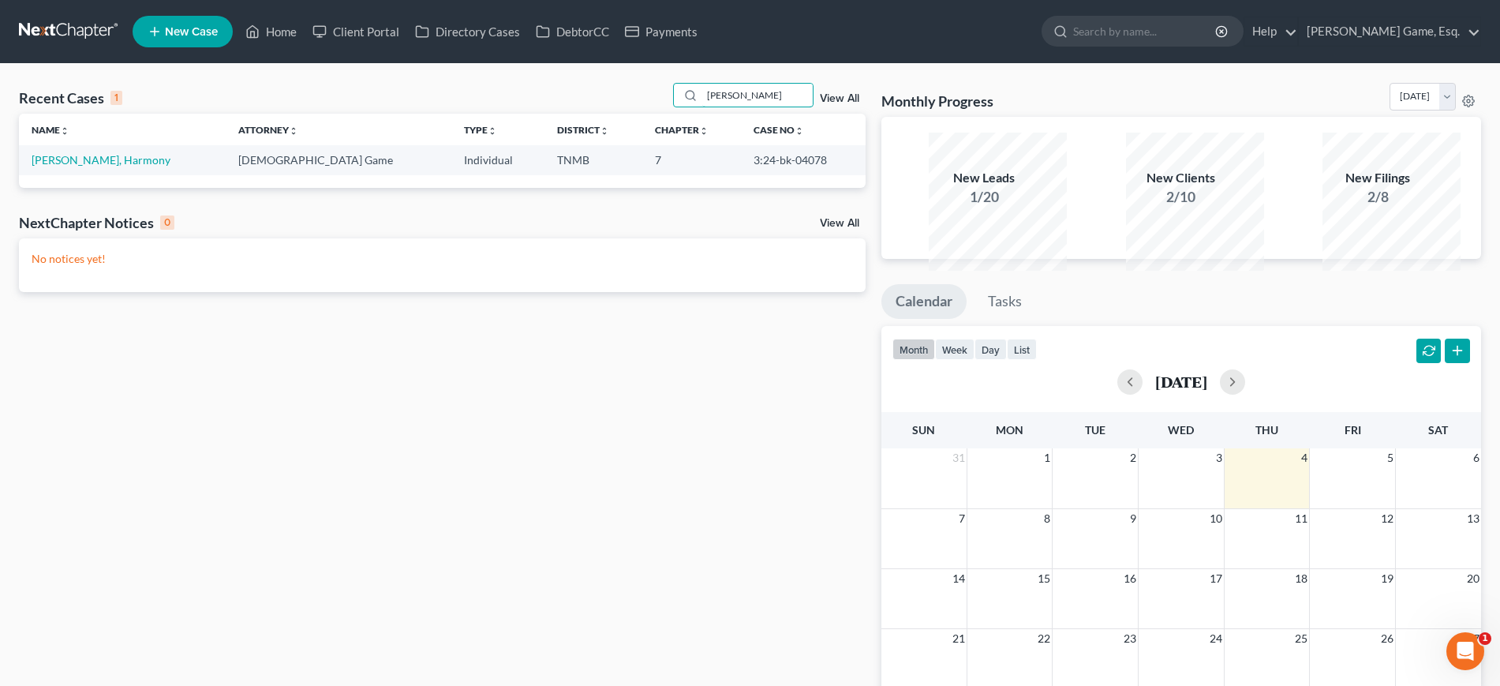
type input "harmon"
drag, startPoint x: 724, startPoint y: 200, endPoint x: 827, endPoint y: 202, distance: 102.6
click at [827, 174] on td "3:24-bk-04078" at bounding box center [803, 159] width 124 height 29
copy td "3:24-bk-04078"
click at [305, 43] on link "Home" at bounding box center [271, 31] width 67 height 28
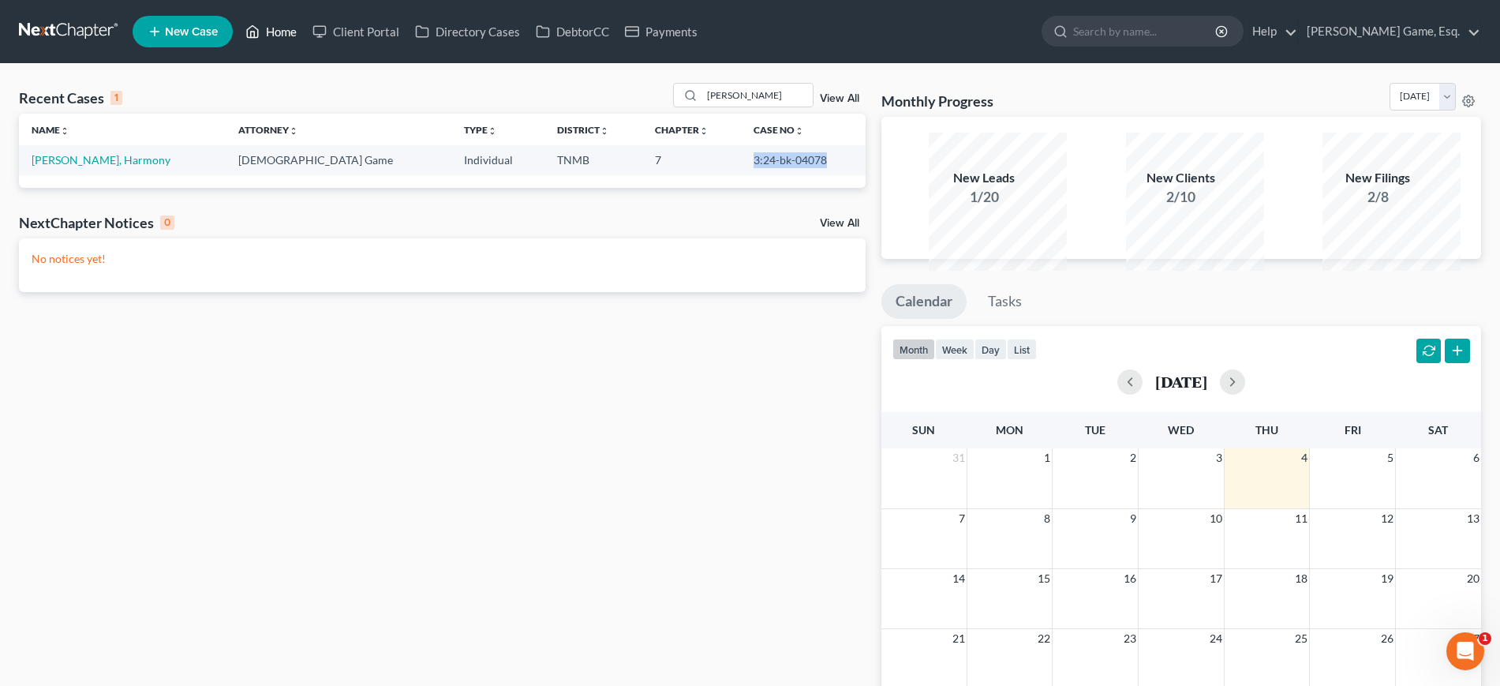
click at [305, 41] on link "Home" at bounding box center [271, 31] width 67 height 28
drag, startPoint x: 726, startPoint y: 122, endPoint x: 571, endPoint y: 124, distance: 155.5
click at [575, 114] on div "Recent Cases 1 harmon View All" at bounding box center [442, 98] width 847 height 31
